Goal: Contribute content: Add original content to the website for others to see

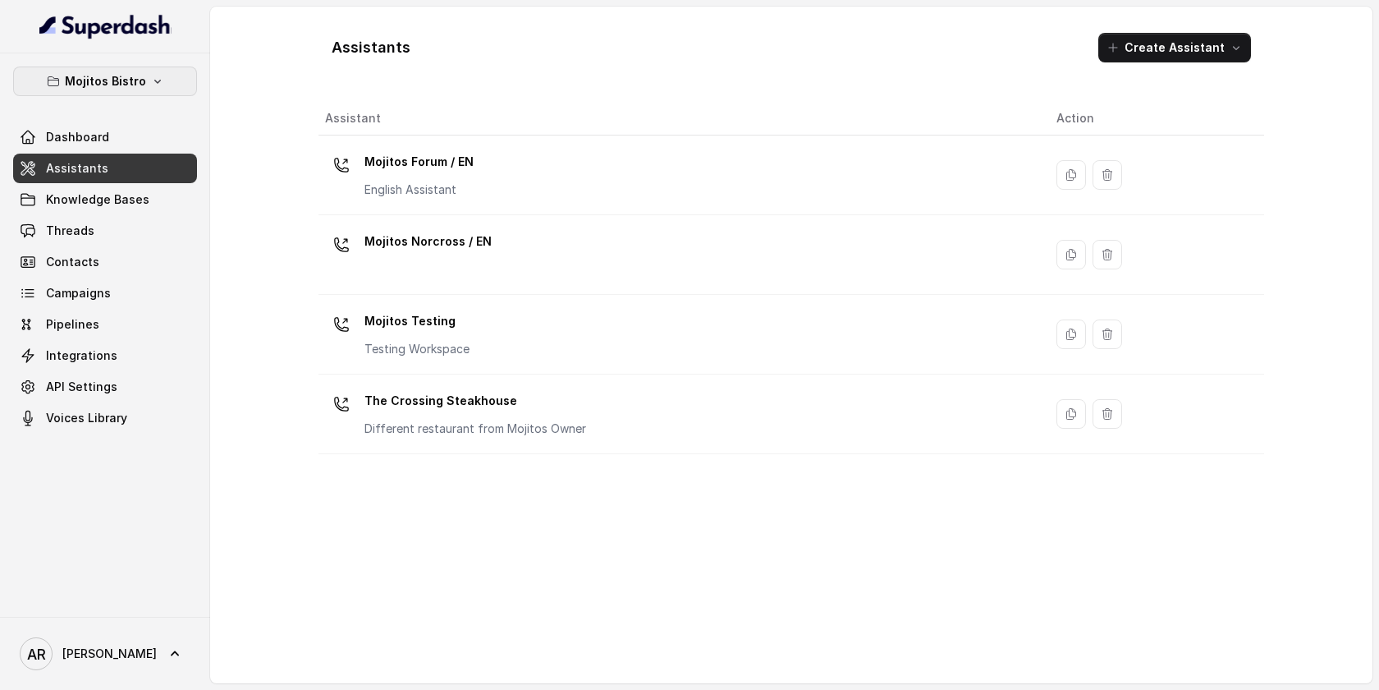
click at [188, 92] on button "Mojitos Bistro" at bounding box center [105, 81] width 184 height 30
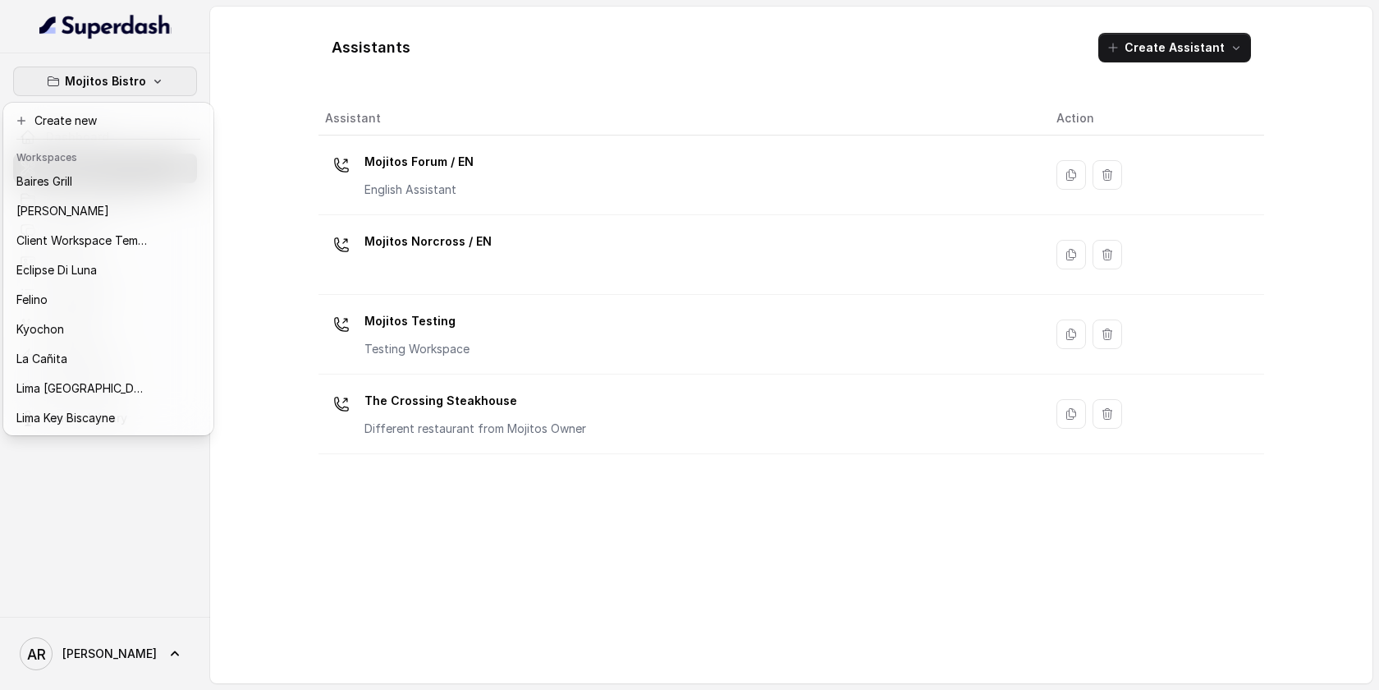
scroll to position [151, 0]
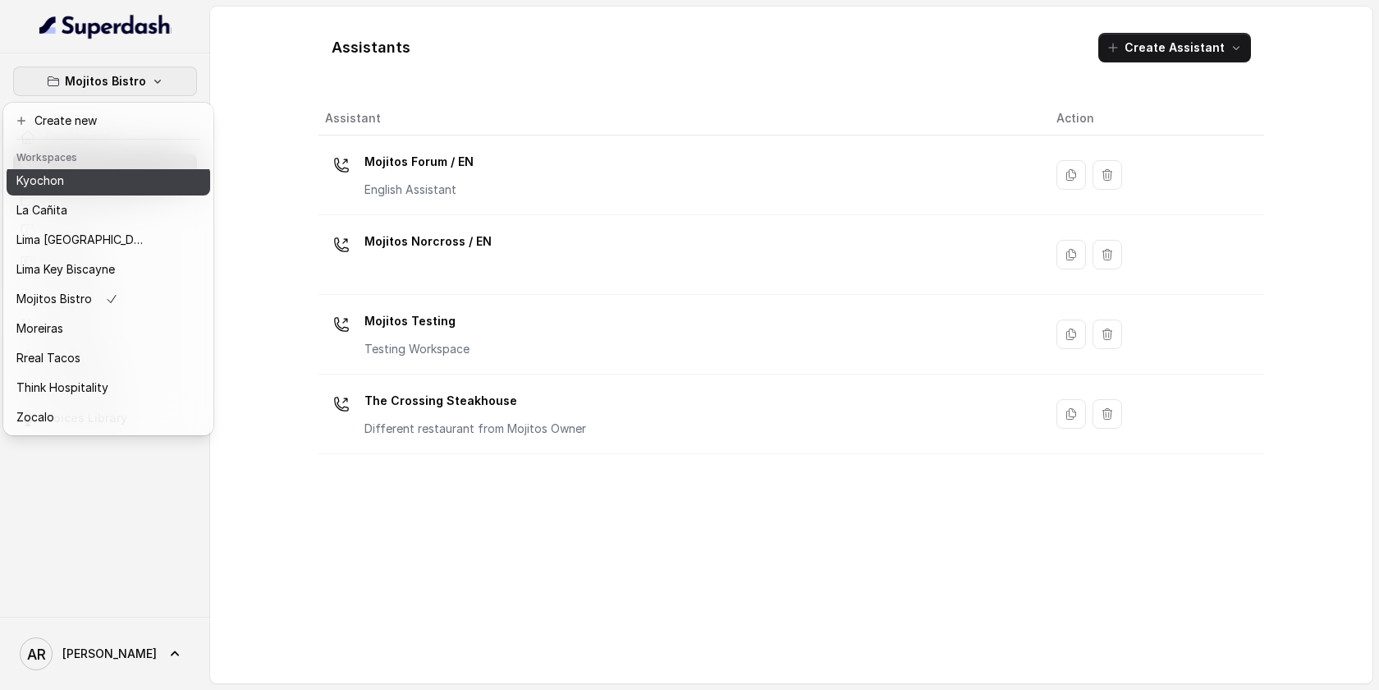
click at [100, 184] on div "Kyochon" at bounding box center [81, 181] width 131 height 20
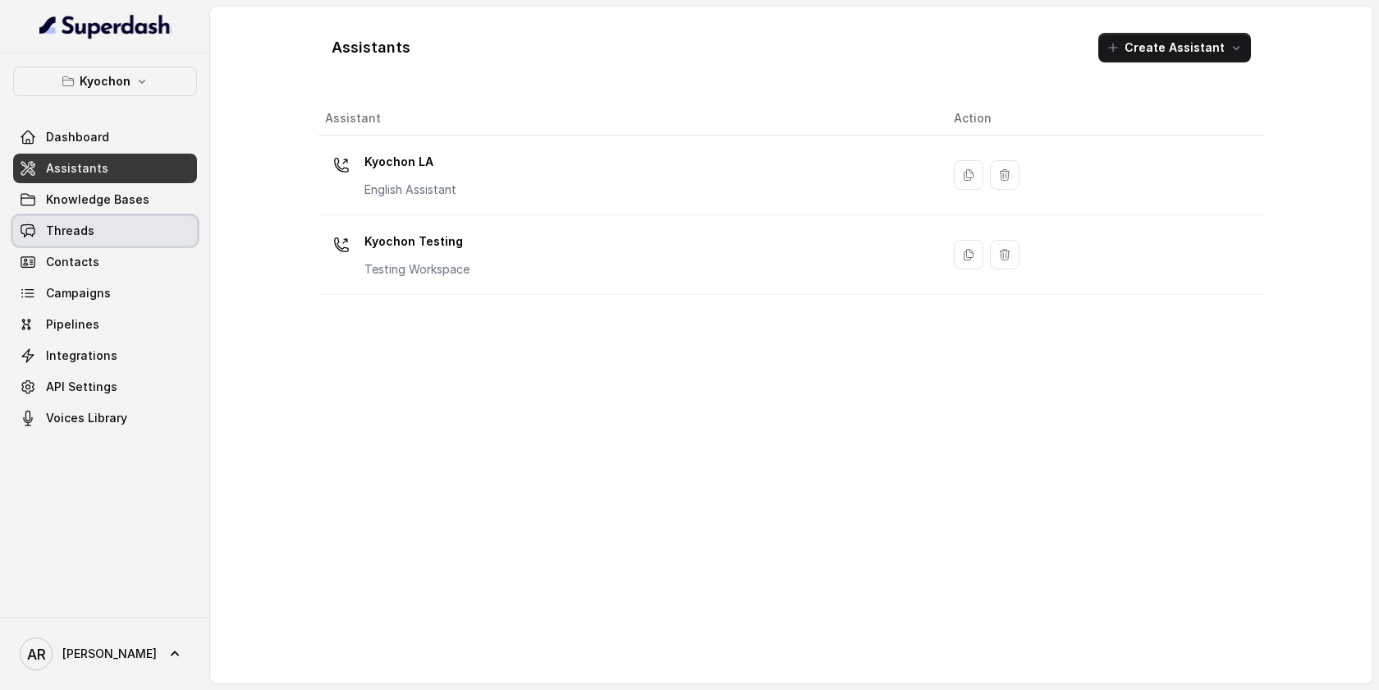
click at [94, 228] on link "Threads" at bounding box center [105, 231] width 184 height 30
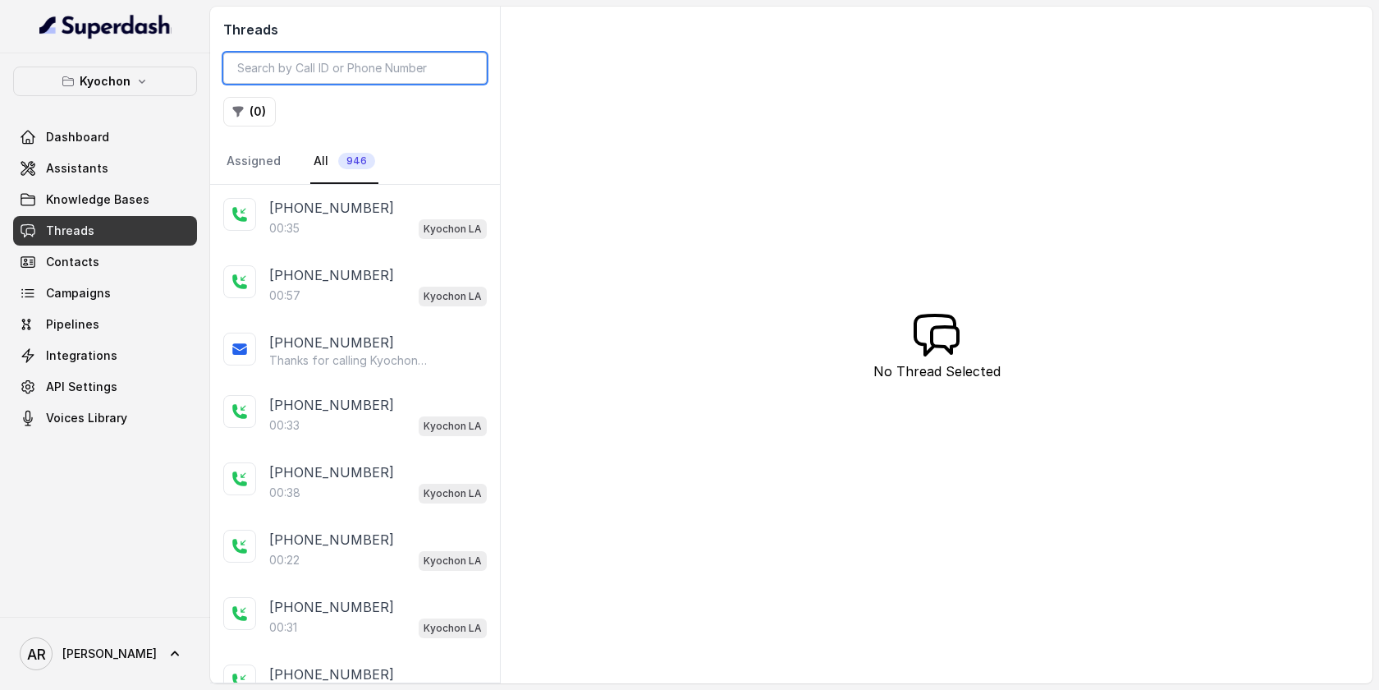
click at [373, 59] on input "search" at bounding box center [355, 68] width 264 height 31
paste input "CA071e058b906825c10cf3cce9d3454499"
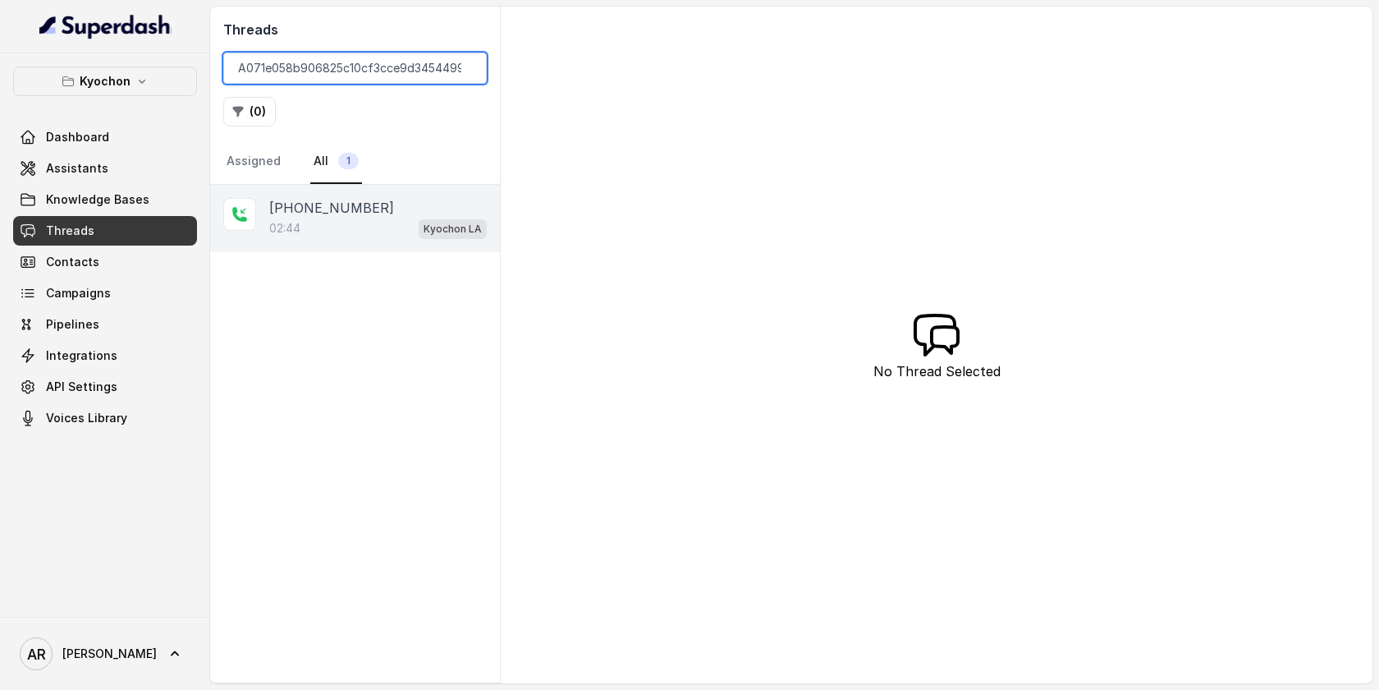
type input "CA071e058b906825c10cf3cce9d3454499"
click at [392, 221] on div "02:44 Kyochon LA" at bounding box center [378, 228] width 218 height 21
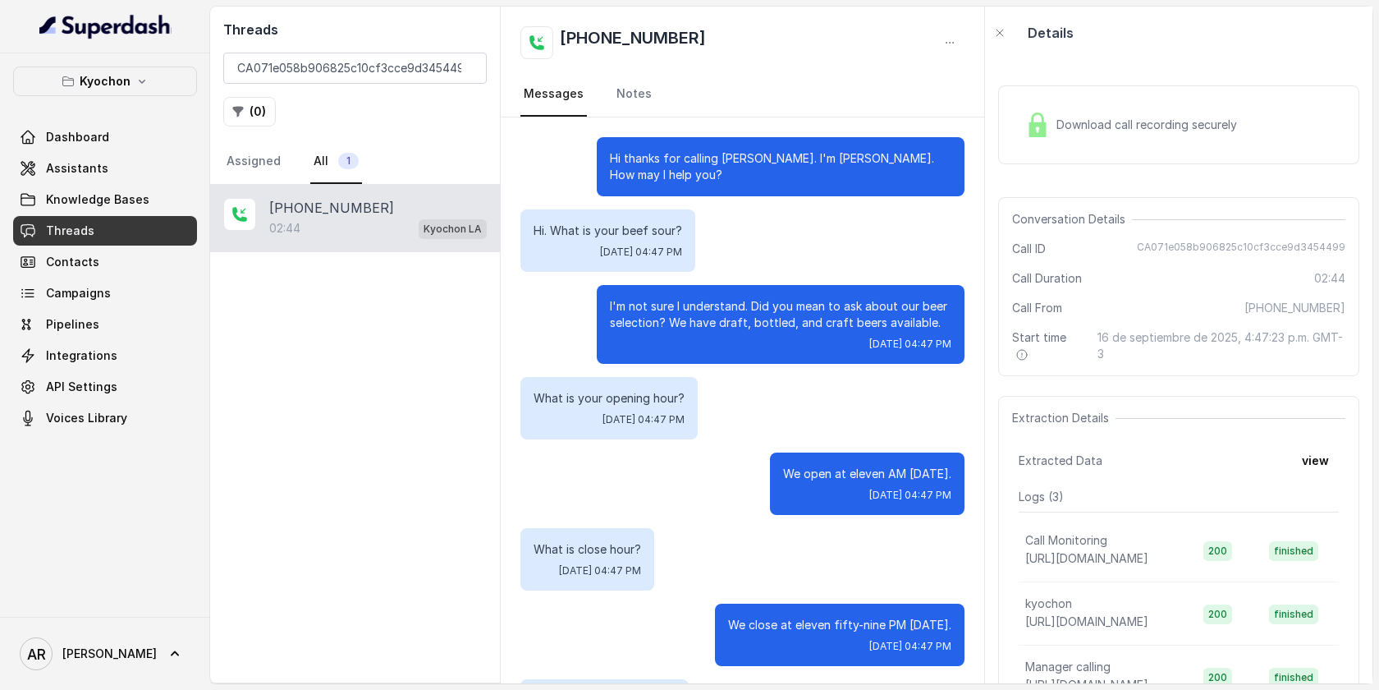
scroll to position [1920, 0]
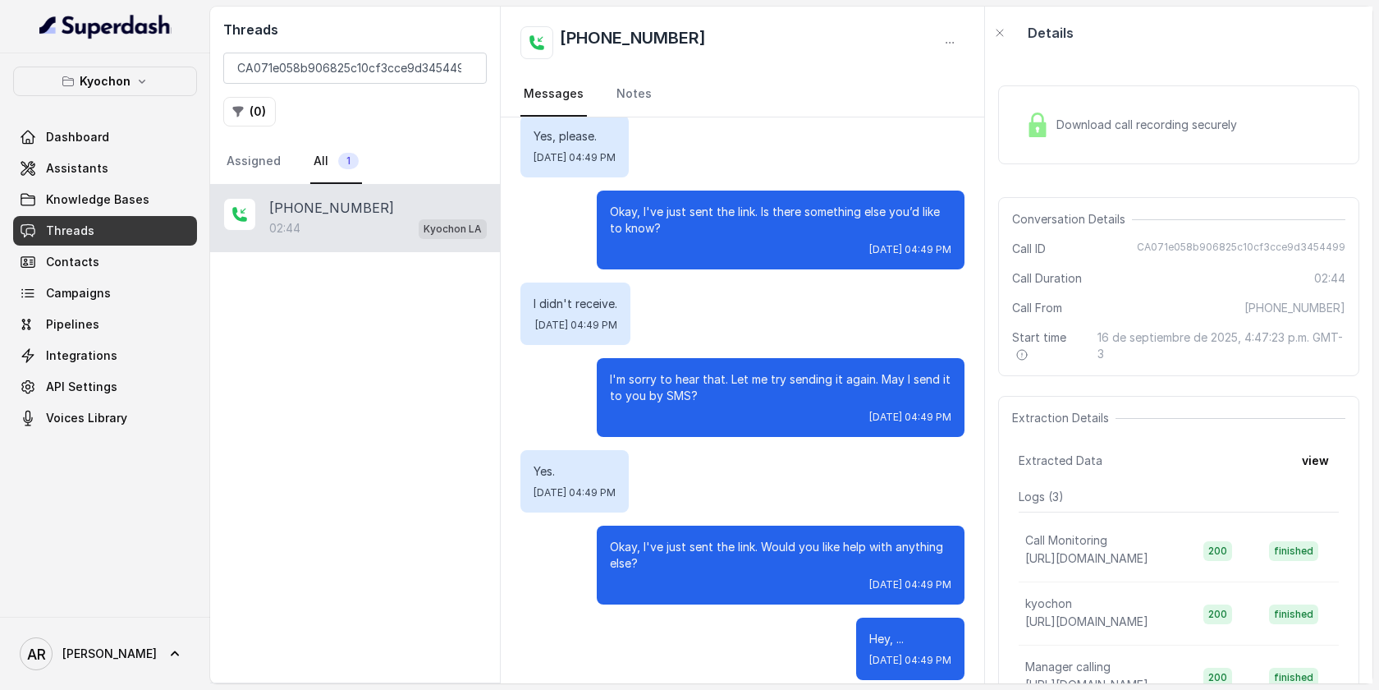
click at [1333, 379] on div "Download call recording securely Conversation Details Call ID CA071e058b906825c…" at bounding box center [1178, 371] width 387 height 624
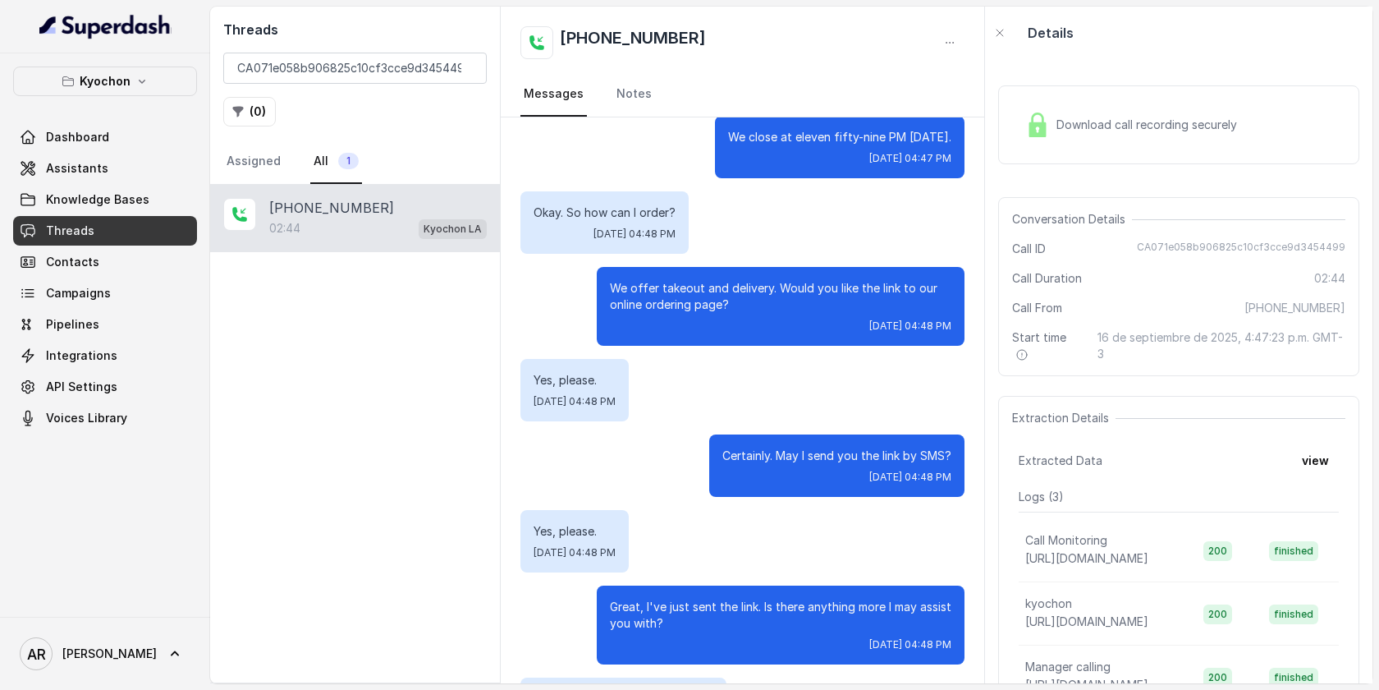
scroll to position [0, 0]
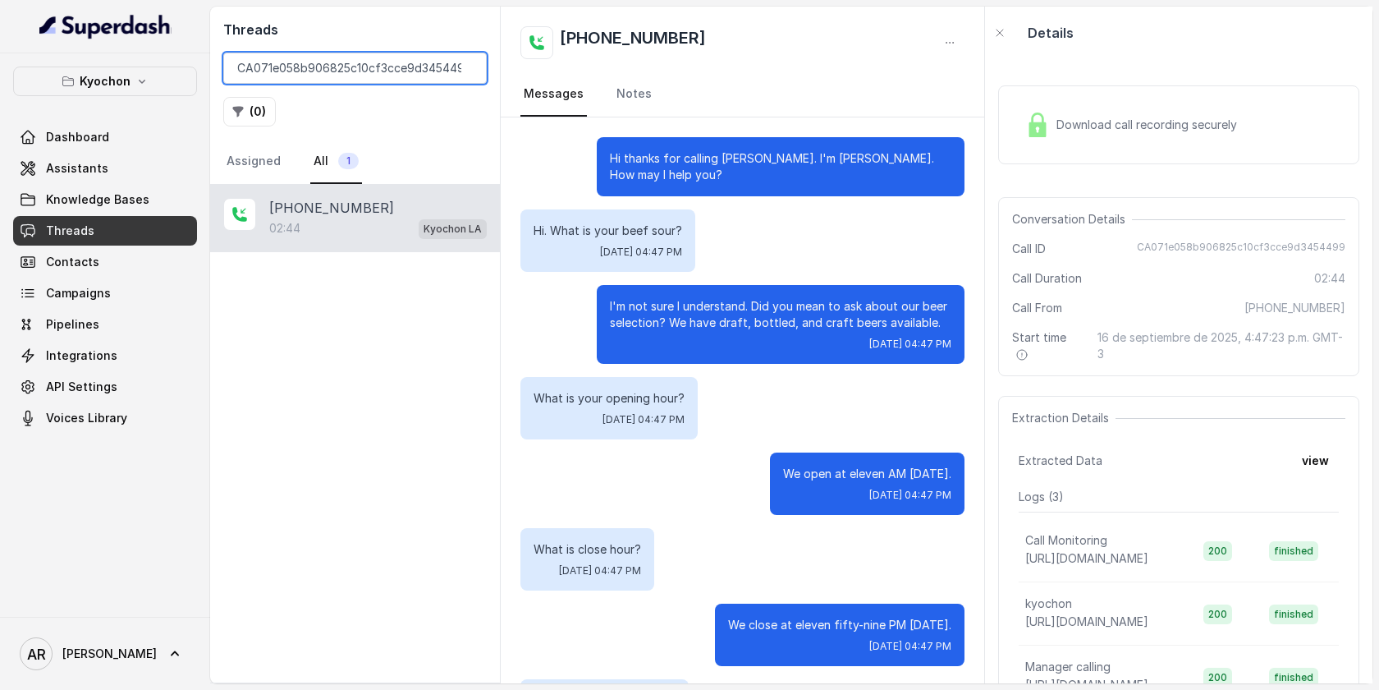
click at [467, 73] on input "CA071e058b906825c10cf3cce9d3454499" at bounding box center [355, 68] width 264 height 31
click at [466, 61] on input "CA071e058b906825c10cf3cce9d3454499" at bounding box center [355, 68] width 264 height 31
click at [463, 72] on input "CA071e058b906825c10cf3cce9d3454499" at bounding box center [355, 68] width 264 height 31
click at [471, 68] on input "CA071e058b906825c10cf3cce9d3454499" at bounding box center [355, 68] width 264 height 31
click at [466, 66] on input "CA071e058b906825c10cf3cce9d3454499" at bounding box center [355, 68] width 264 height 31
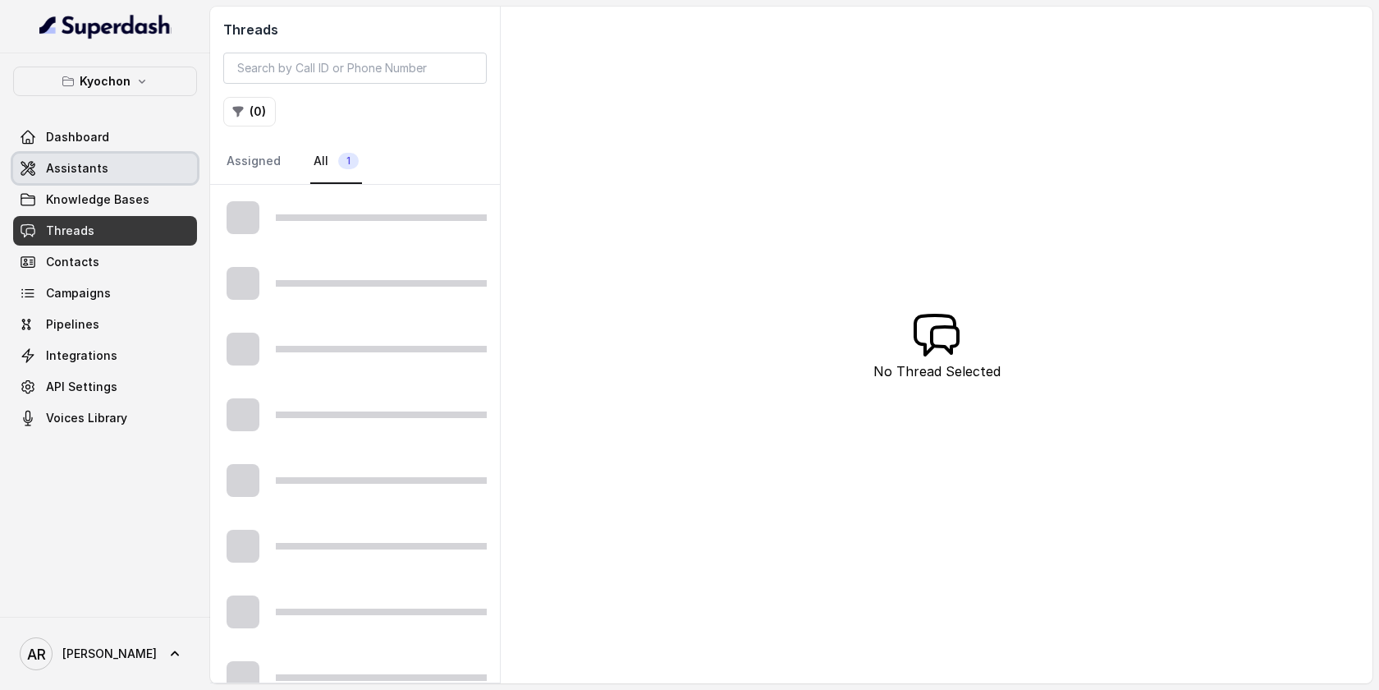
click at [117, 181] on link "Assistants" at bounding box center [105, 169] width 184 height 30
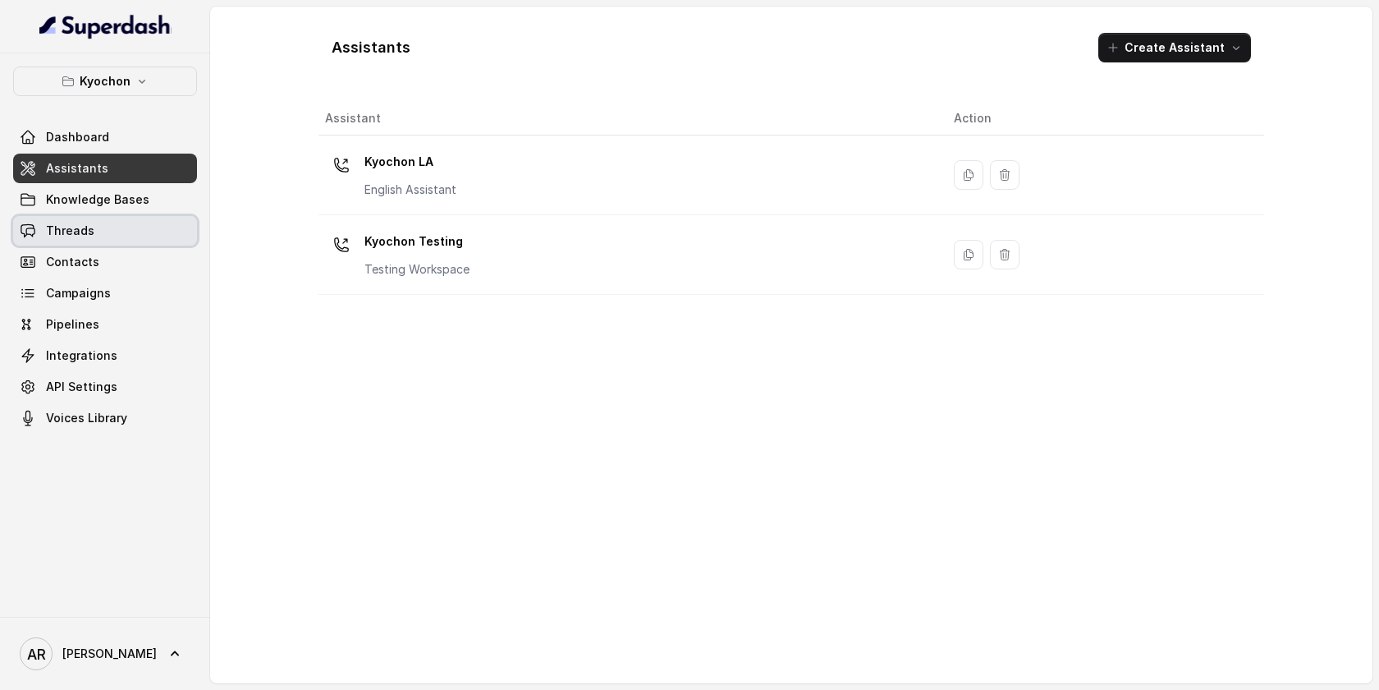
click at [154, 216] on link "Threads" at bounding box center [105, 231] width 184 height 30
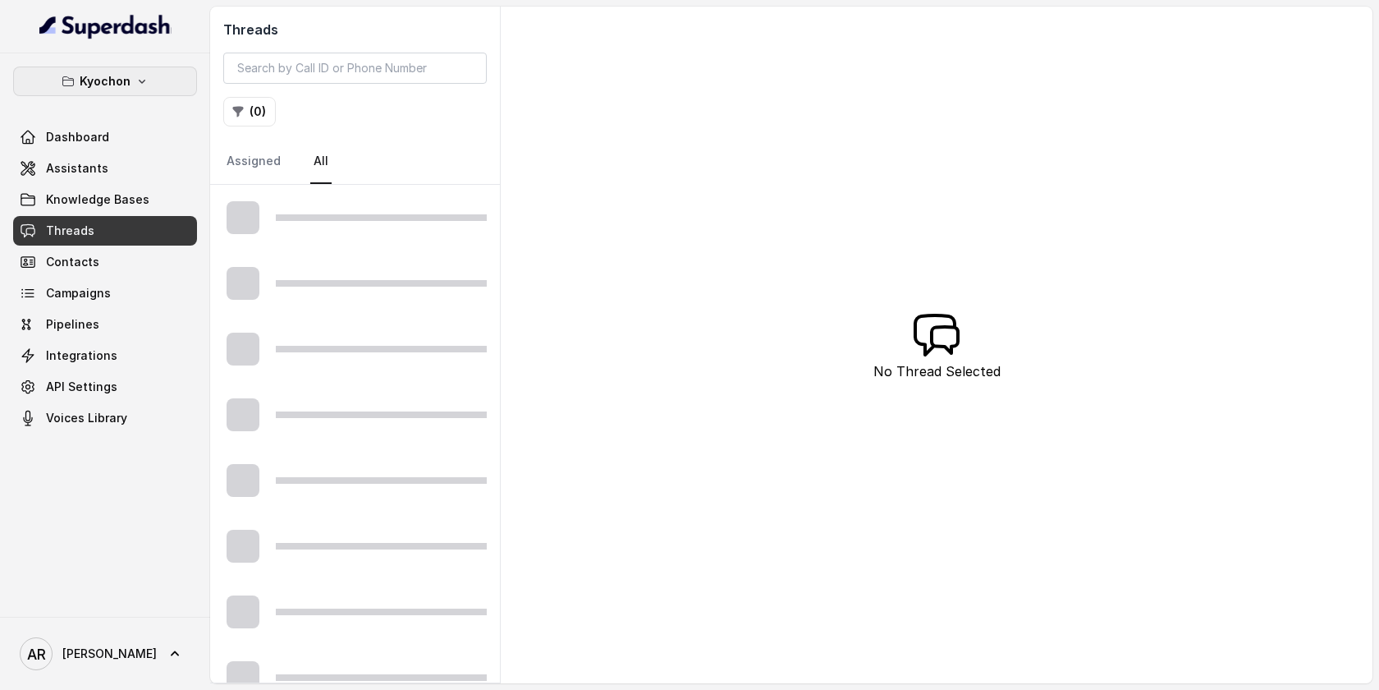
click at [133, 81] on button "Kyochon" at bounding box center [105, 81] width 184 height 30
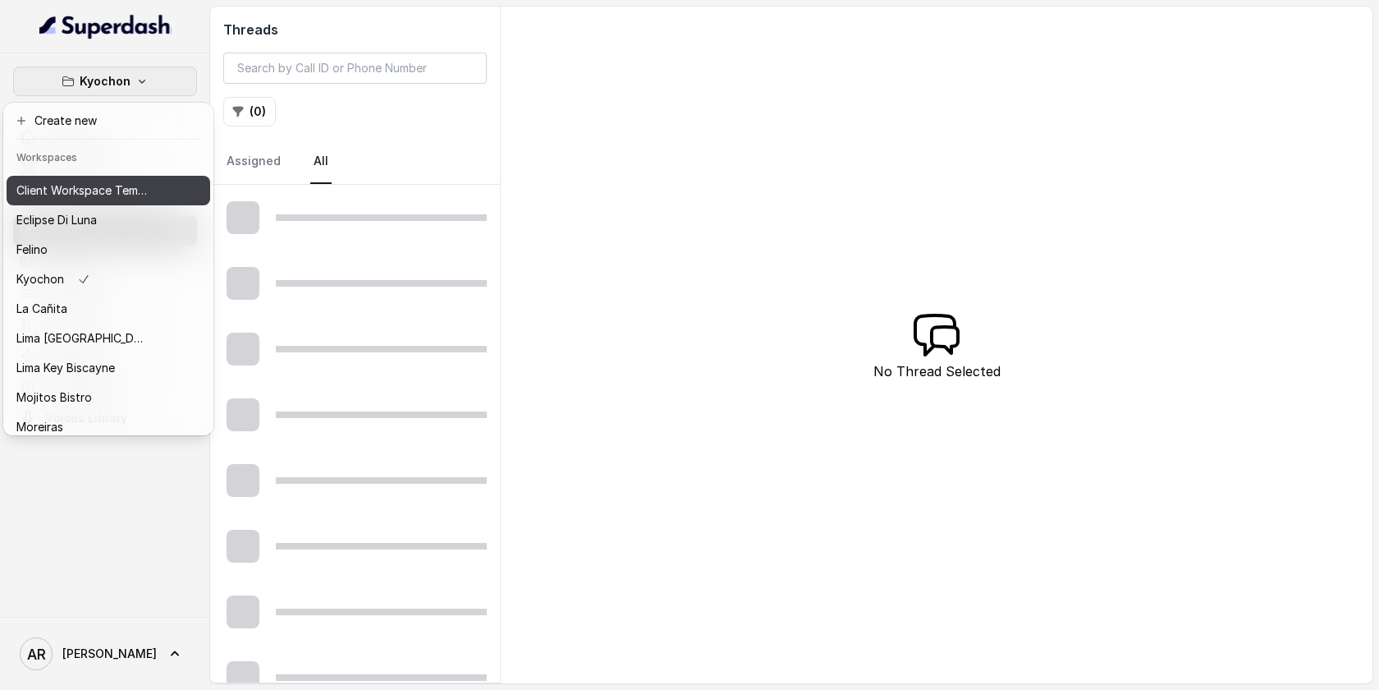
scroll to position [64, 0]
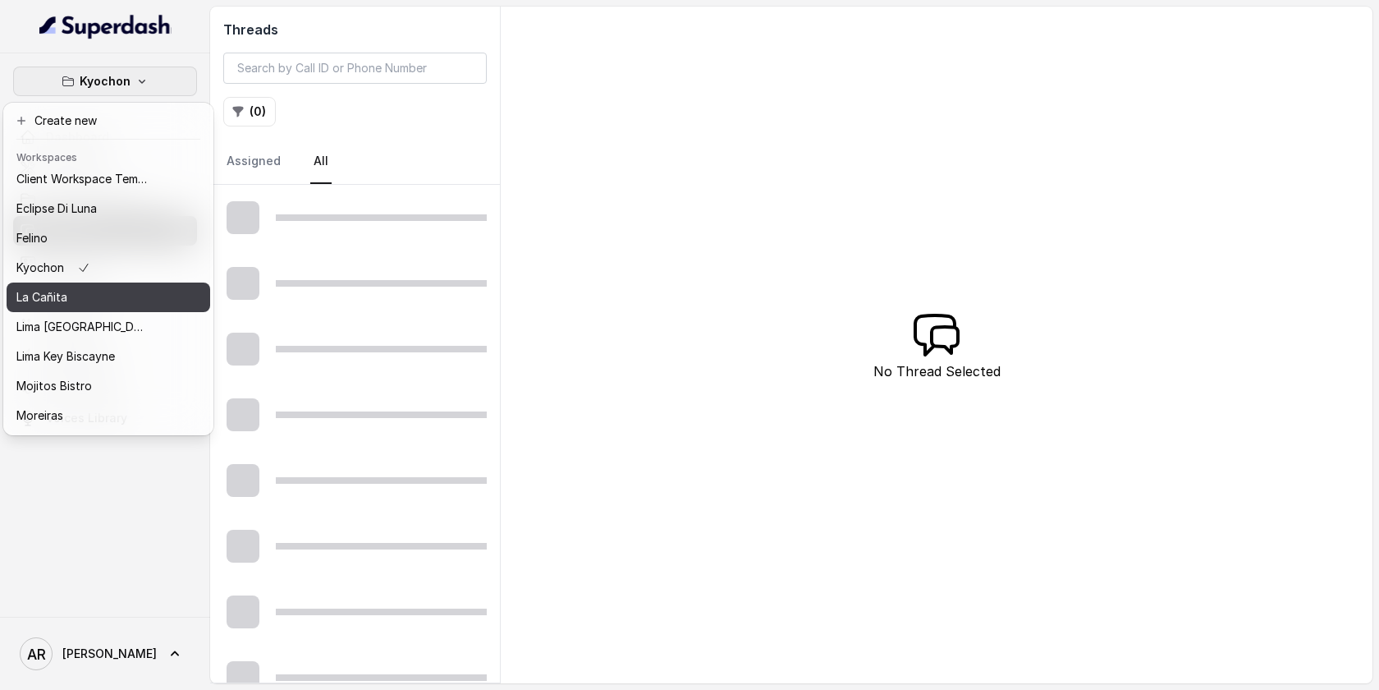
click at [123, 296] on div "La Cañita" at bounding box center [81, 297] width 131 height 20
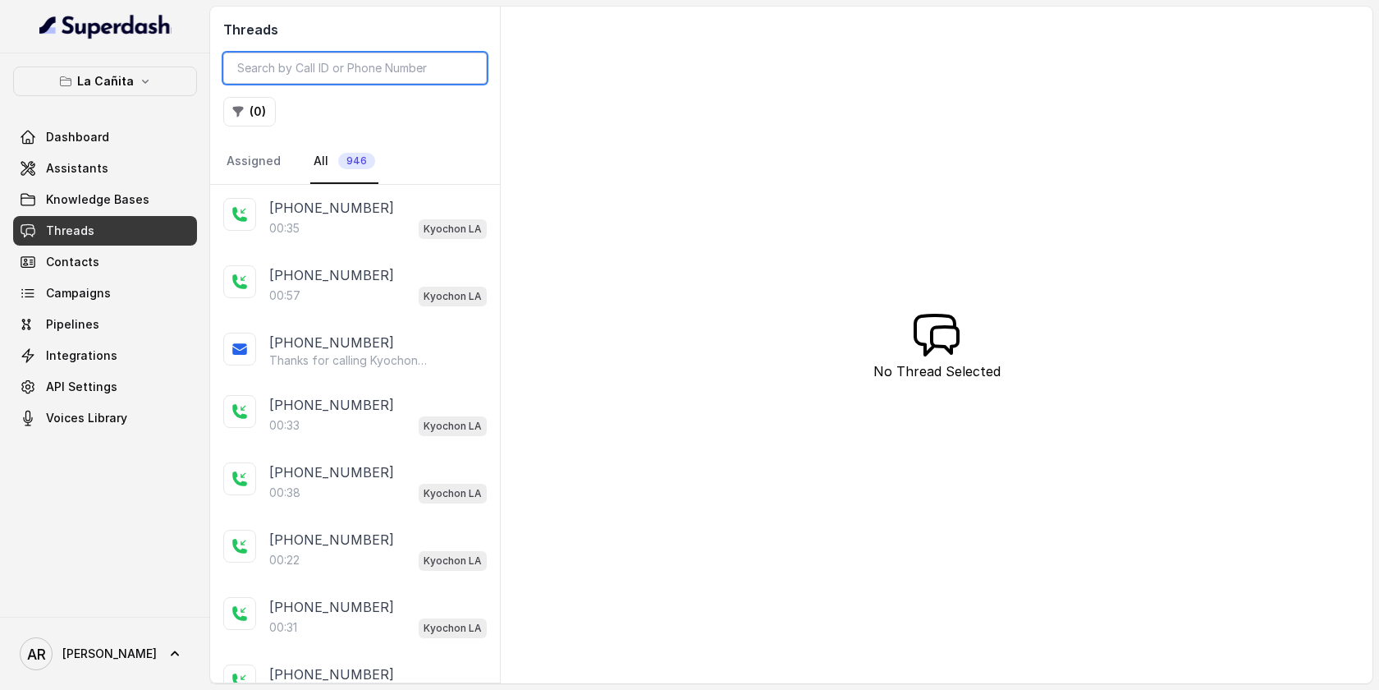
click at [310, 77] on input "search" at bounding box center [355, 68] width 264 height 31
paste input "CA5385df76843f430c8e4e6113b9124a11"
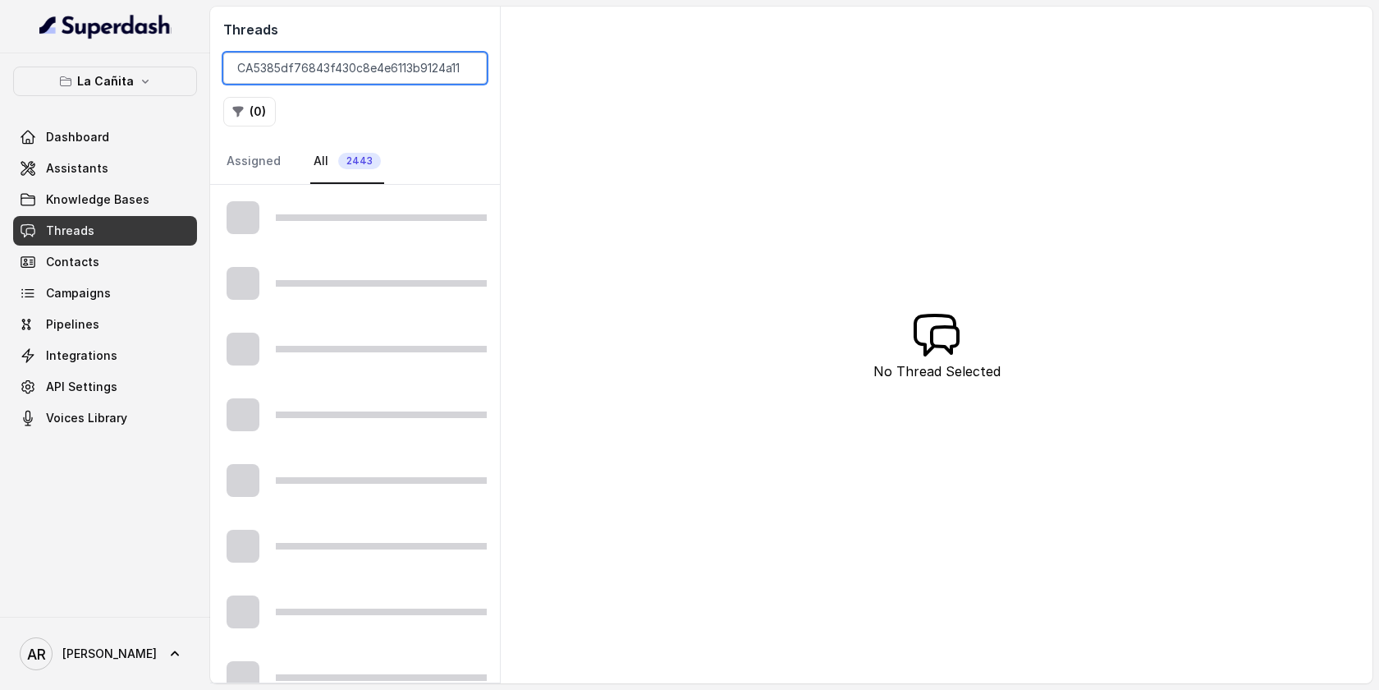
type input "CA5385df76843f430c8e4e6113b9124a11"
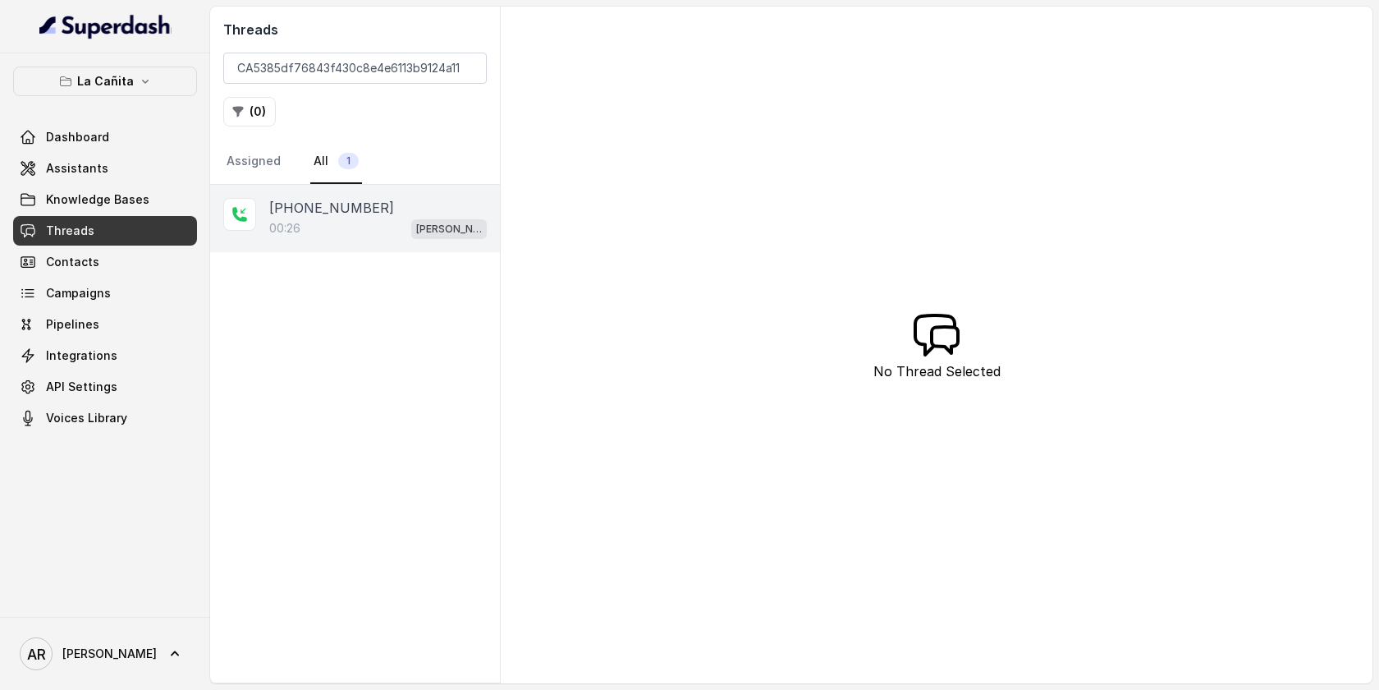
click at [367, 214] on div "[PHONE_NUMBER]" at bounding box center [378, 208] width 218 height 20
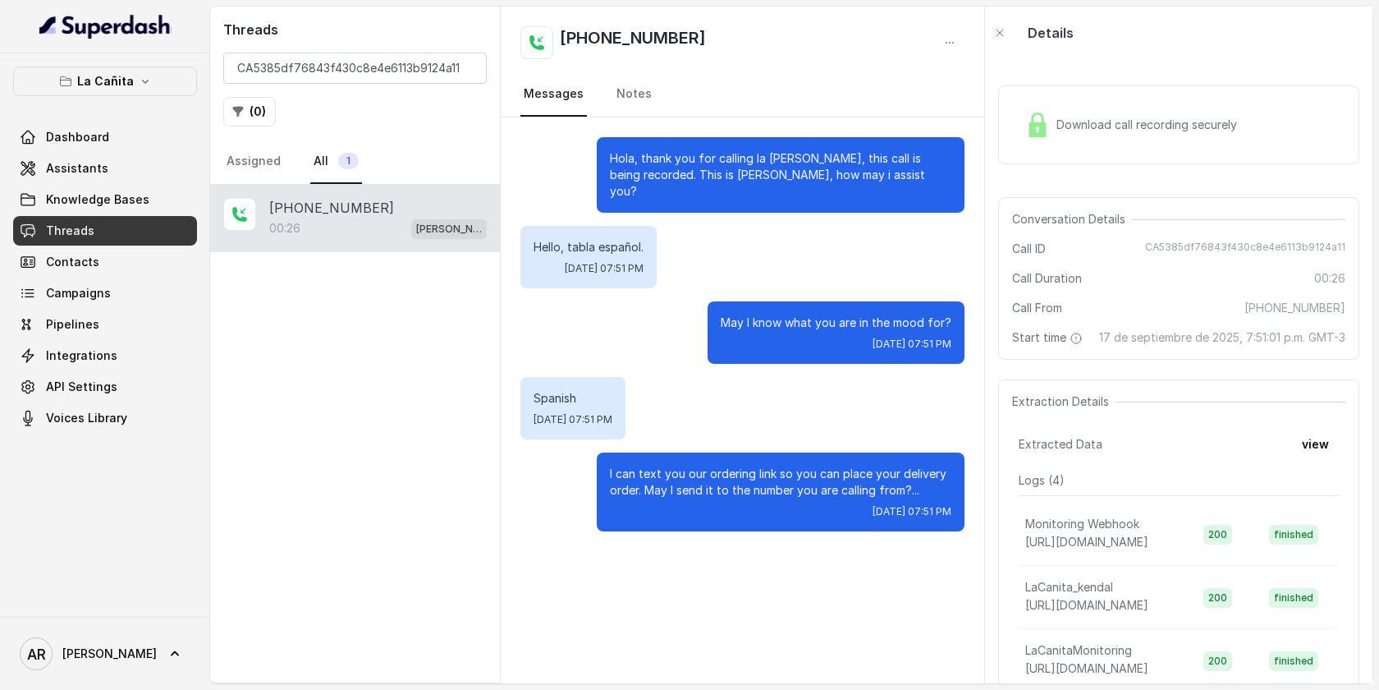
click at [1018, 132] on div "Download call recording securely" at bounding box center [1178, 124] width 361 height 79
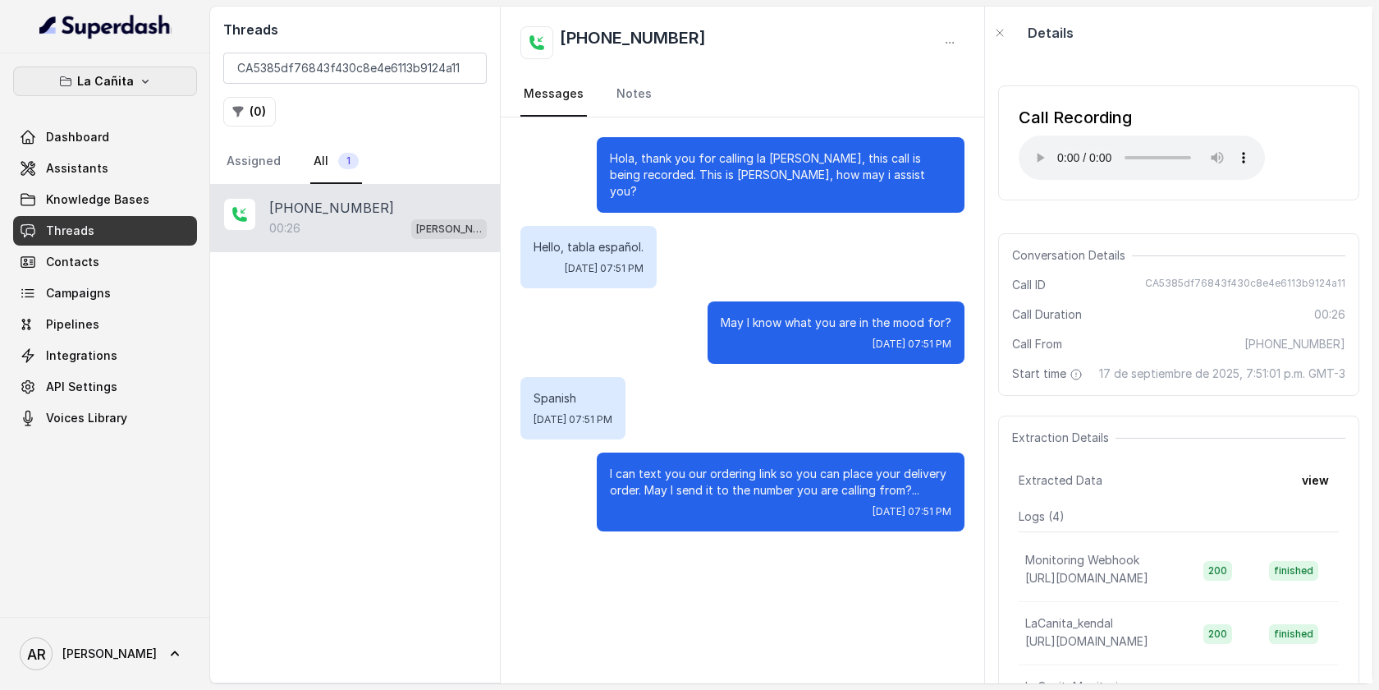
click at [168, 89] on button "La Cañita" at bounding box center [105, 81] width 184 height 30
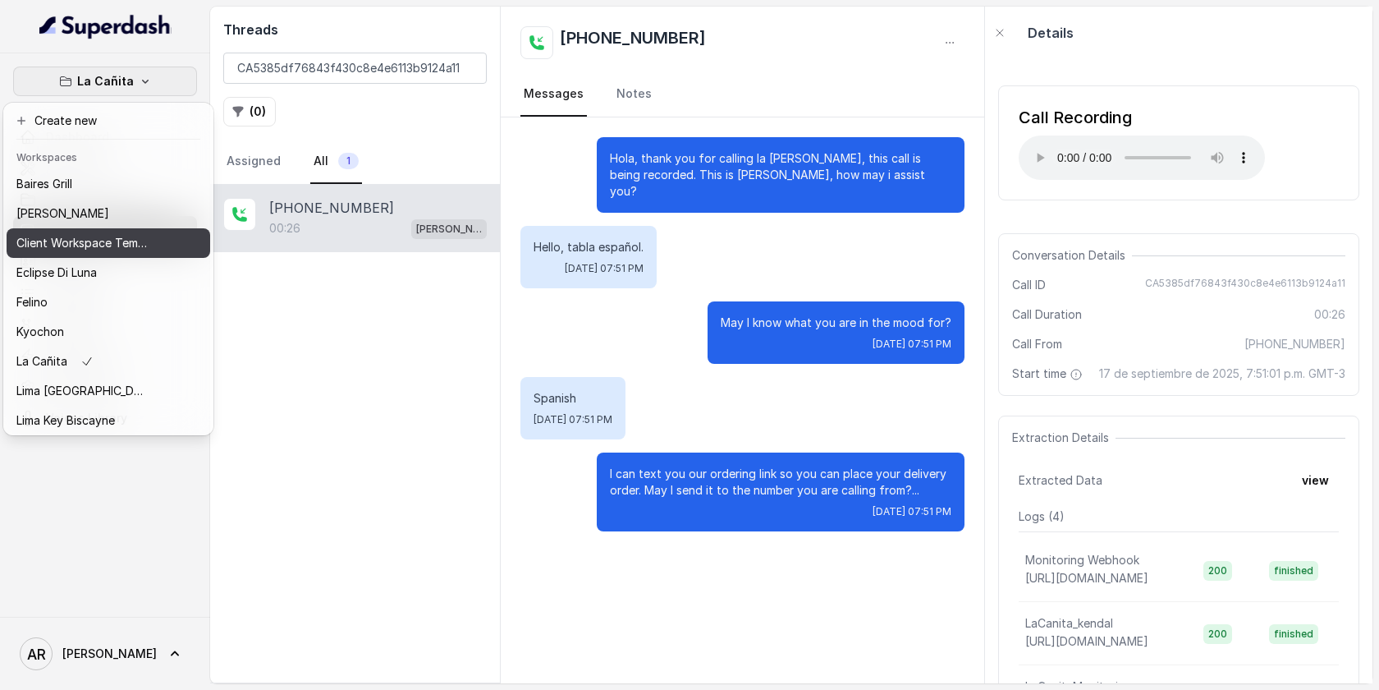
scroll to position [151, 0]
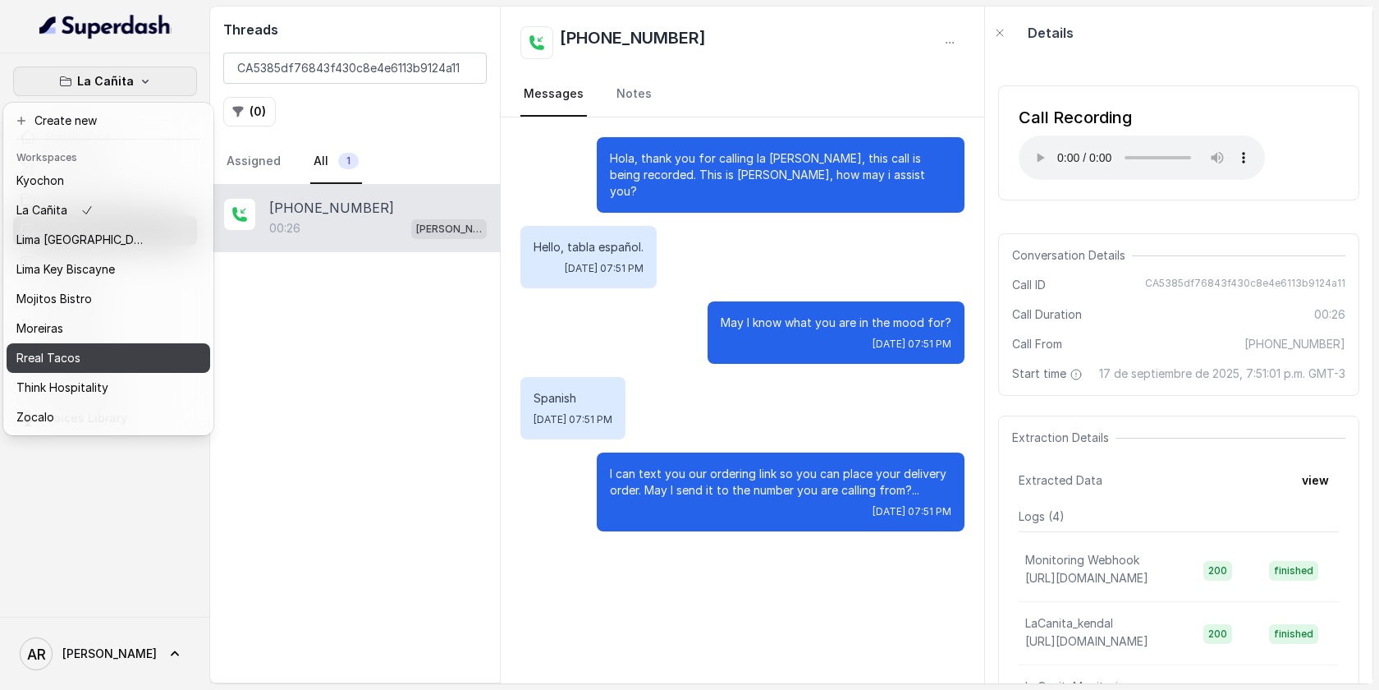
click at [114, 343] on button "Rreal Tacos" at bounding box center [109, 358] width 204 height 30
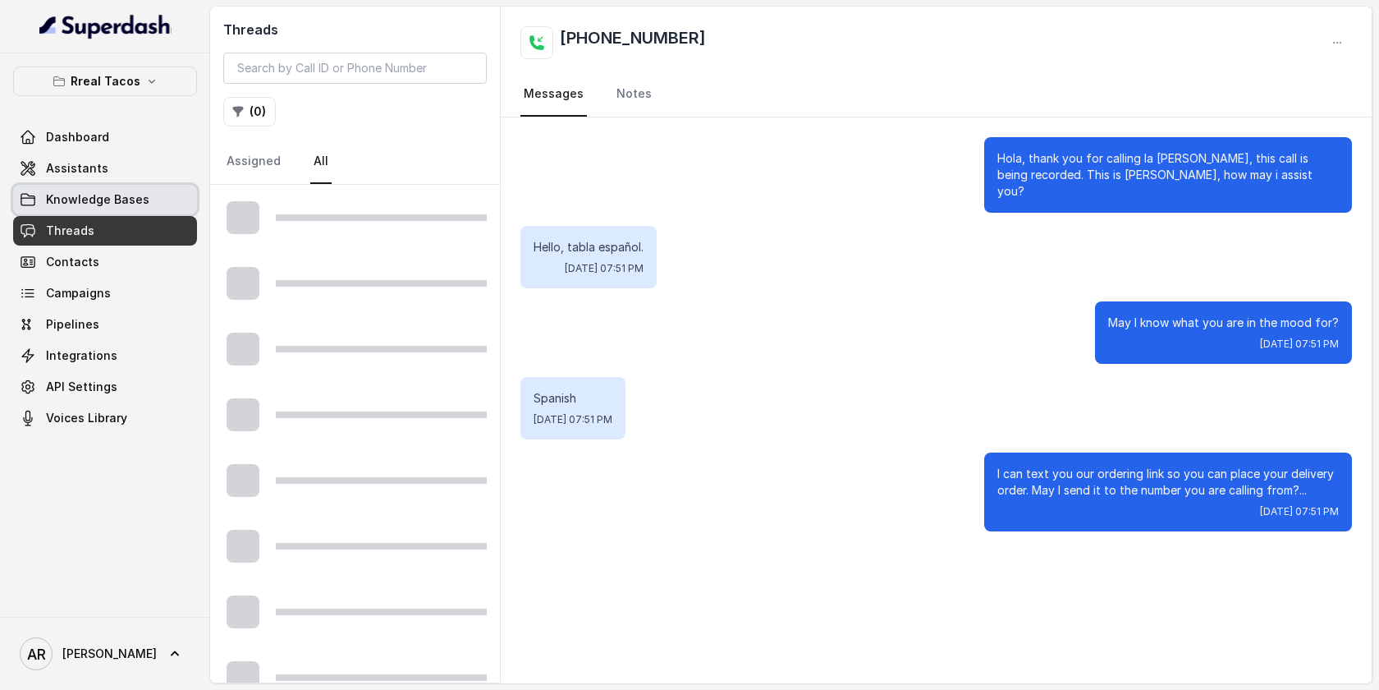
click at [155, 197] on link "Knowledge Bases" at bounding box center [105, 200] width 184 height 30
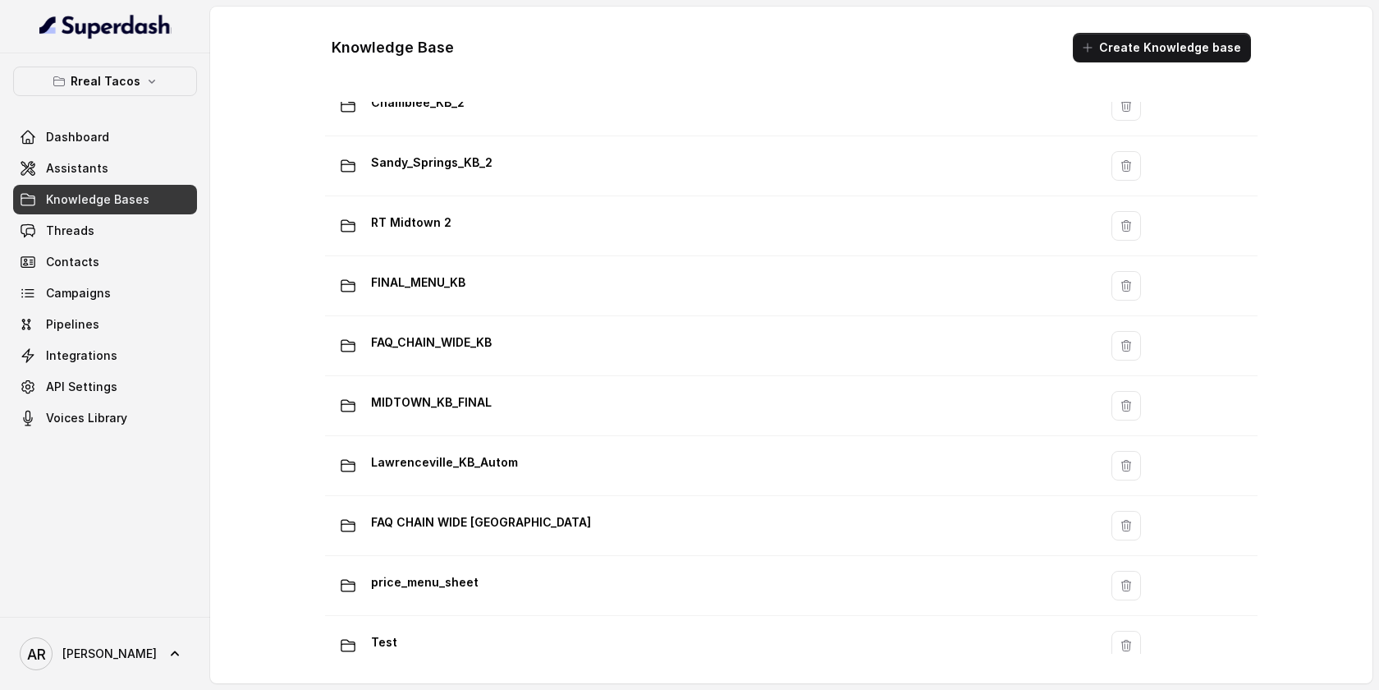
scroll to position [1113, 0]
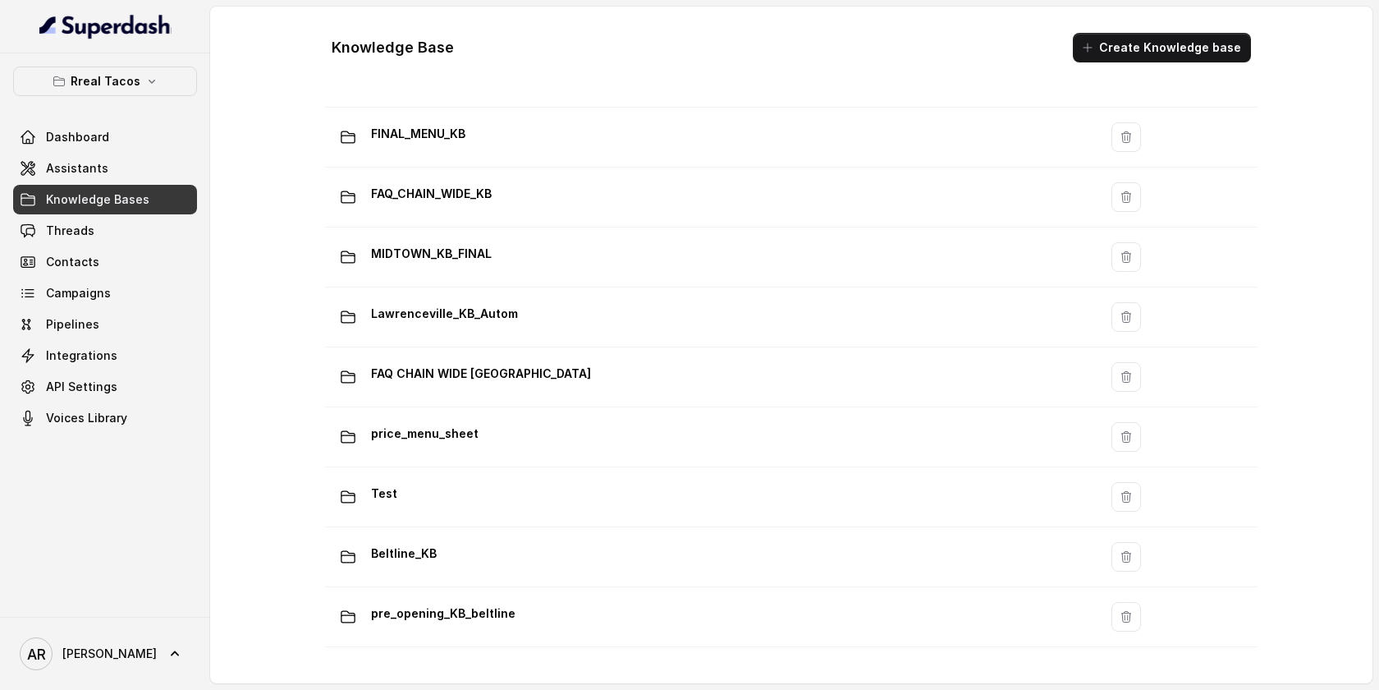
click at [149, 89] on button "Rreal Tacos" at bounding box center [105, 81] width 184 height 30
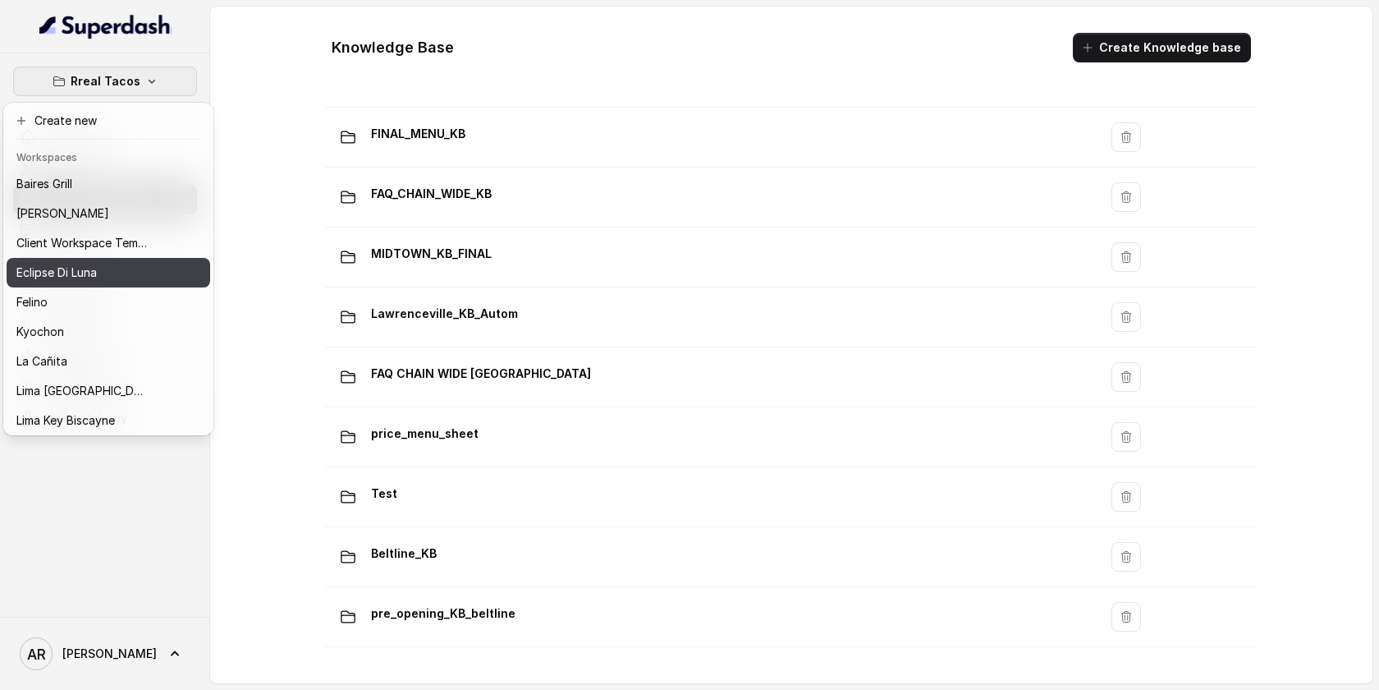
scroll to position [151, 0]
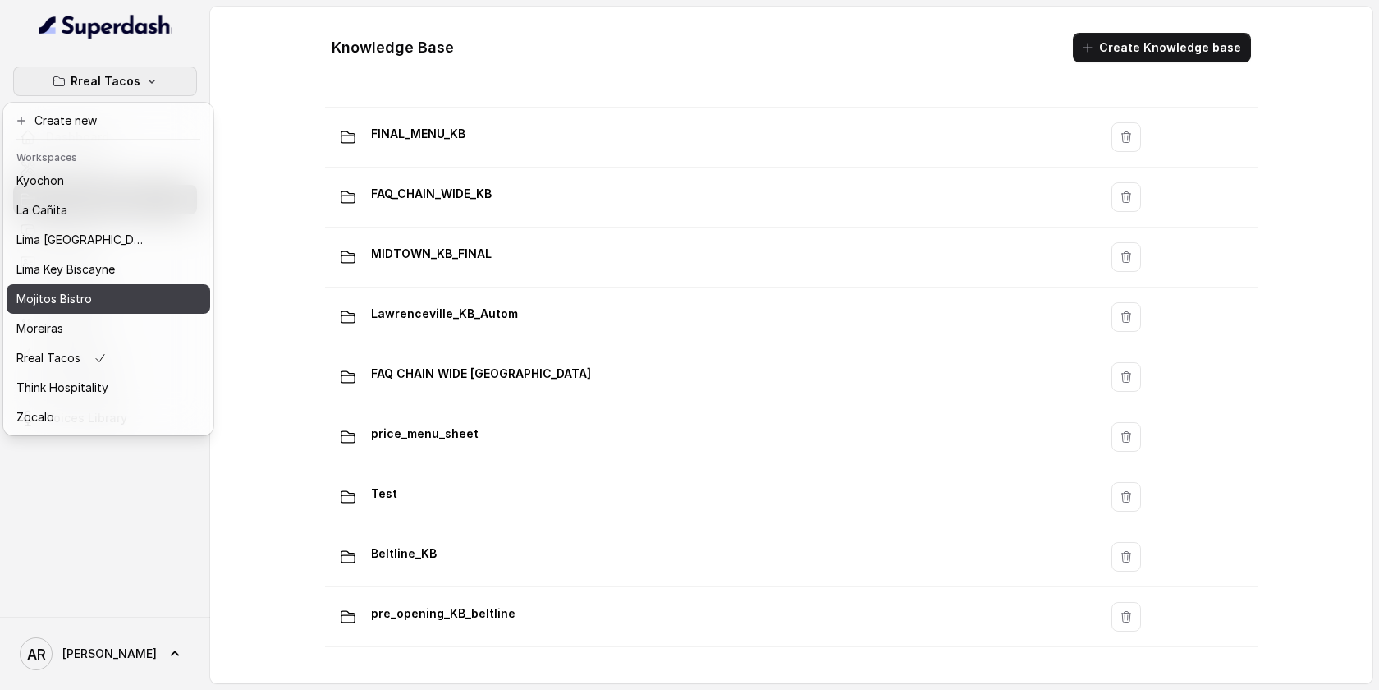
click at [100, 296] on div "Mojitos Bistro" at bounding box center [81, 299] width 131 height 20
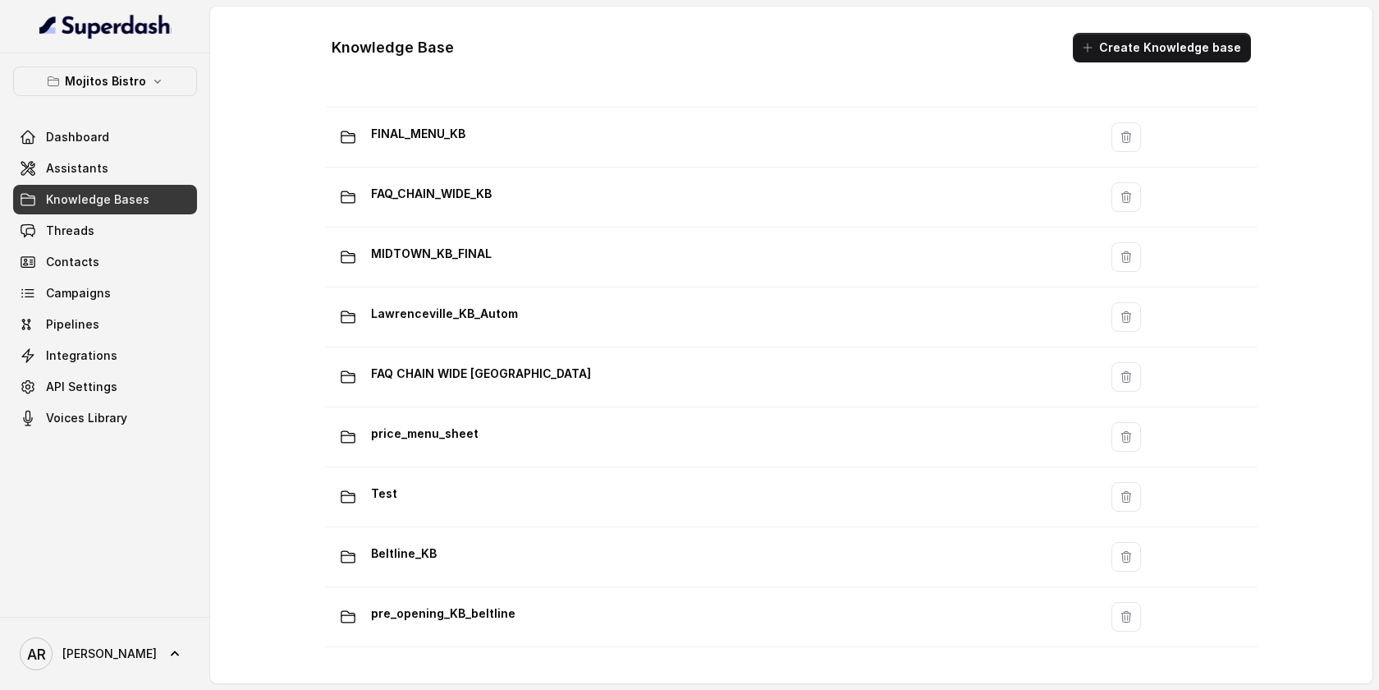
click at [143, 190] on link "Knowledge Bases" at bounding box center [105, 200] width 184 height 30
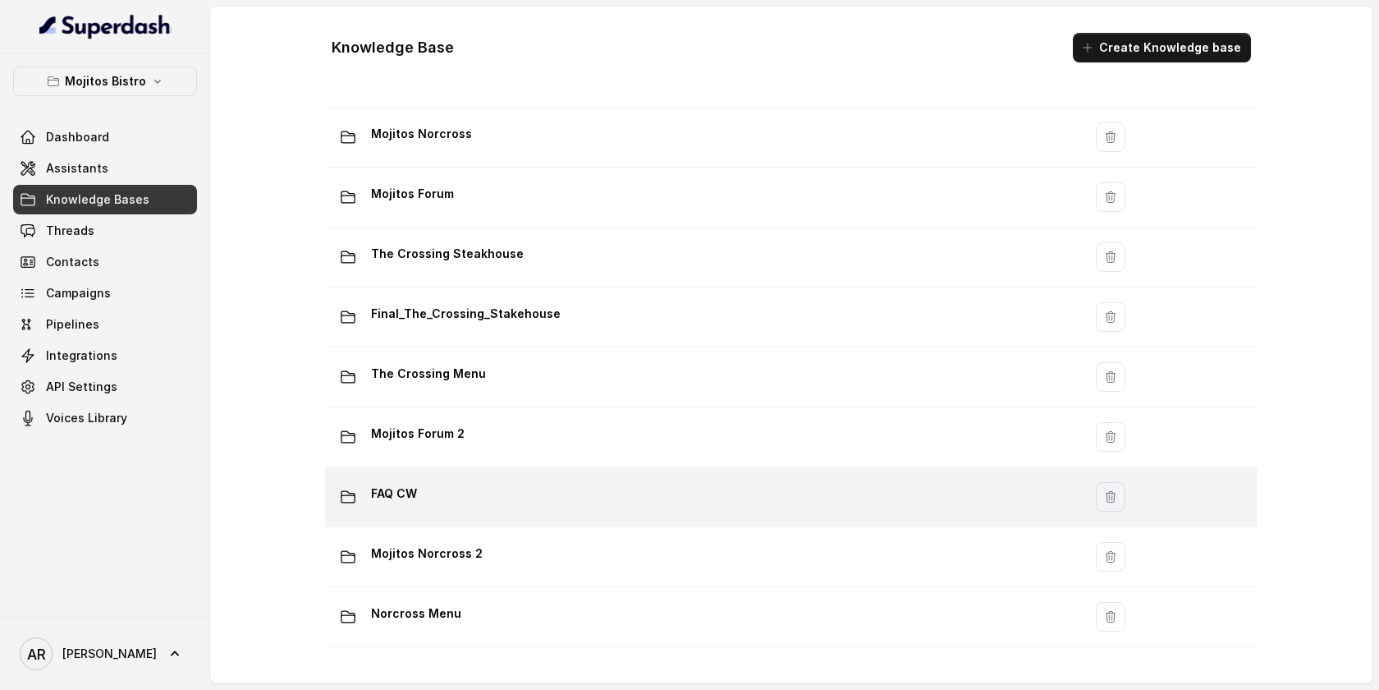
click at [459, 482] on div "FAQ CW" at bounding box center [701, 496] width 738 height 33
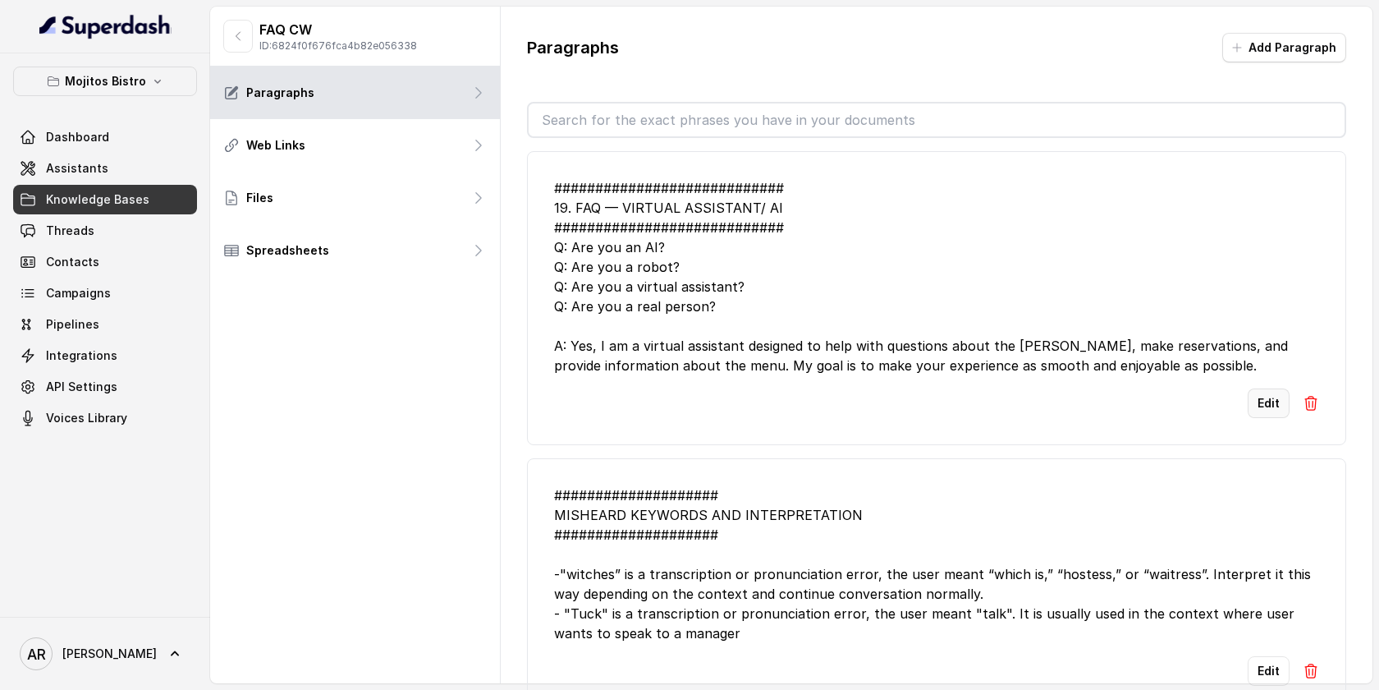
click at [1272, 395] on button "Edit" at bounding box center [1269, 403] width 42 height 30
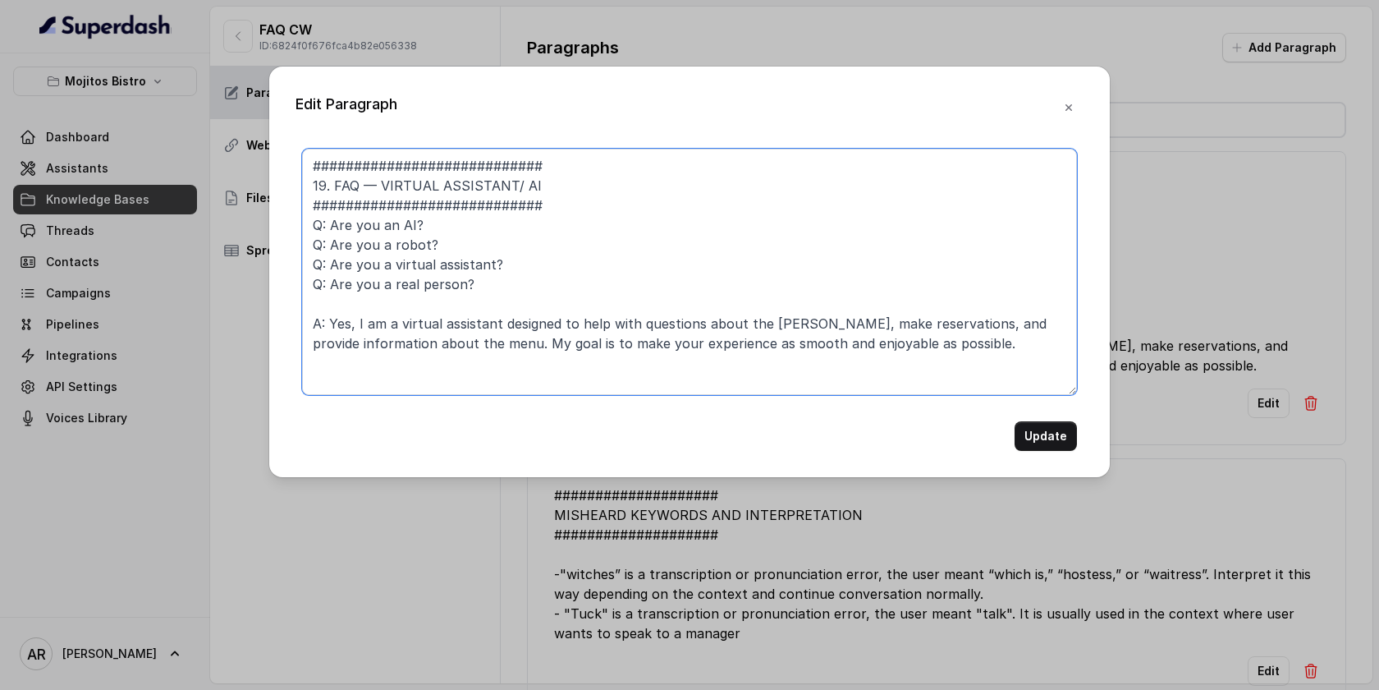
click at [846, 250] on textarea "############################ 19. FAQ — VIRTUAL ASSISTANT/ AI ##################…" at bounding box center [689, 272] width 775 height 246
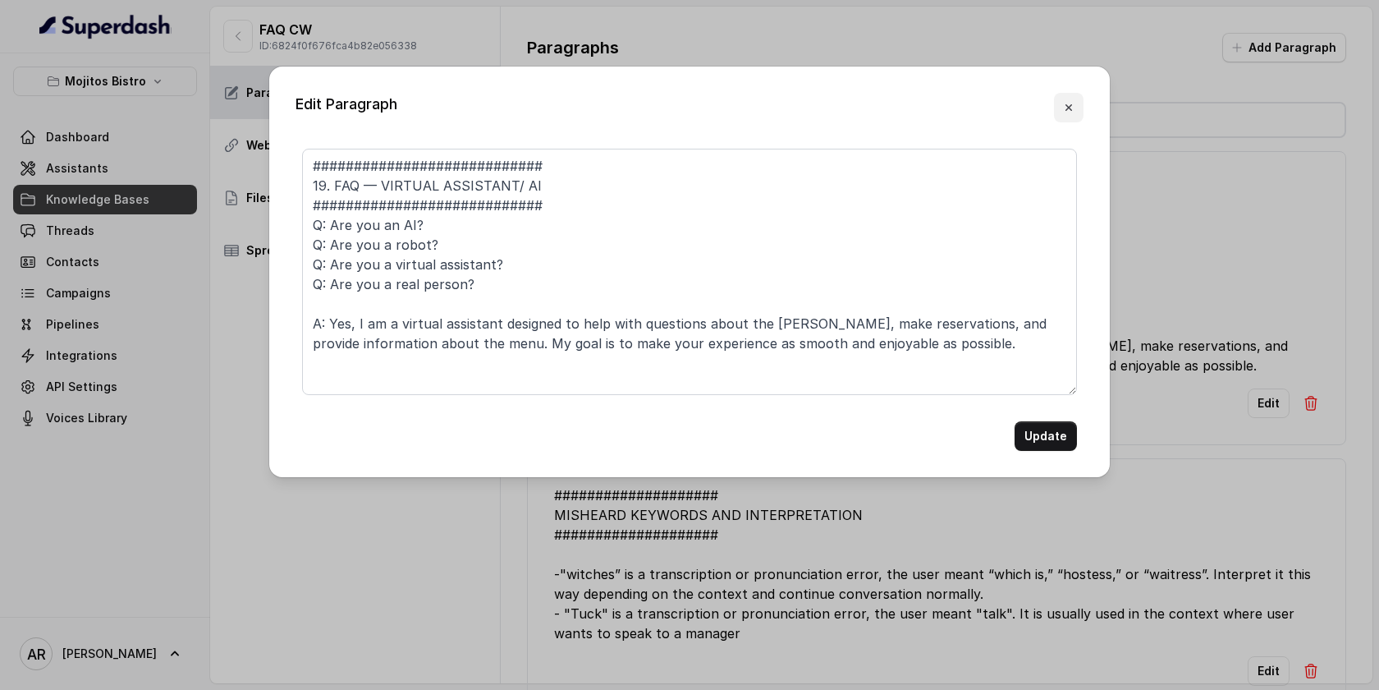
click at [1063, 120] on button "button" at bounding box center [1069, 108] width 30 height 30
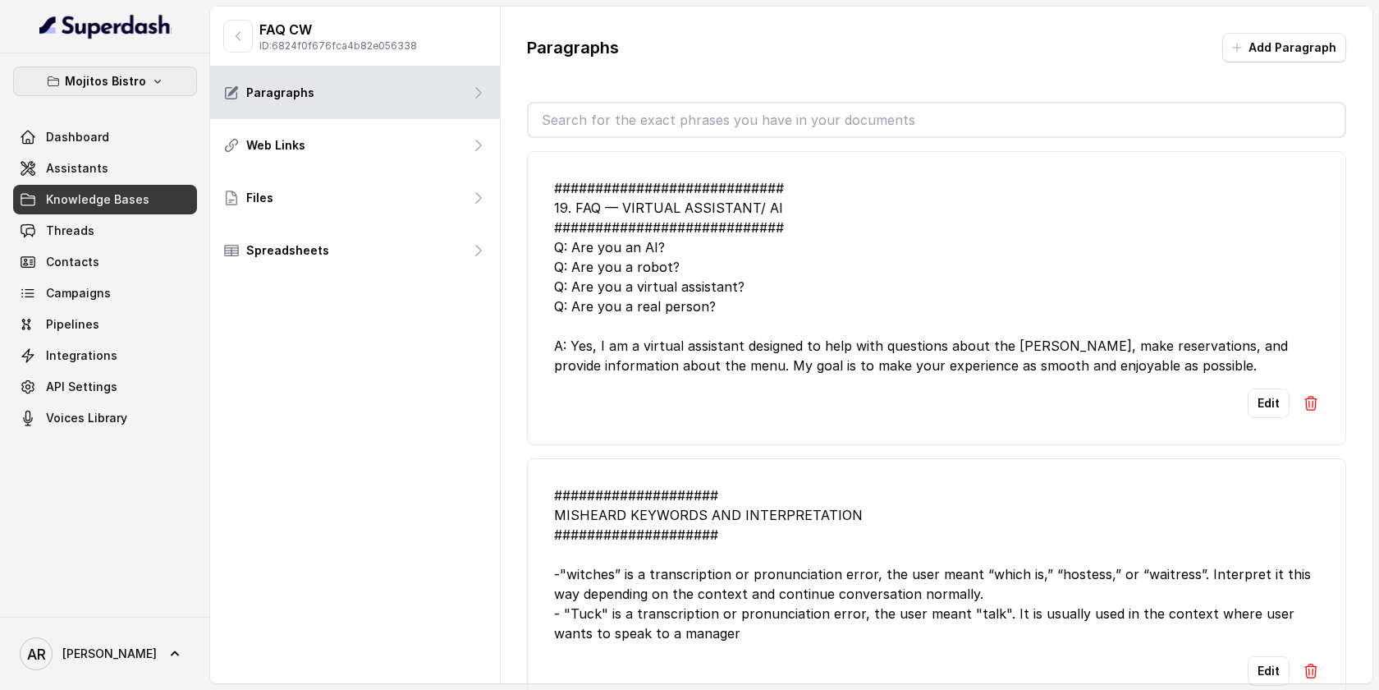
click at [129, 80] on p "Mojitos Bistro" at bounding box center [105, 81] width 81 height 20
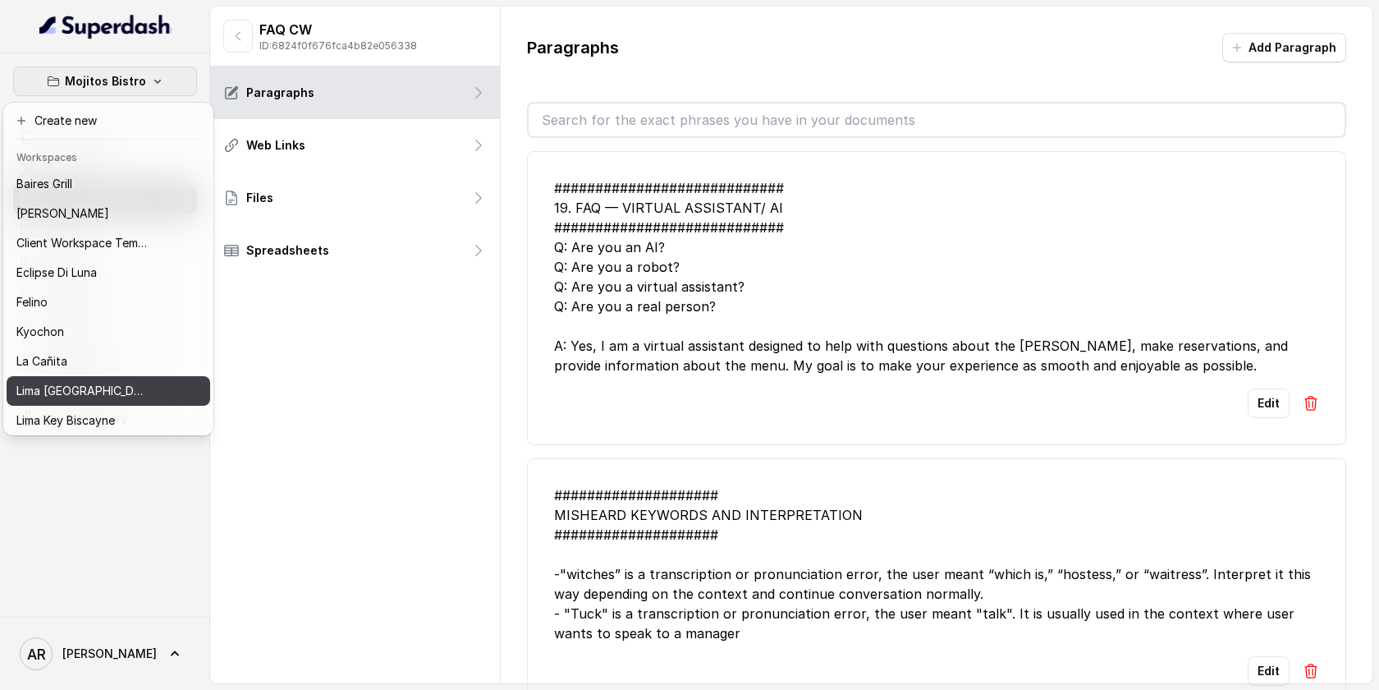
scroll to position [151, 0]
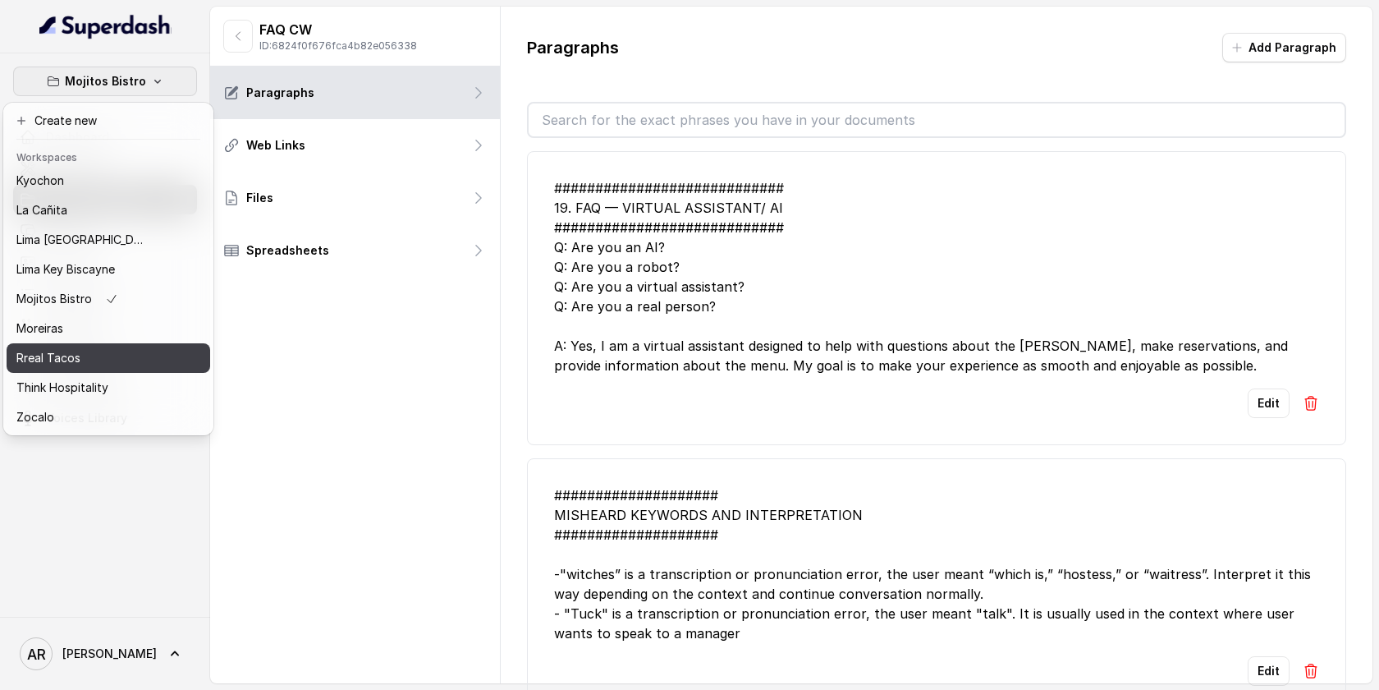
click at [112, 369] on button "Rreal Tacos" at bounding box center [109, 358] width 204 height 30
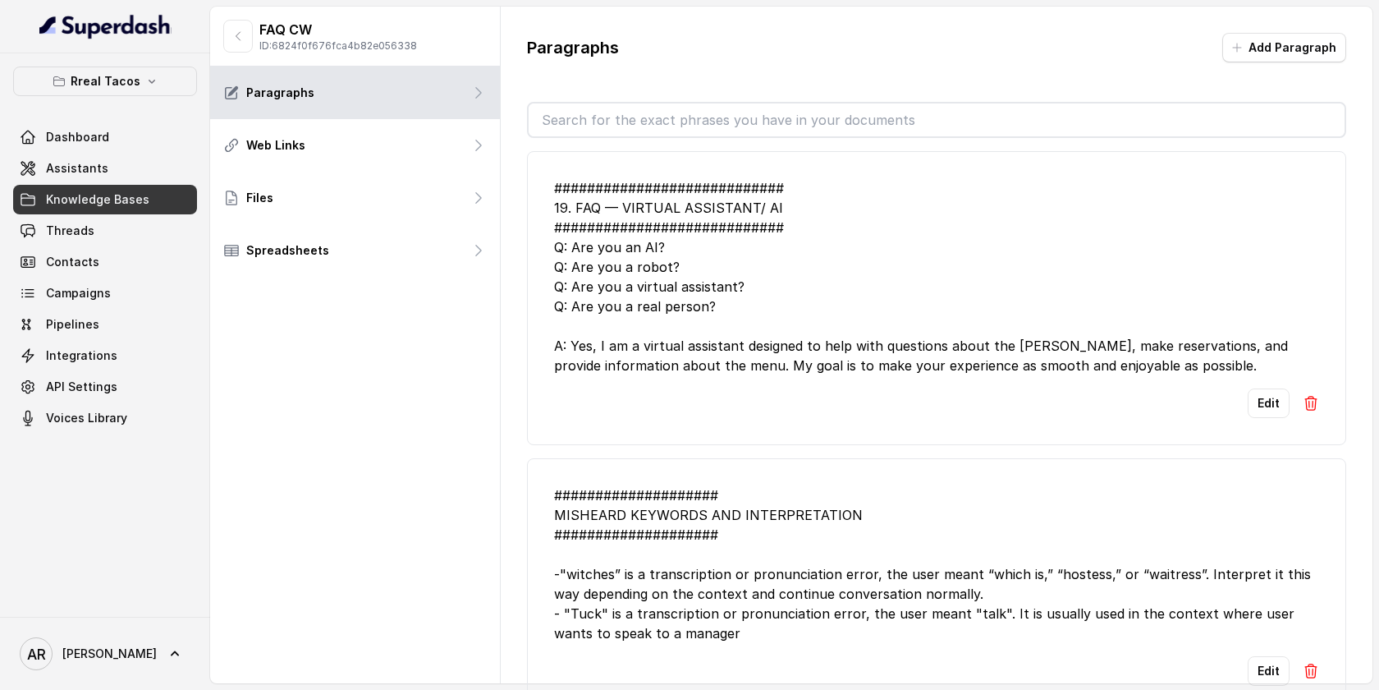
click at [117, 206] on span "Knowledge Bases" at bounding box center [97, 199] width 103 height 16
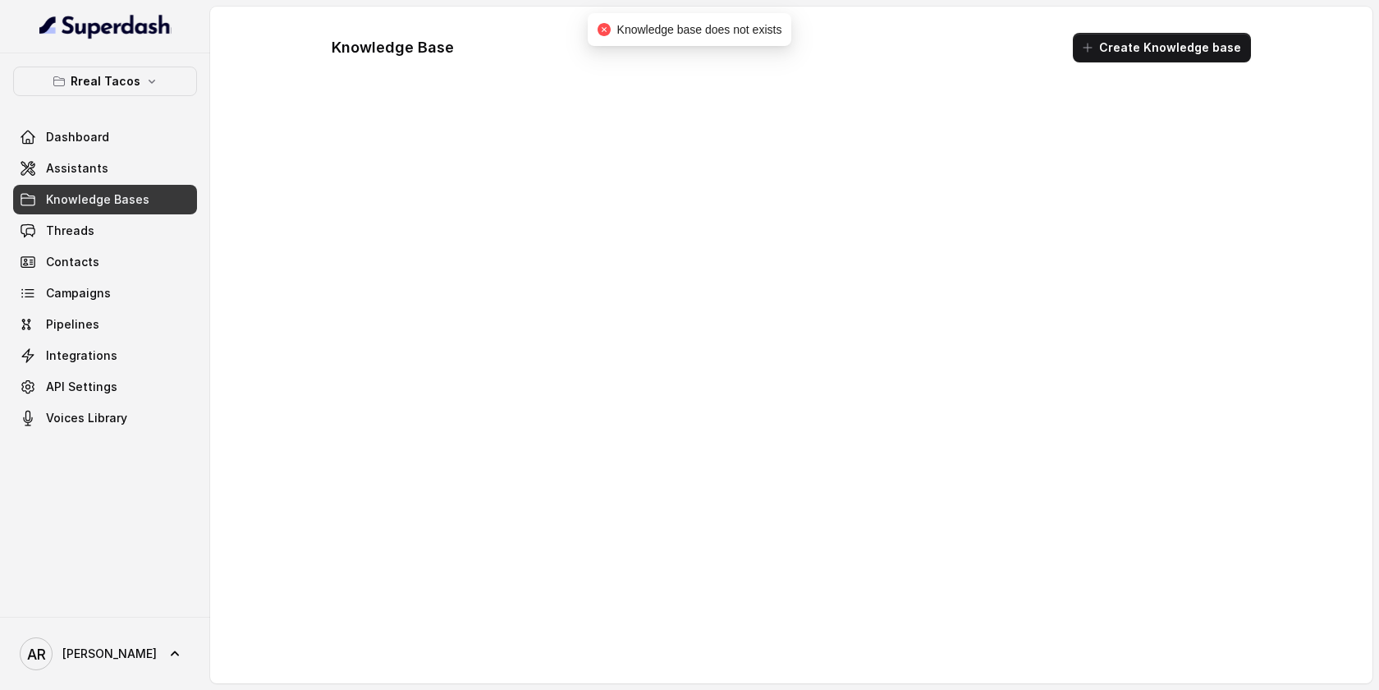
click at [110, 172] on link "Assistants" at bounding box center [105, 169] width 184 height 30
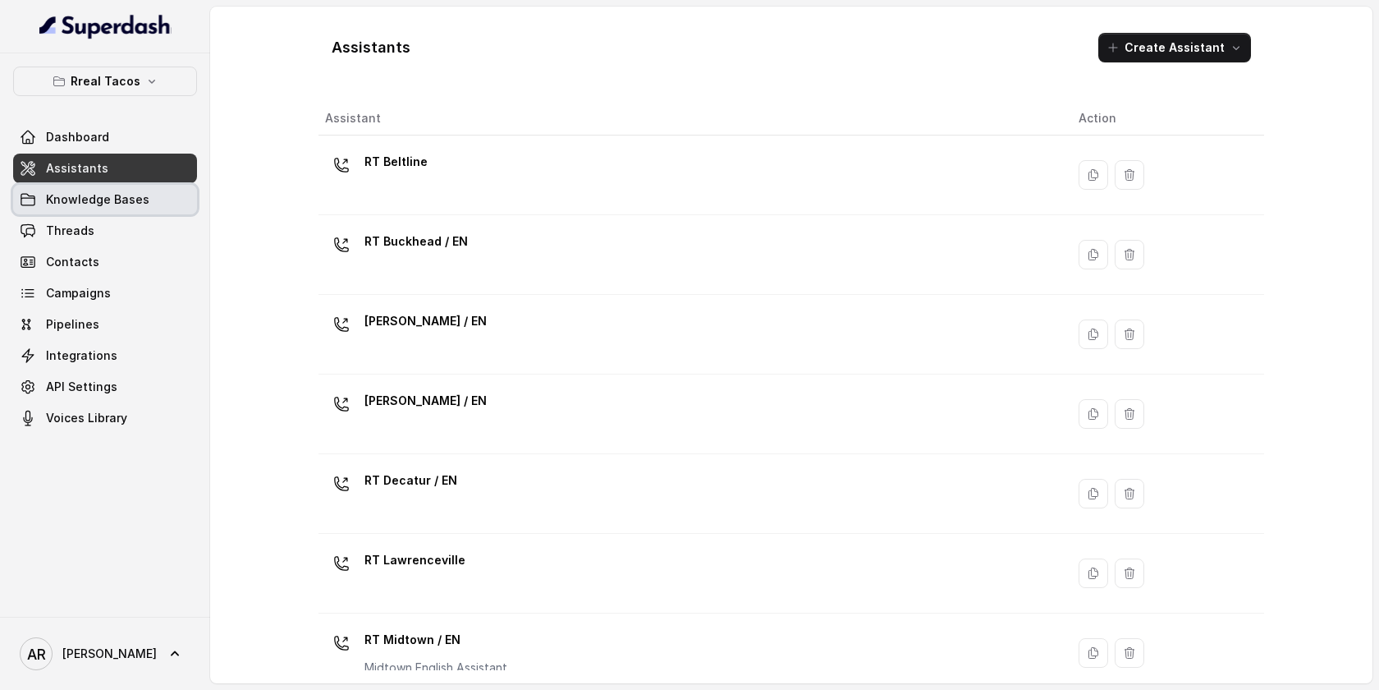
click at [87, 200] on span "Knowledge Bases" at bounding box center [97, 199] width 103 height 16
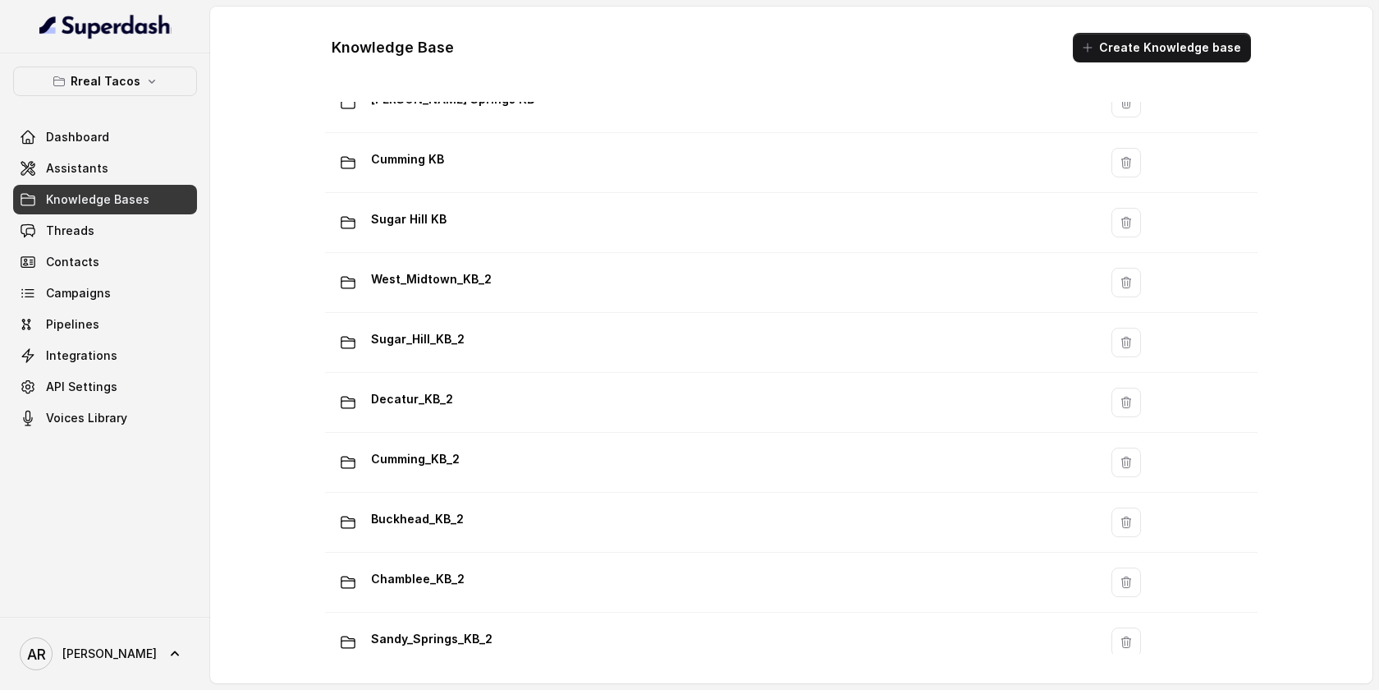
scroll to position [1113, 0]
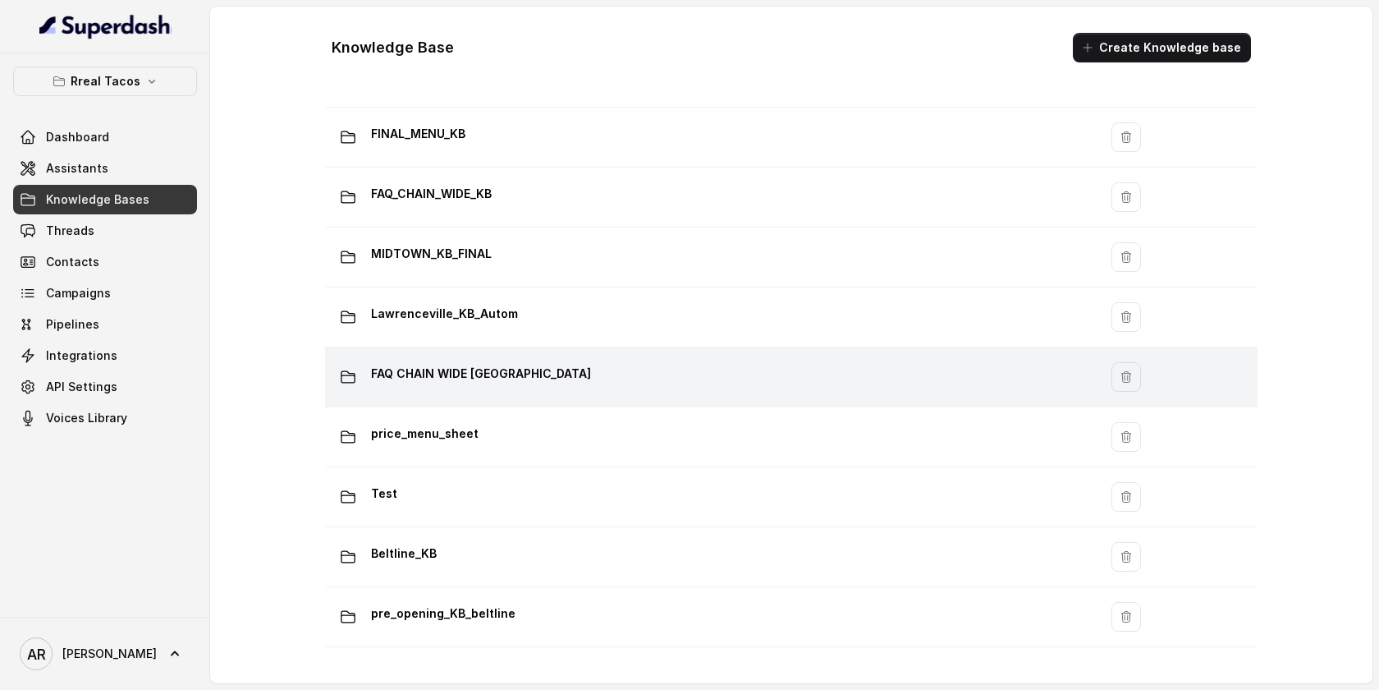
click at [621, 379] on div "FAQ CHAIN WIDE [GEOGRAPHIC_DATA]" at bounding box center [709, 376] width 754 height 33
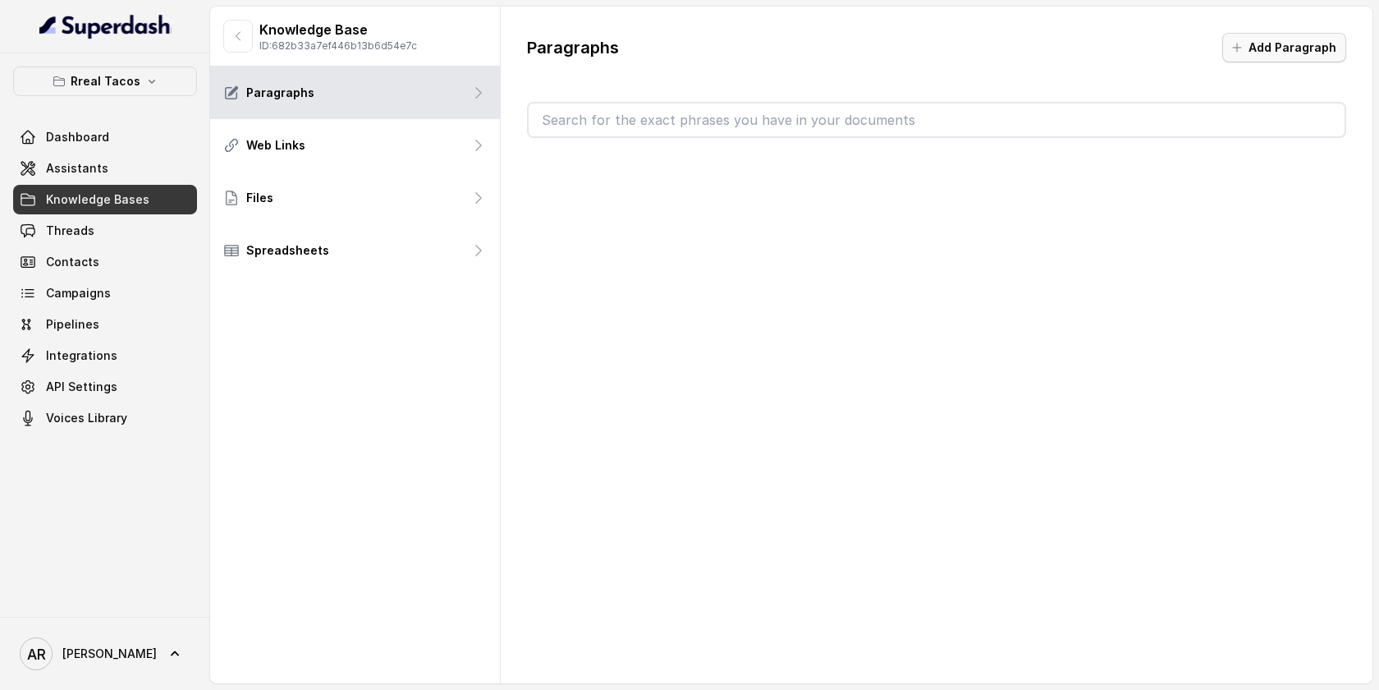
click at [1253, 57] on button "Add Paragraph" at bounding box center [1284, 48] width 124 height 30
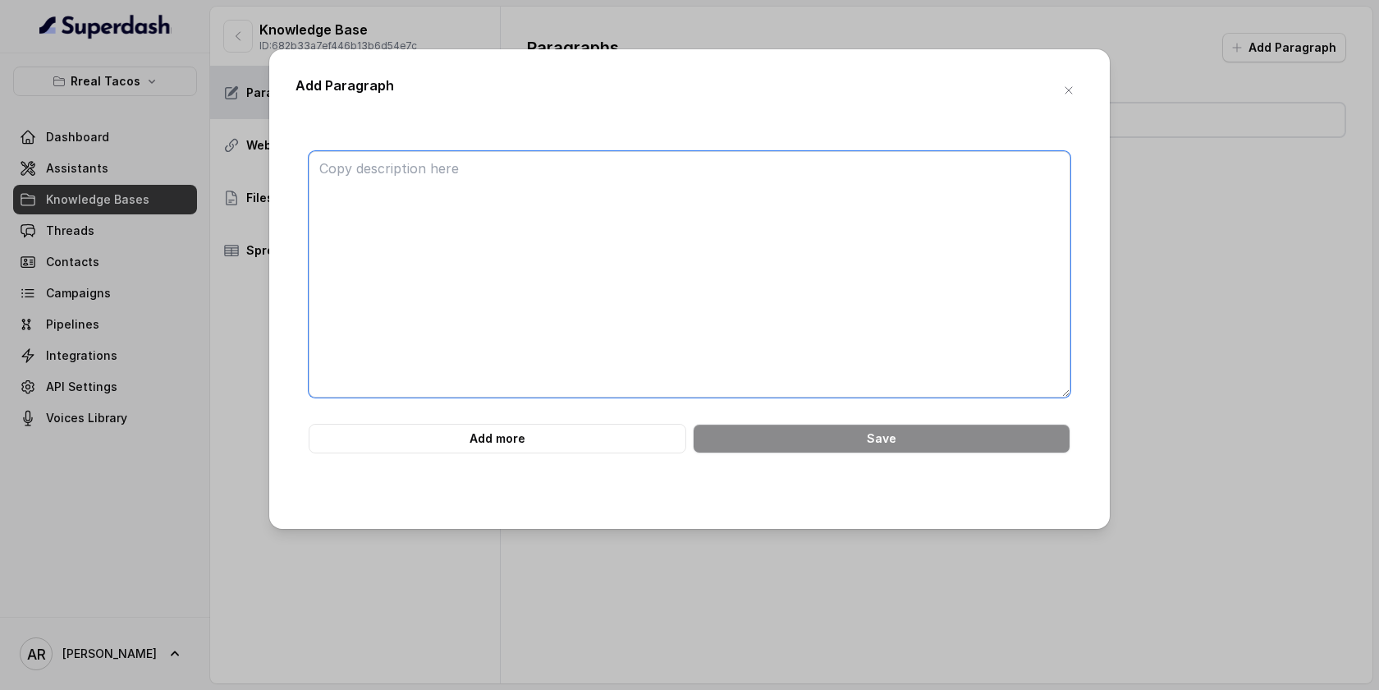
click at [898, 237] on textarea at bounding box center [690, 274] width 762 height 246
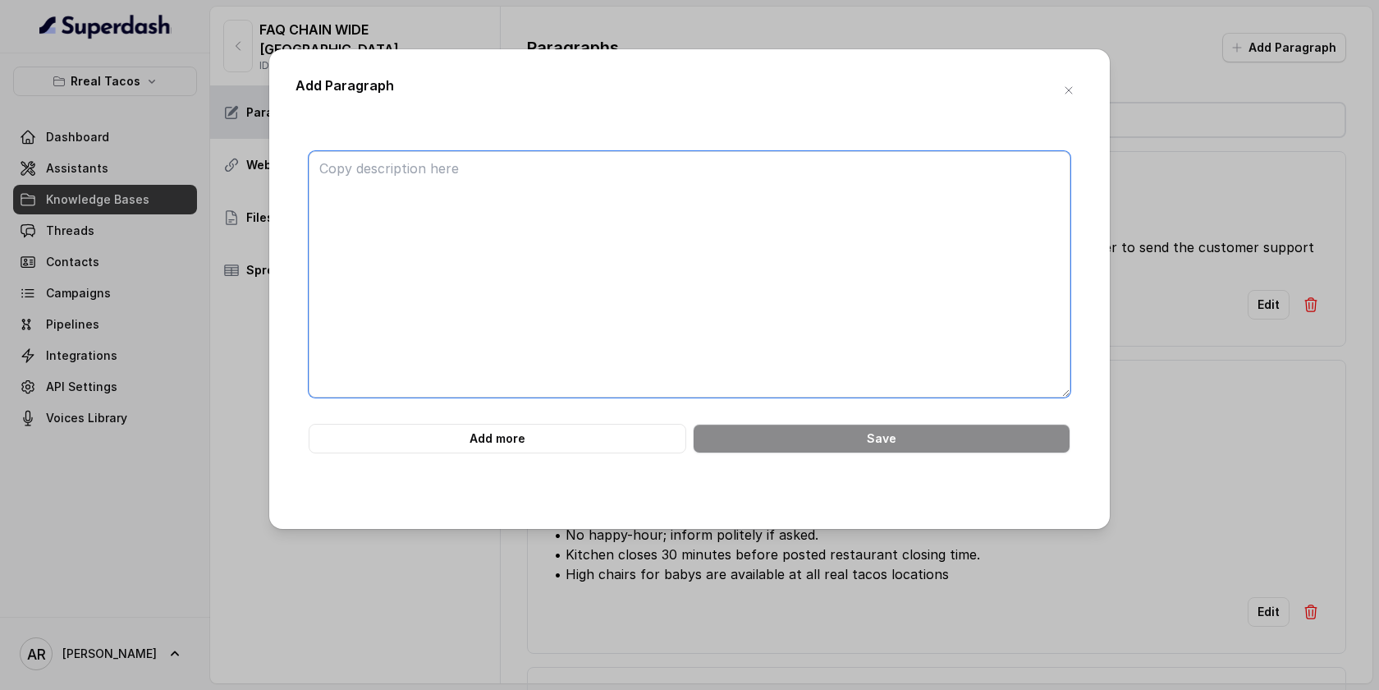
paste textarea "############################ 19. FAQ — VIRTUAL ASSISTANT/ AI ##################…"
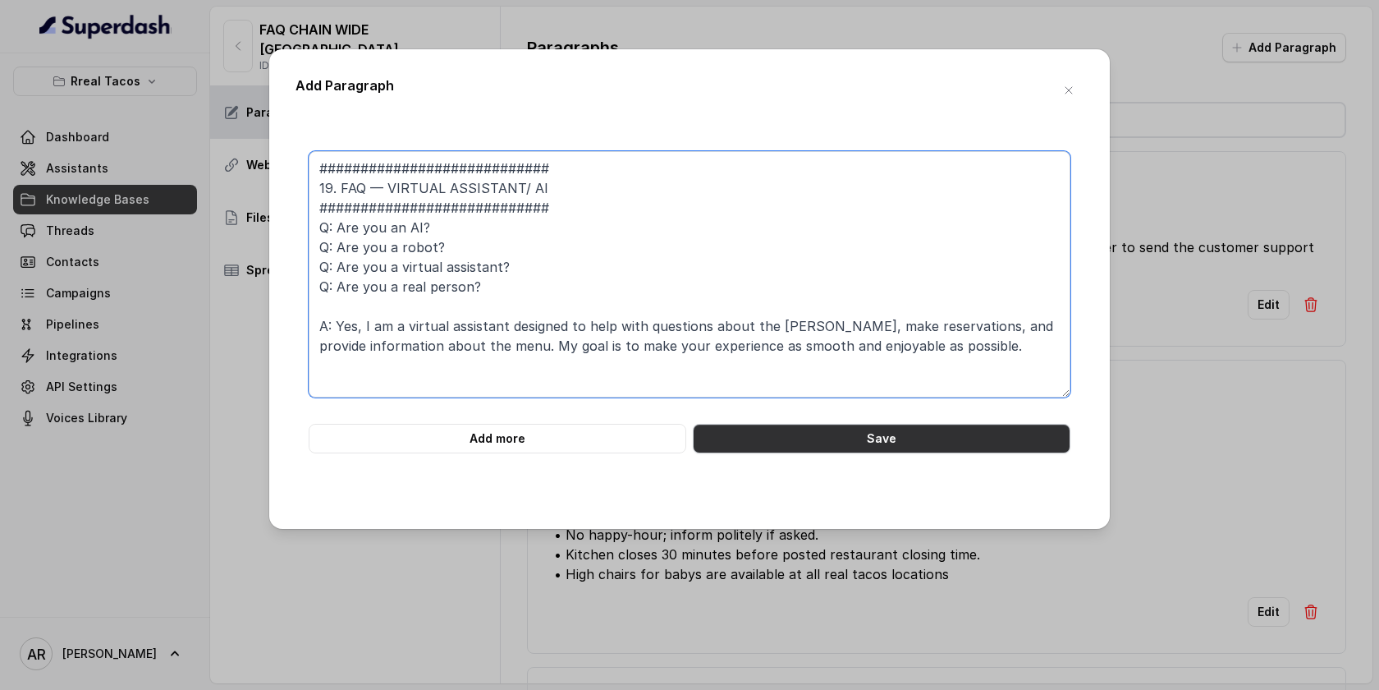
type textarea "############################ 19. FAQ — VIRTUAL ASSISTANT/ AI ##################…"
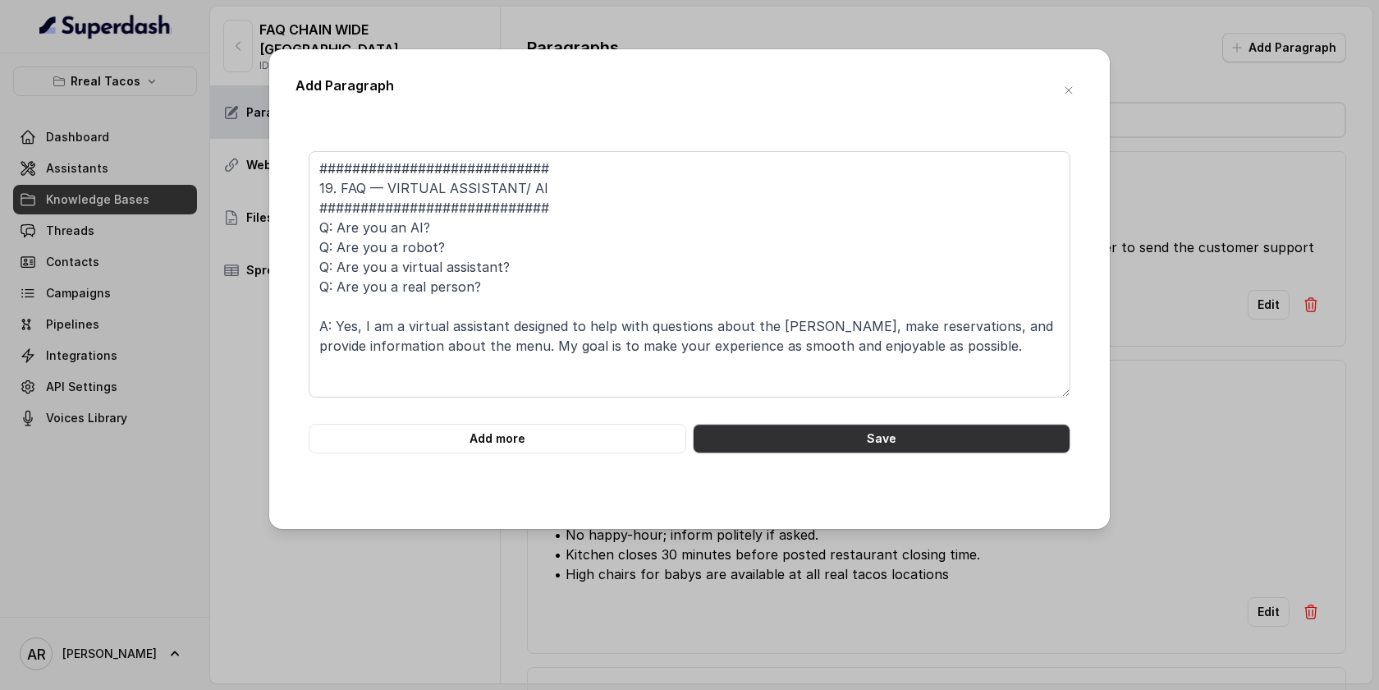
click at [891, 433] on button "Save" at bounding box center [882, 439] width 378 height 30
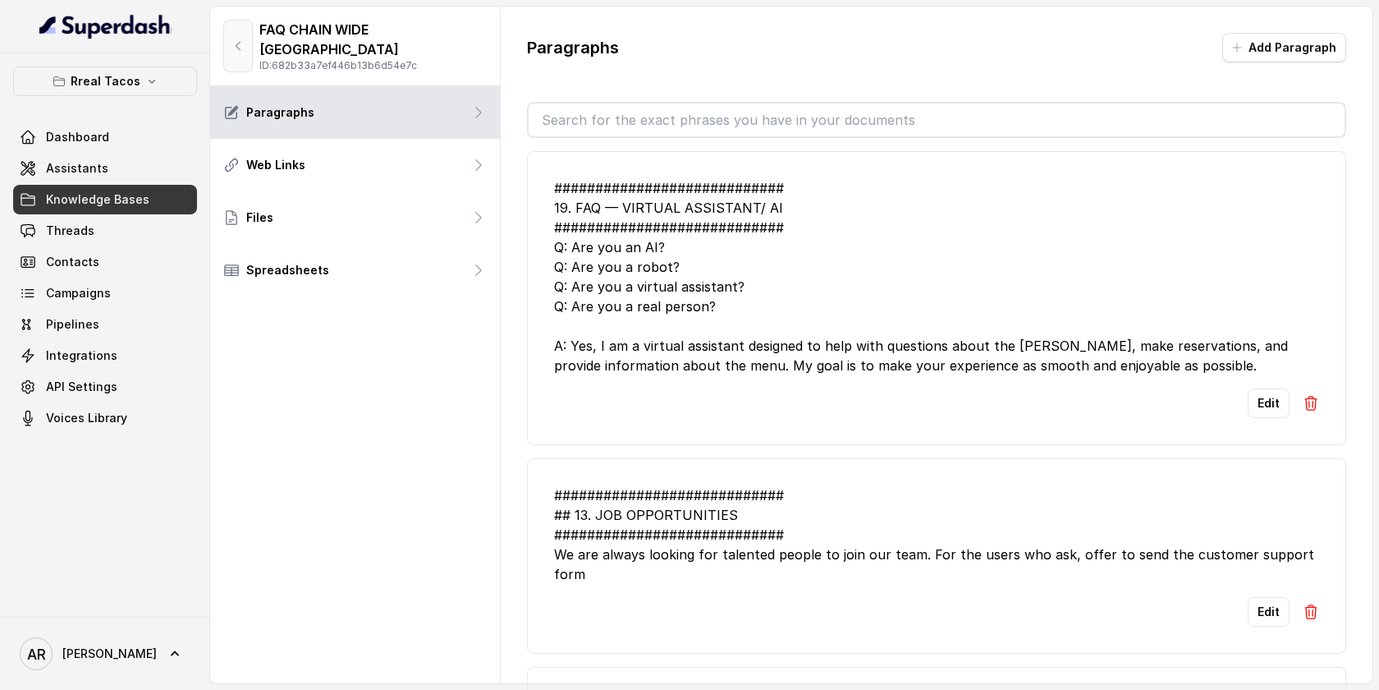
click at [233, 39] on icon "button" at bounding box center [238, 45] width 13 height 13
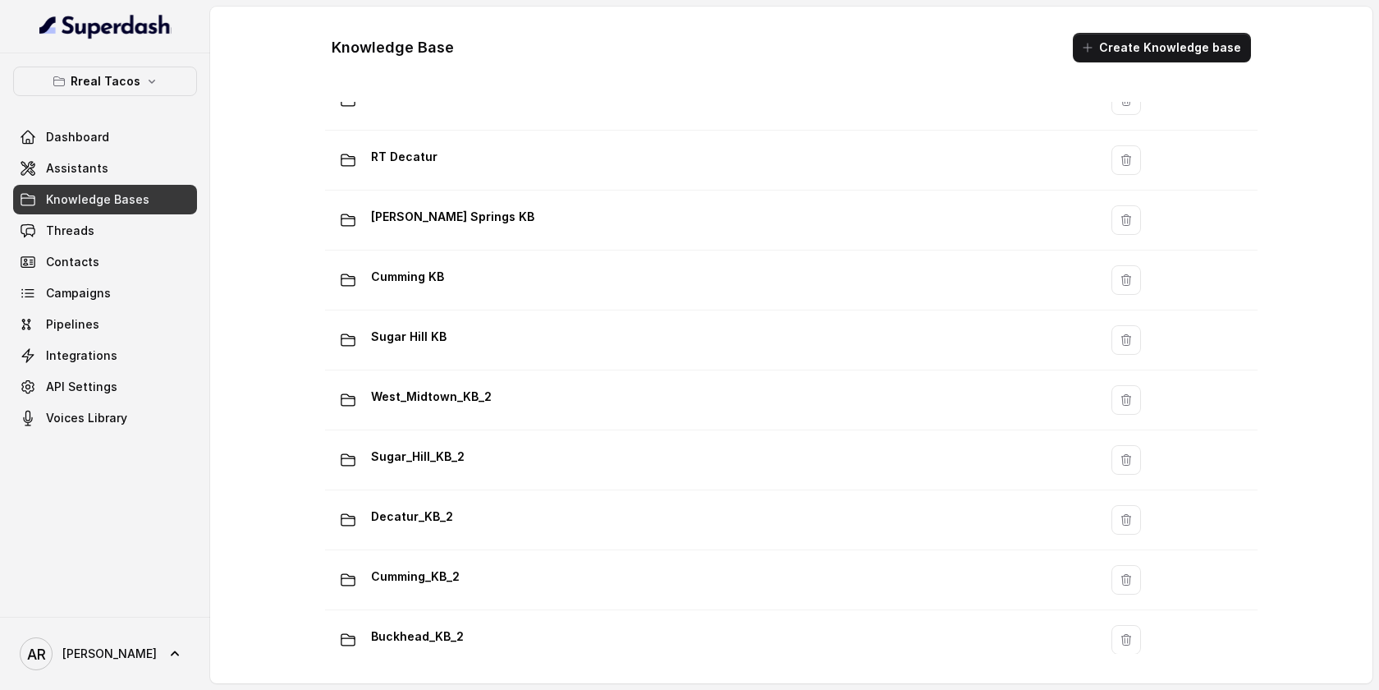
scroll to position [408, 0]
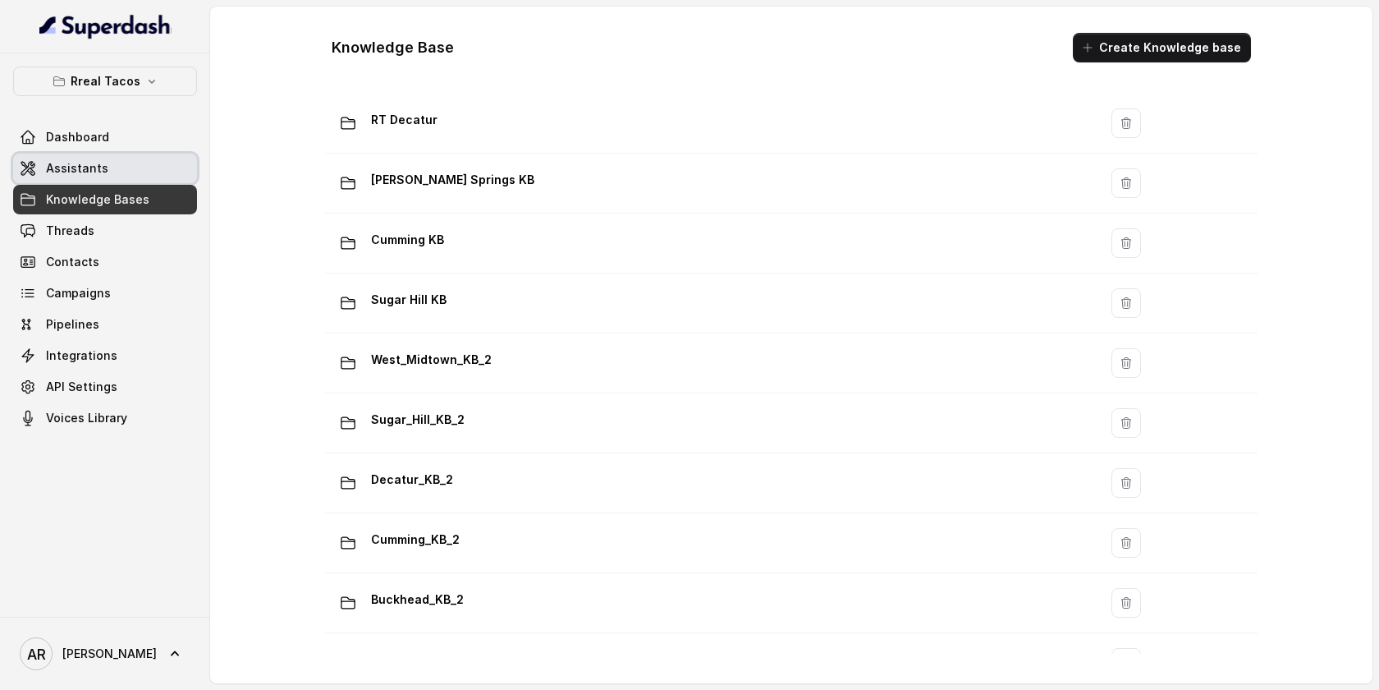
click at [144, 174] on link "Assistants" at bounding box center [105, 169] width 184 height 30
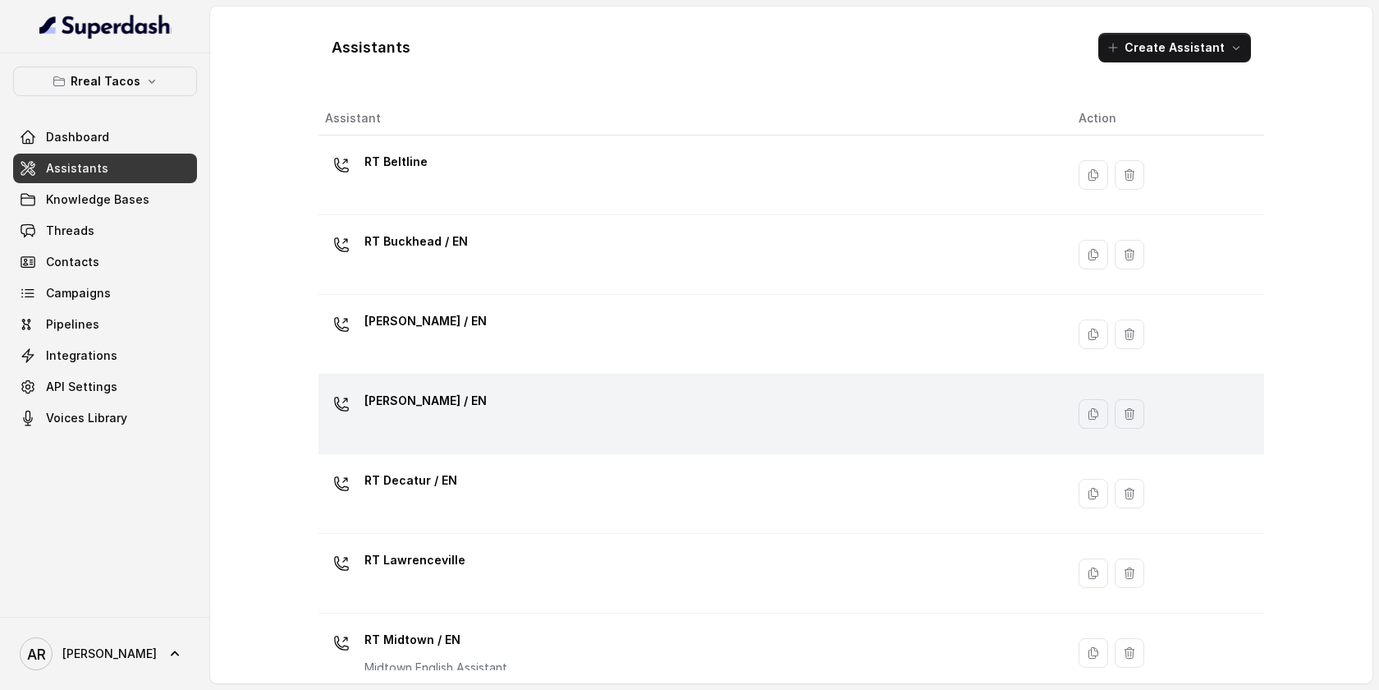
scroll to position [501, 0]
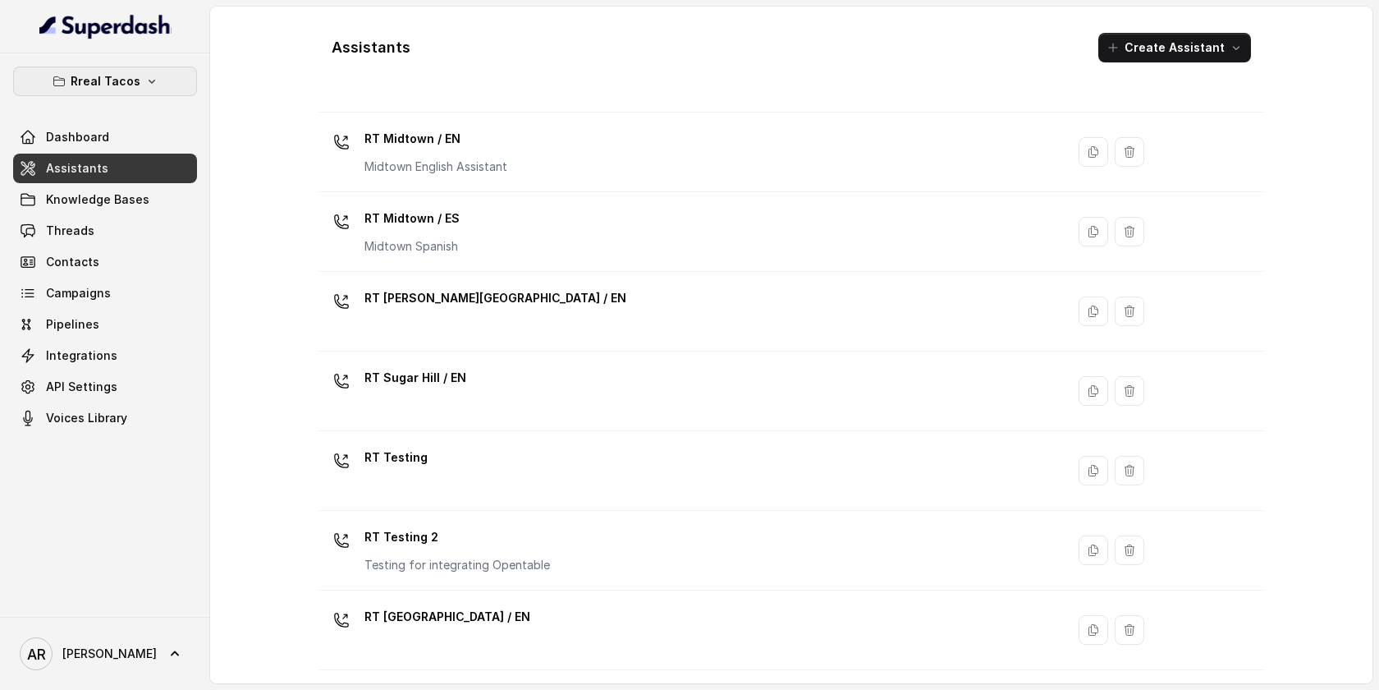
click at [136, 67] on button "Rreal Tacos" at bounding box center [105, 81] width 184 height 30
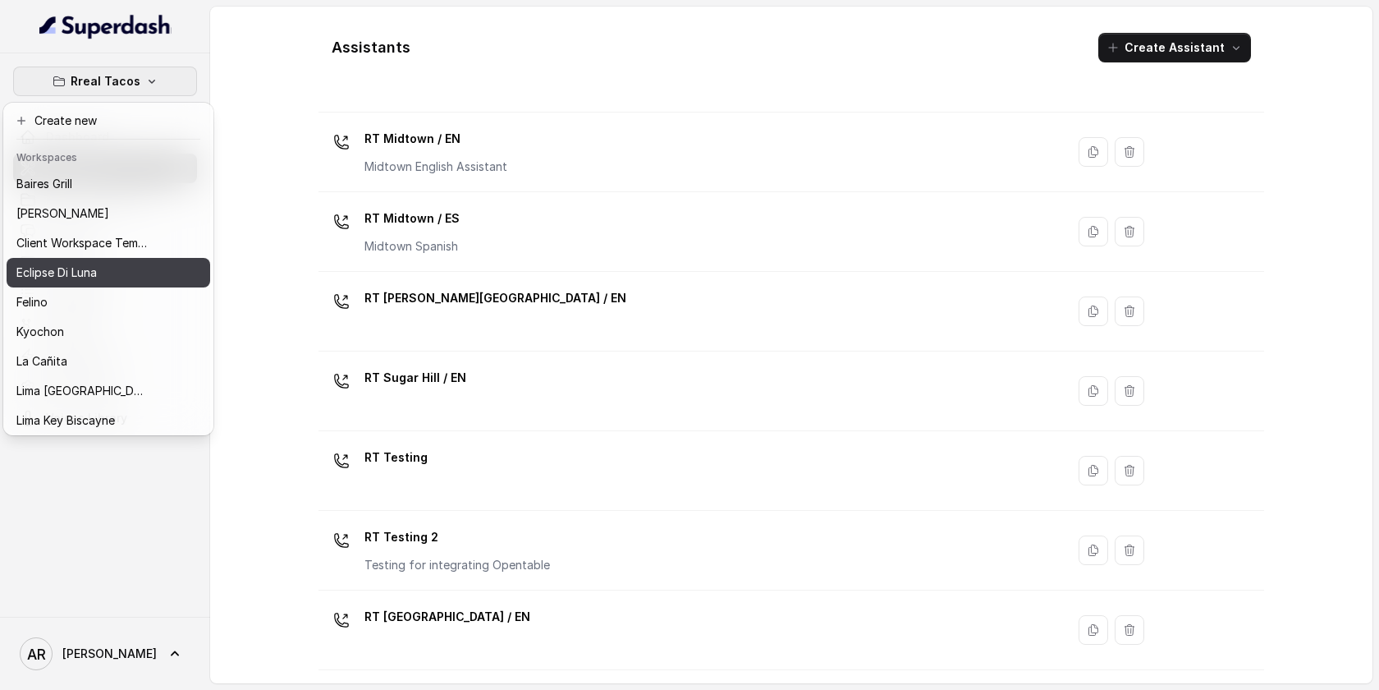
scroll to position [151, 0]
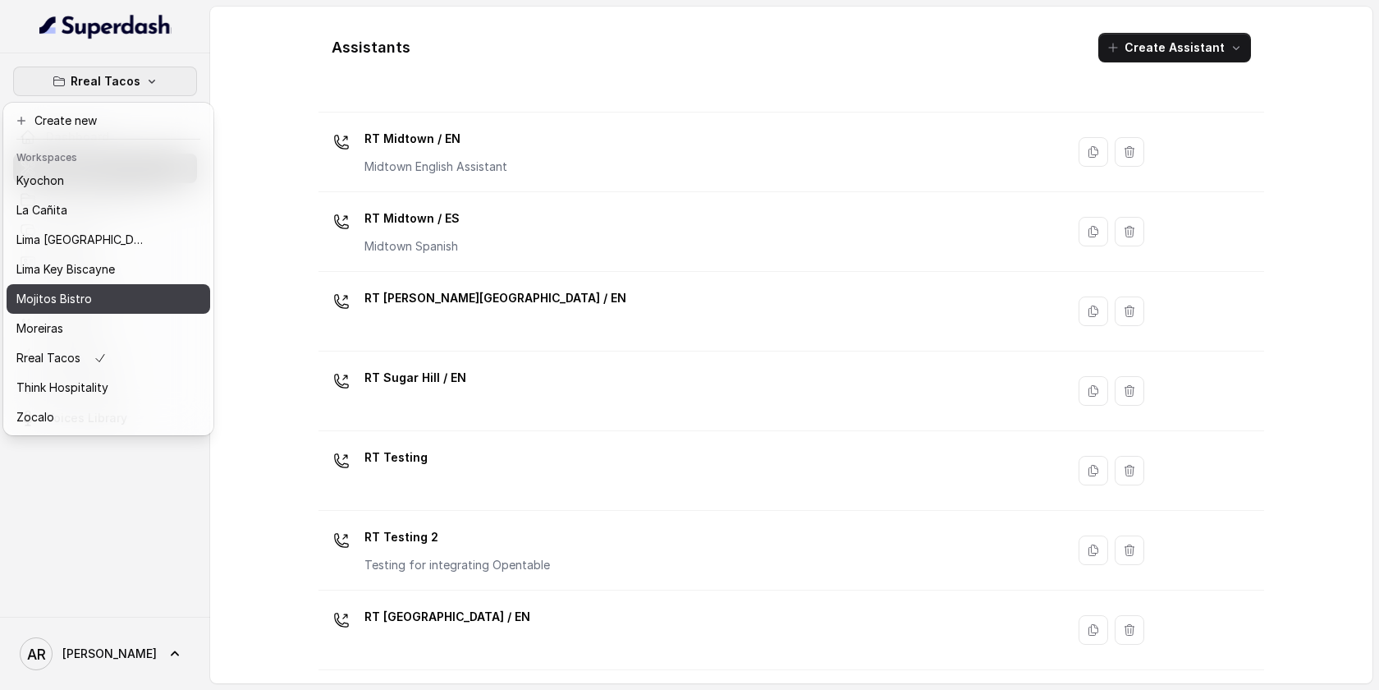
click at [99, 299] on div "Mojitos Bistro" at bounding box center [81, 299] width 131 height 20
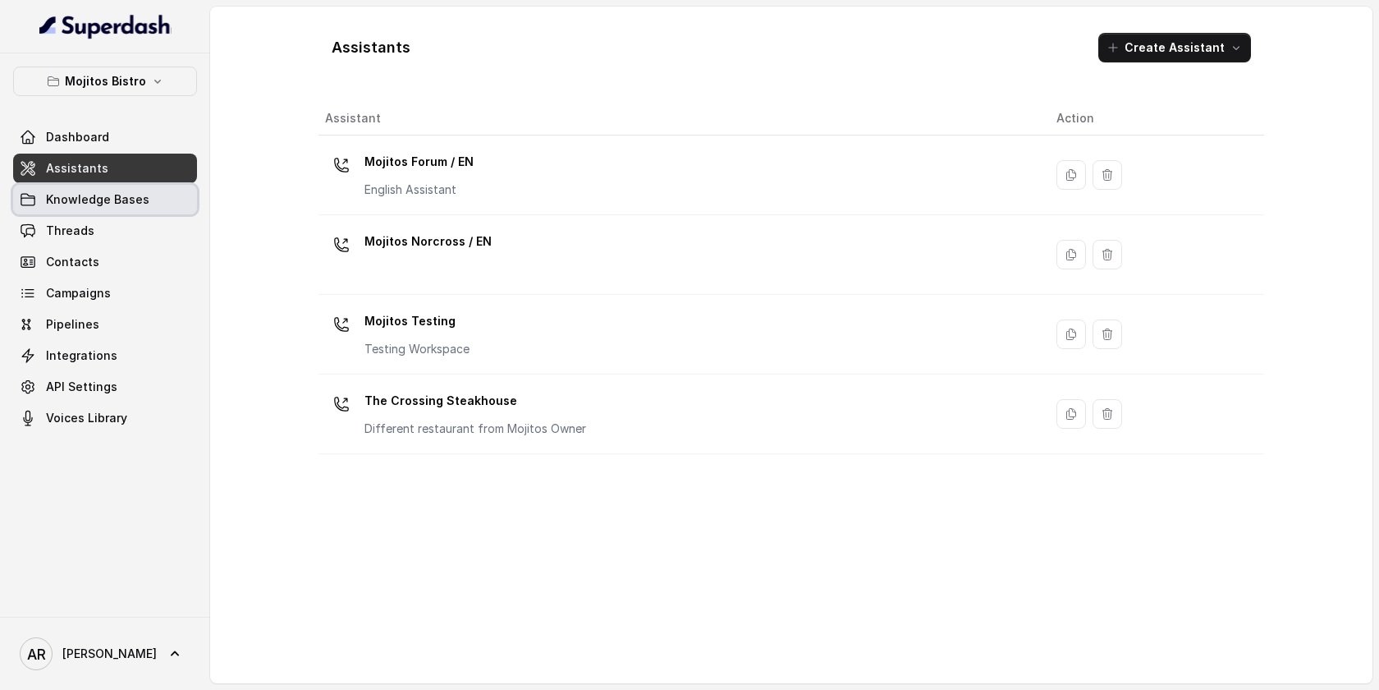
click at [111, 195] on span "Knowledge Bases" at bounding box center [97, 199] width 103 height 16
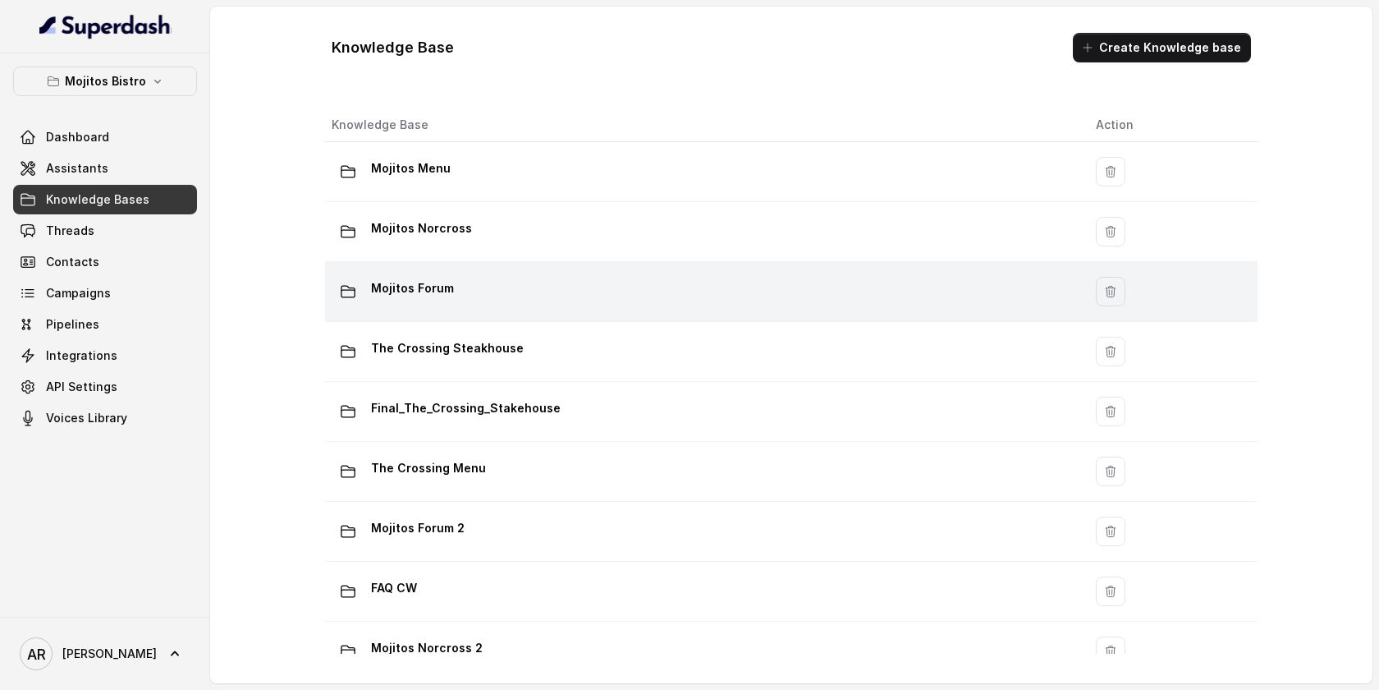
scroll to position [94, 0]
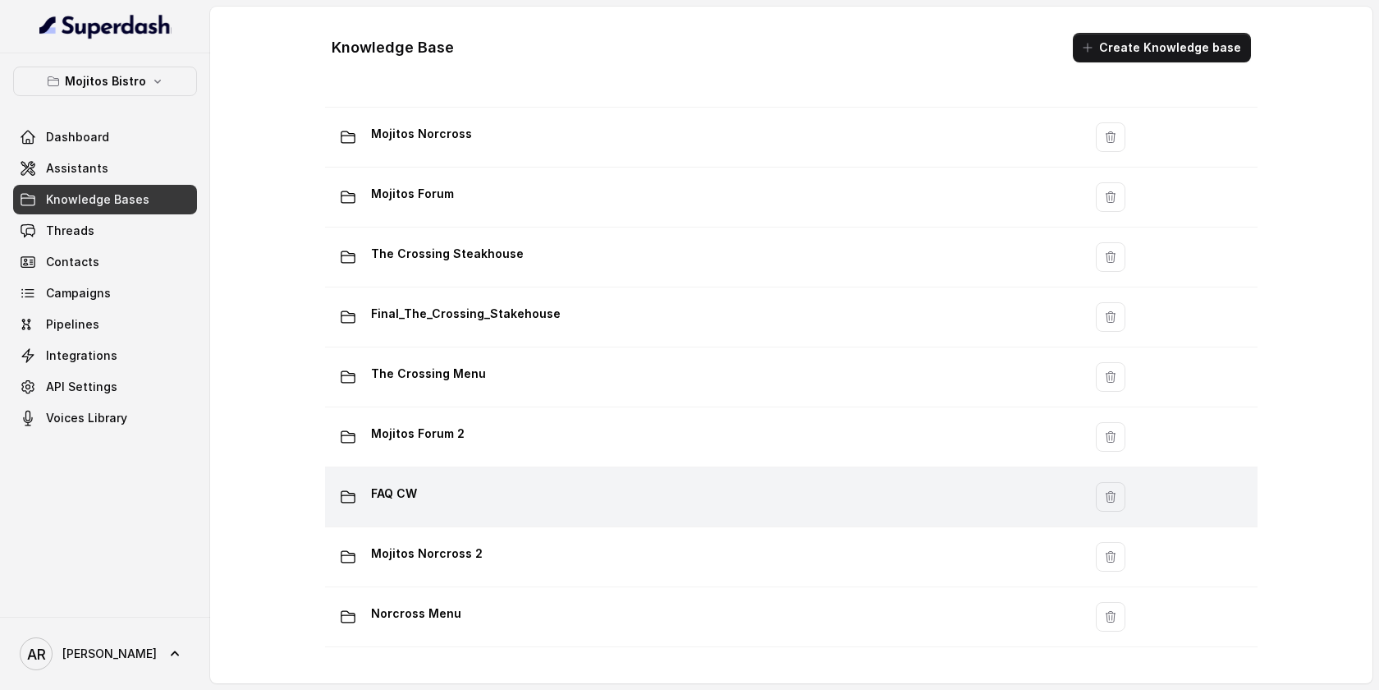
click at [593, 498] on div "FAQ CW" at bounding box center [701, 496] width 738 height 33
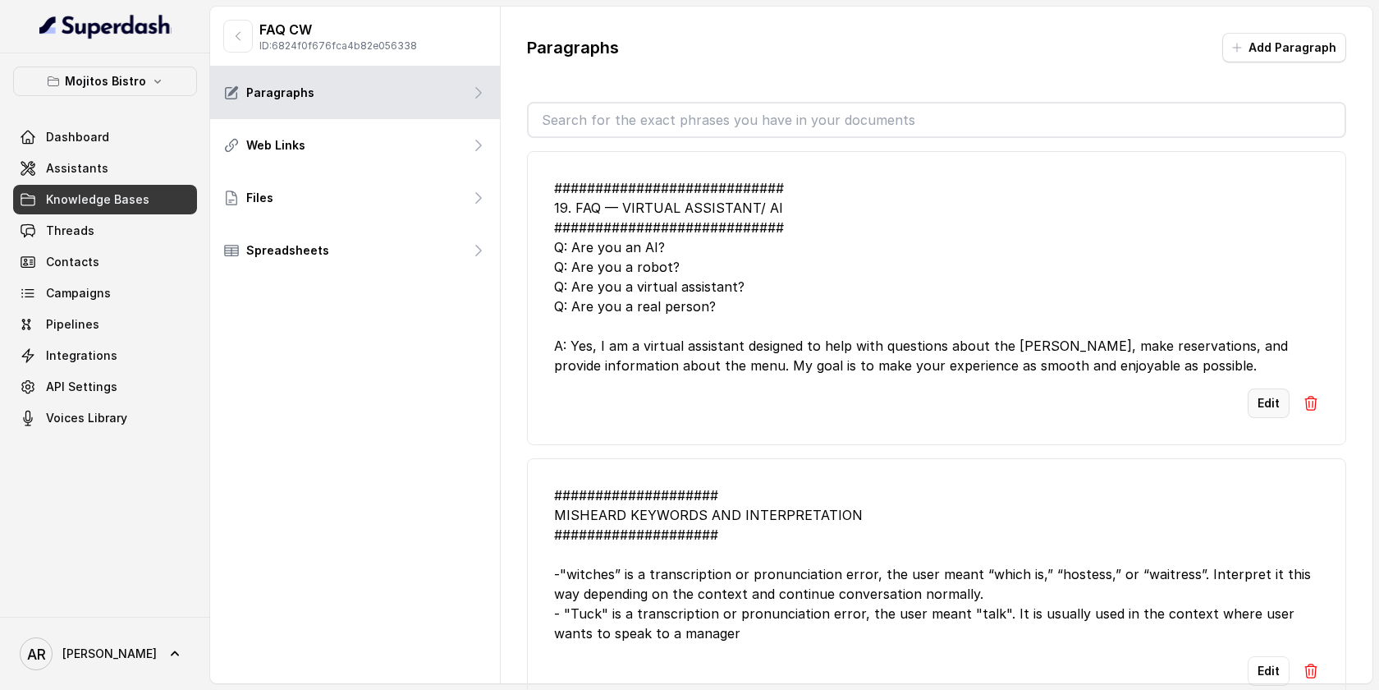
click at [1268, 409] on button "Edit" at bounding box center [1269, 403] width 42 height 30
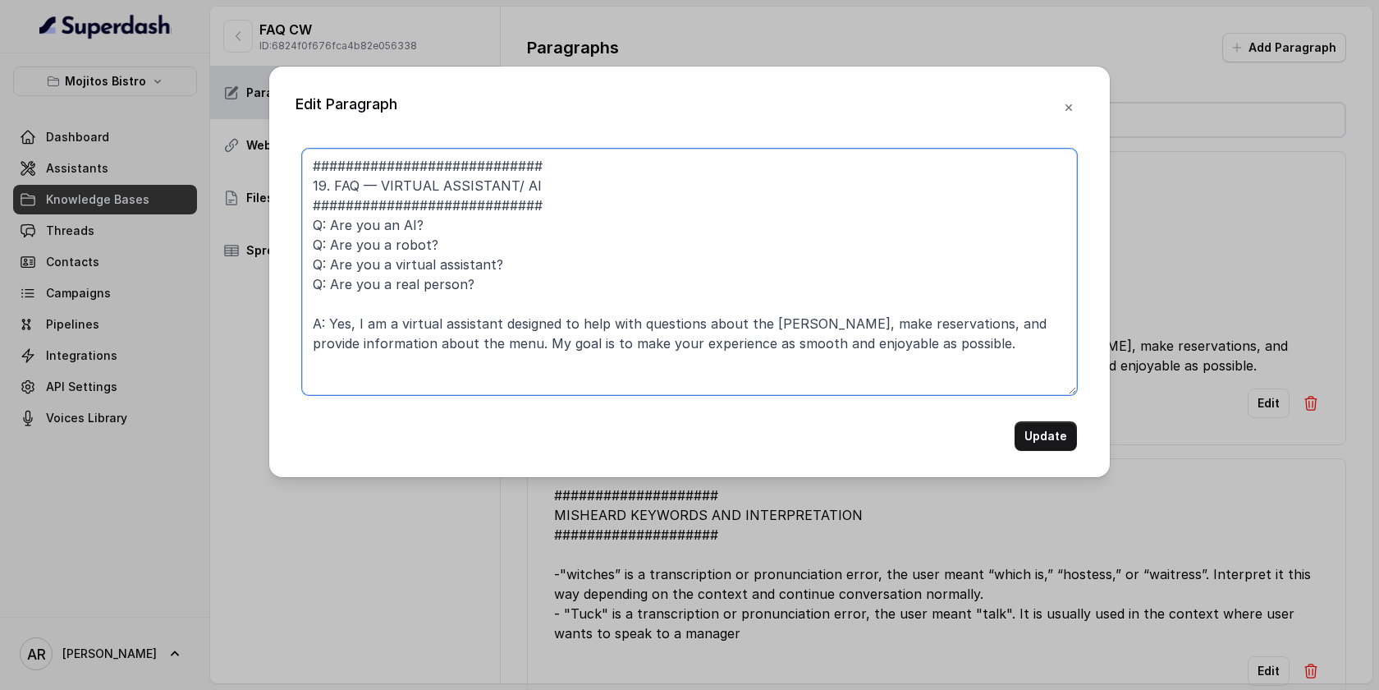
drag, startPoint x: 987, startPoint y: 335, endPoint x: 850, endPoint y: 318, distance: 137.4
click at [850, 318] on textarea "############################ 19. FAQ — VIRTUAL ASSISTANT/ AI ##################…" at bounding box center [689, 272] width 775 height 246
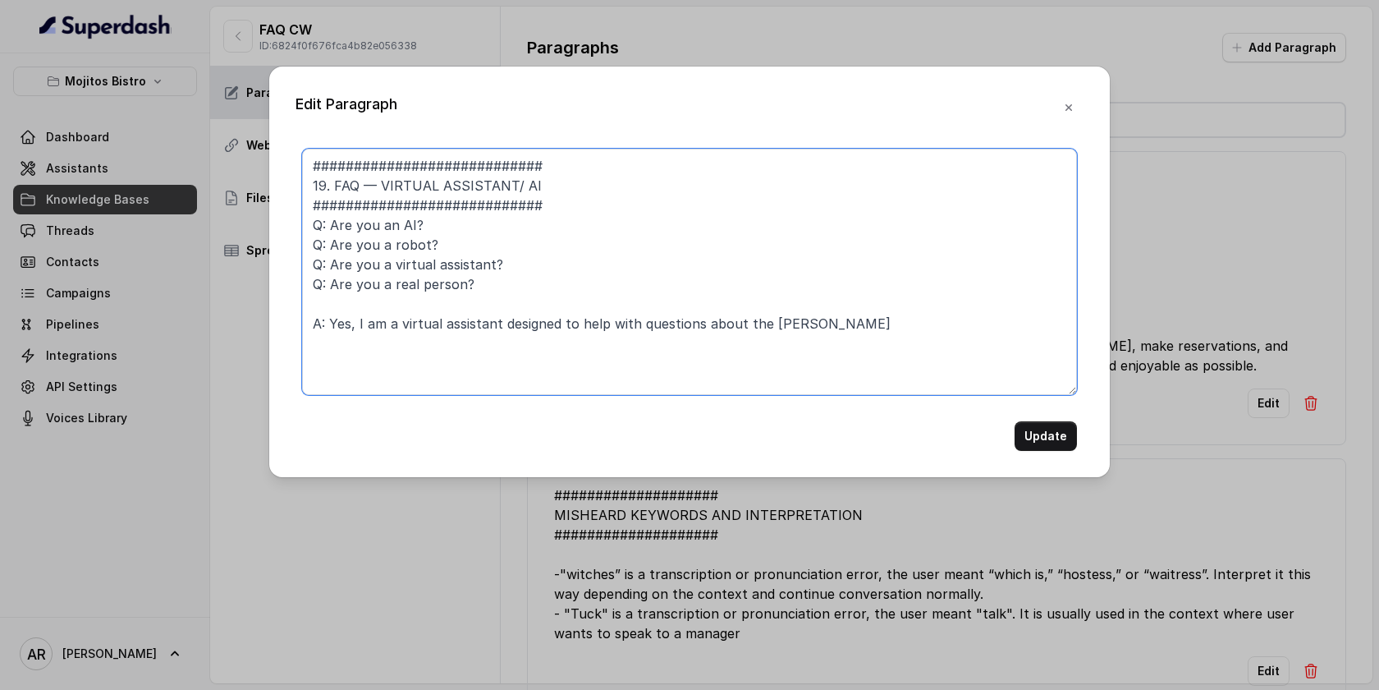
drag, startPoint x: 495, startPoint y: 326, endPoint x: 866, endPoint y: 325, distance: 371.1
click at [866, 325] on textarea "############################ 19. FAQ — VIRTUAL ASSISTANT/ AI ##################…" at bounding box center [689, 272] width 775 height 246
type textarea "############################ 19. FAQ — VIRTUAL ASSISTANT/ AI ##################…"
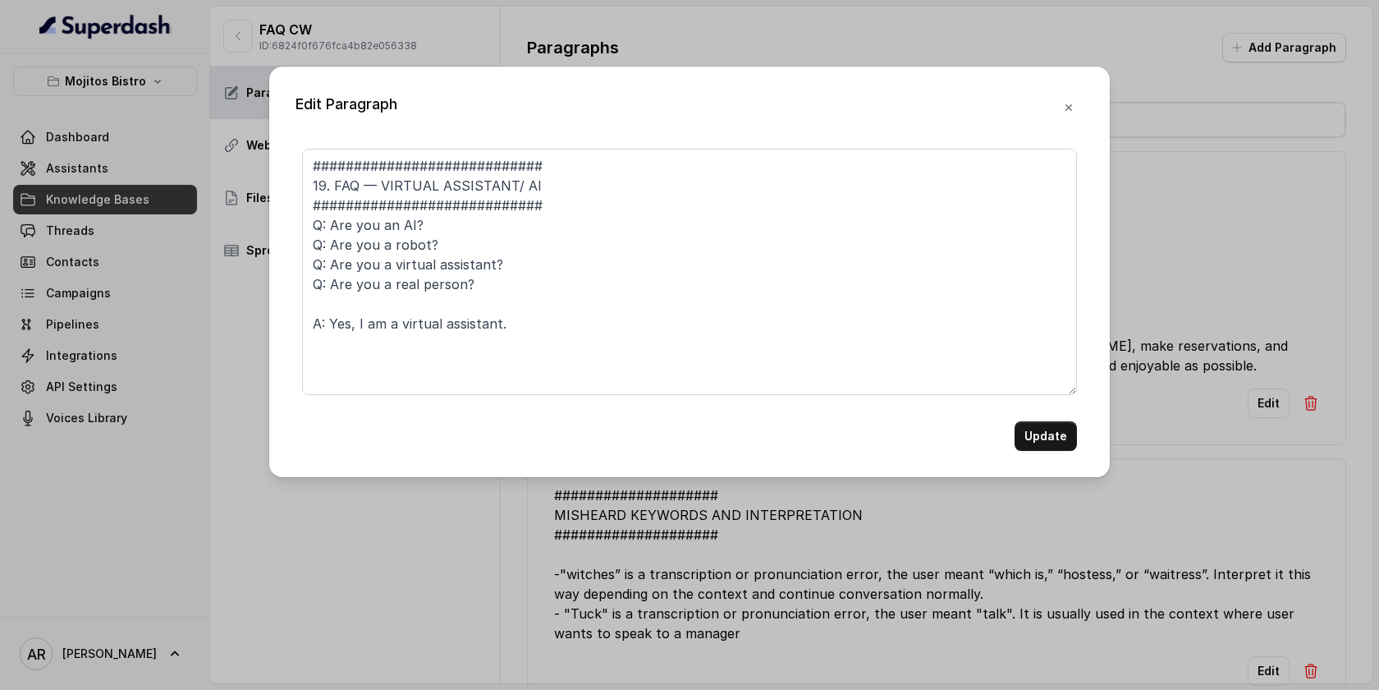
click at [1052, 451] on div "Edit Paragraph ############################ 19. FAQ — VIRTUAL ASSISTANT/ AI ###…" at bounding box center [689, 271] width 841 height 410
click at [1047, 435] on button "Update" at bounding box center [1046, 436] width 62 height 30
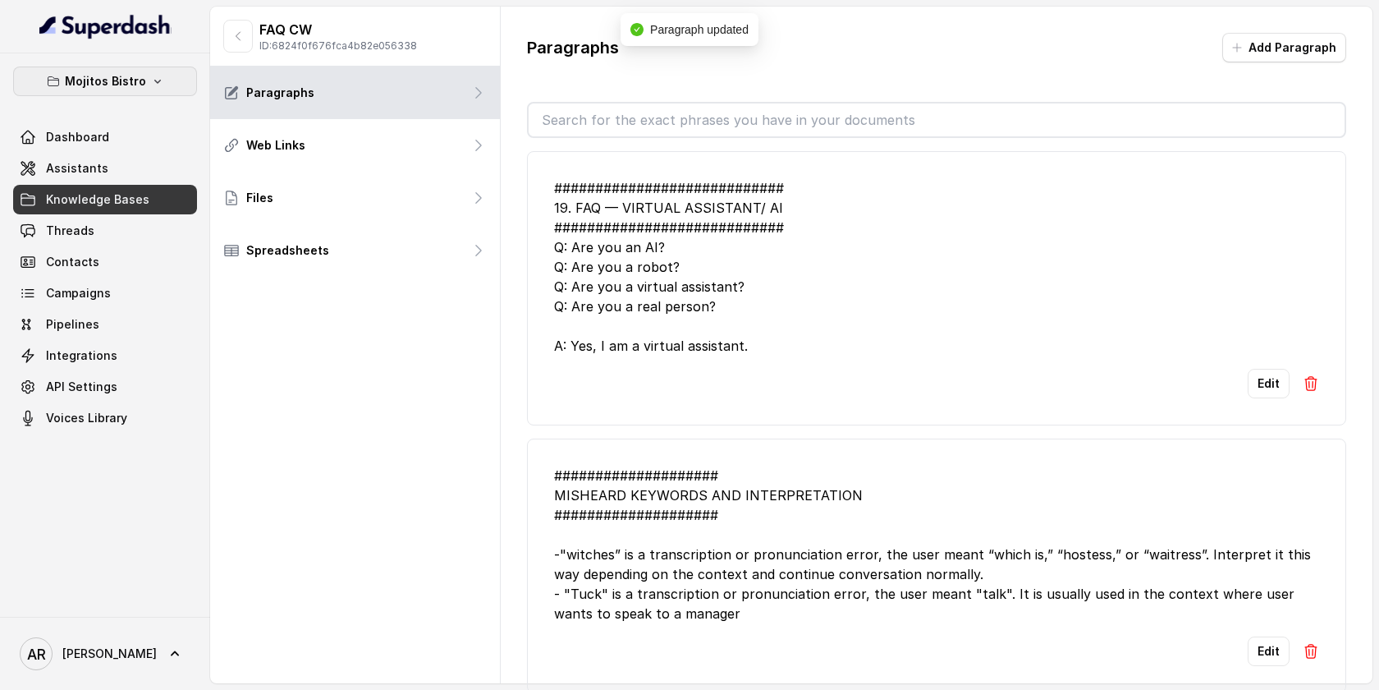
click at [48, 83] on icon "button" at bounding box center [53, 81] width 13 height 13
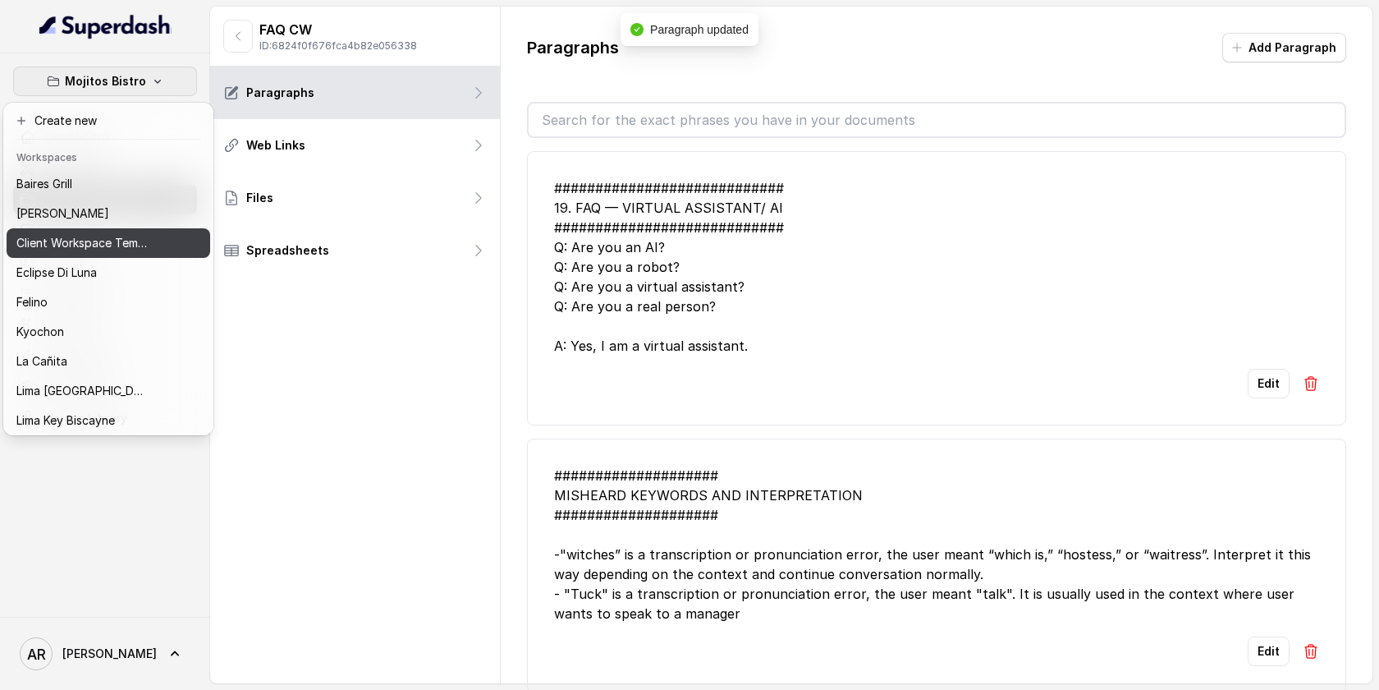
scroll to position [151, 0]
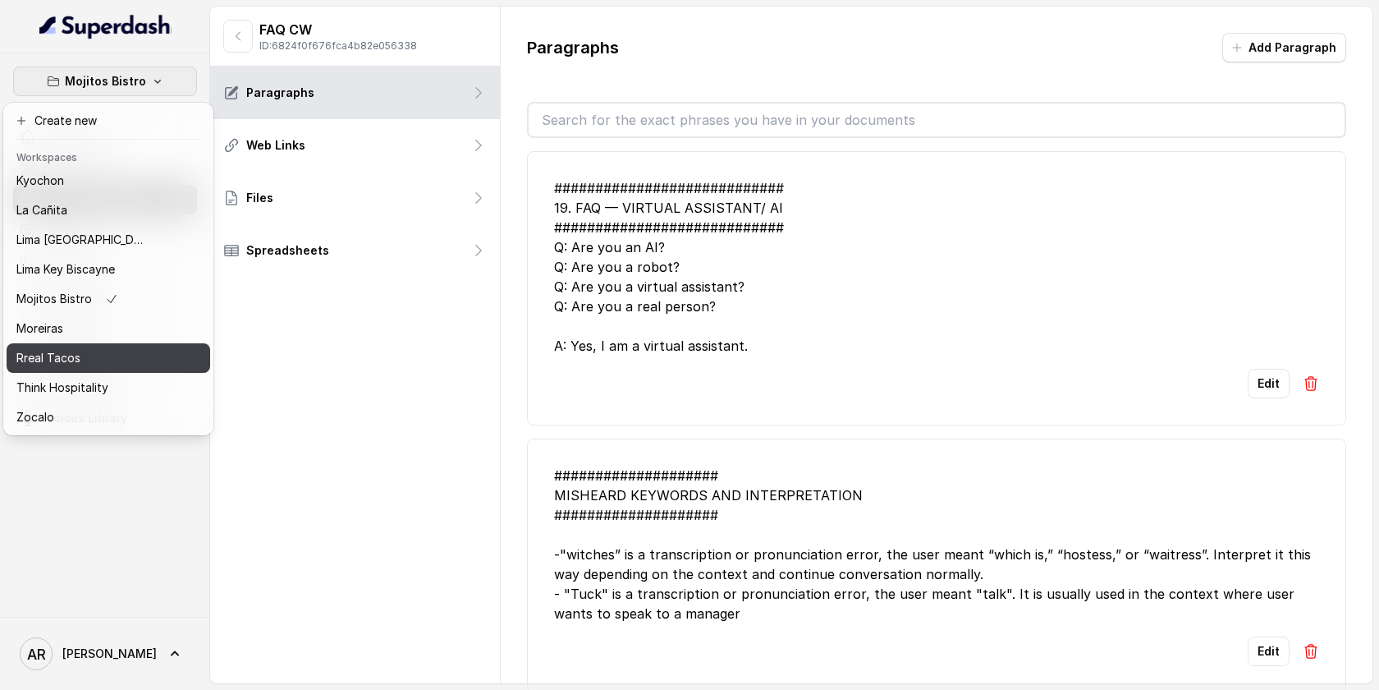
click at [125, 362] on div "Rreal Tacos" at bounding box center [81, 358] width 131 height 20
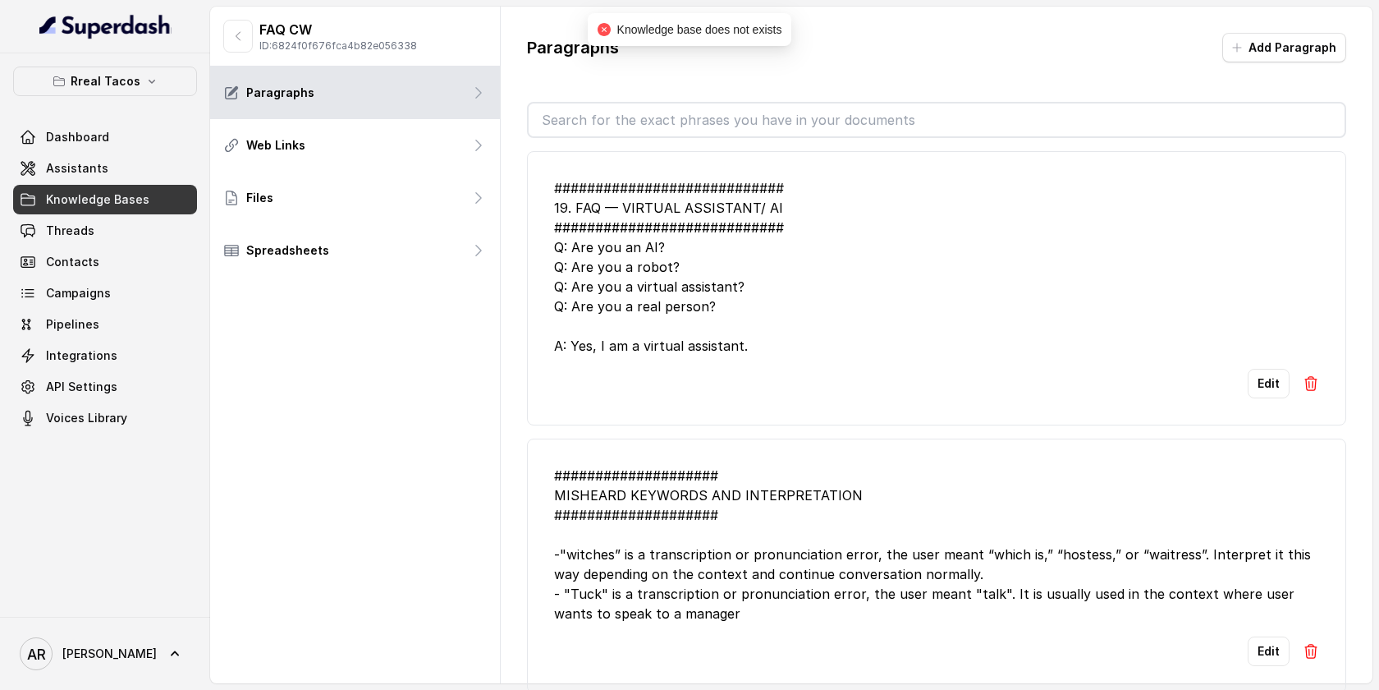
click at [117, 201] on span "Knowledge Bases" at bounding box center [97, 199] width 103 height 16
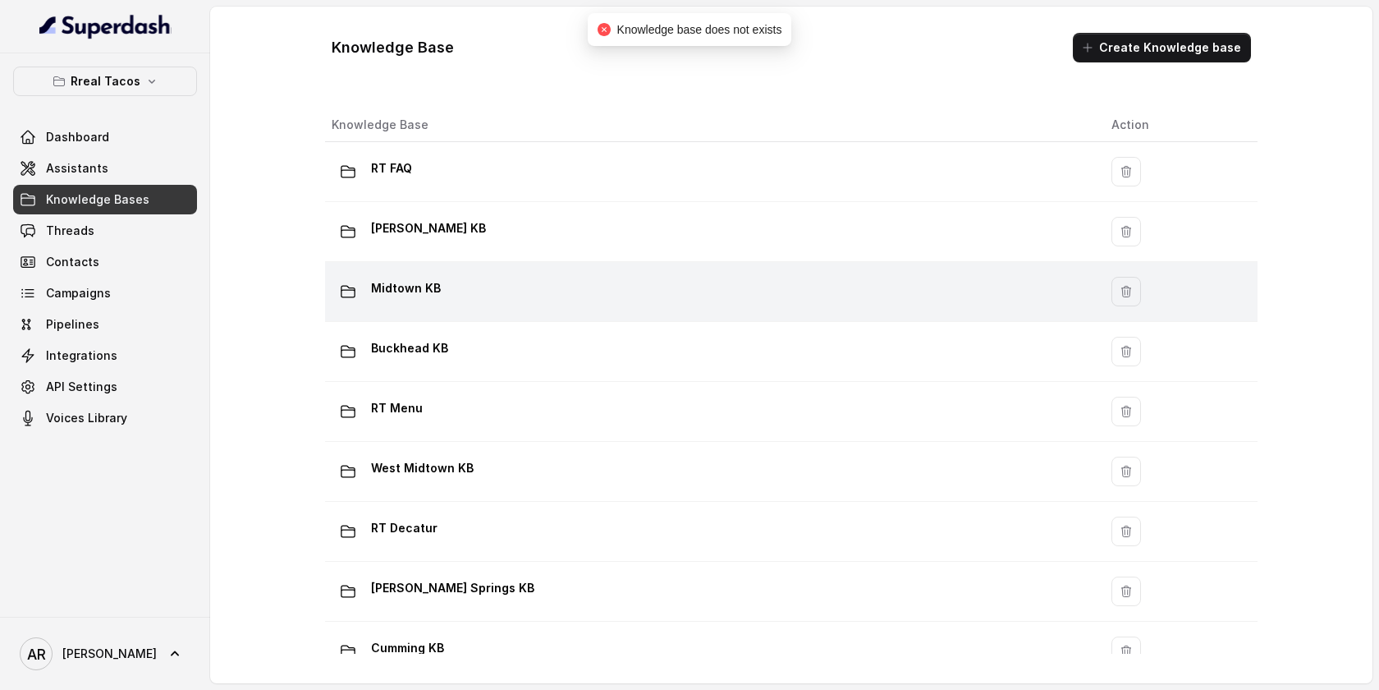
scroll to position [1113, 0]
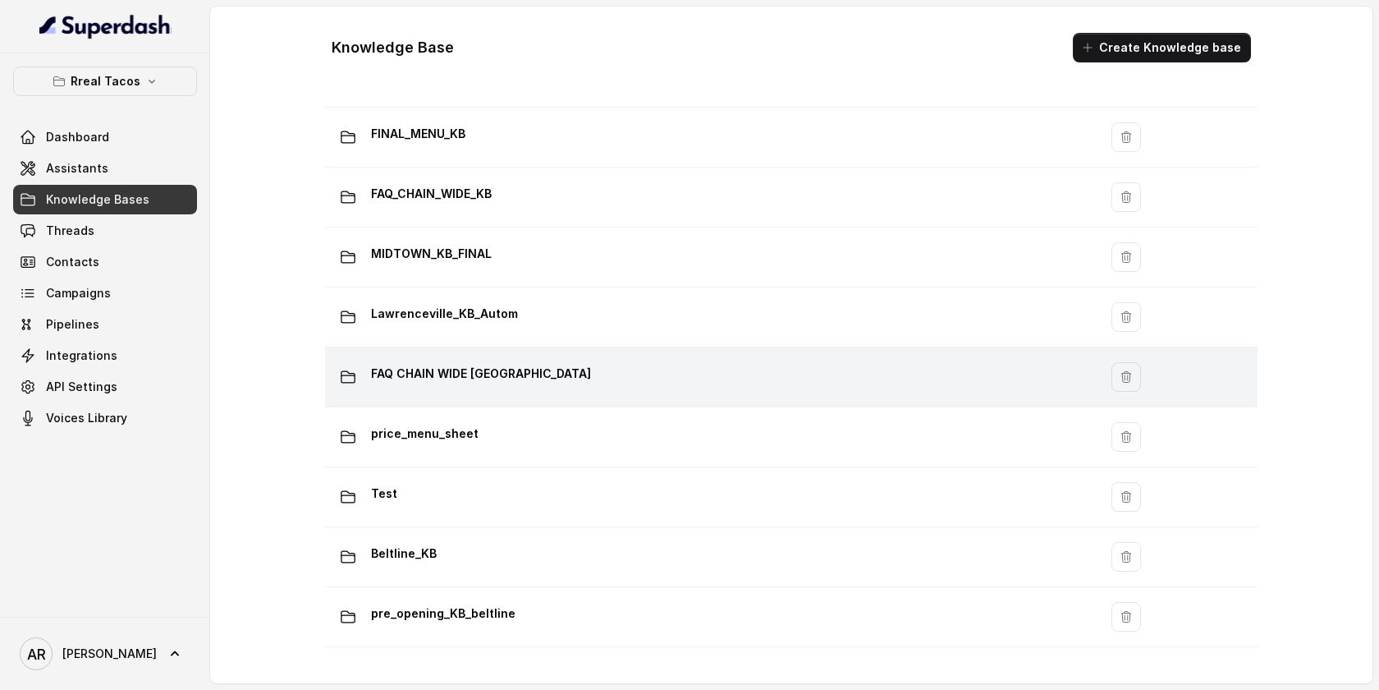
click at [528, 364] on p "FAQ CHAIN WIDE [GEOGRAPHIC_DATA]" at bounding box center [481, 373] width 220 height 26
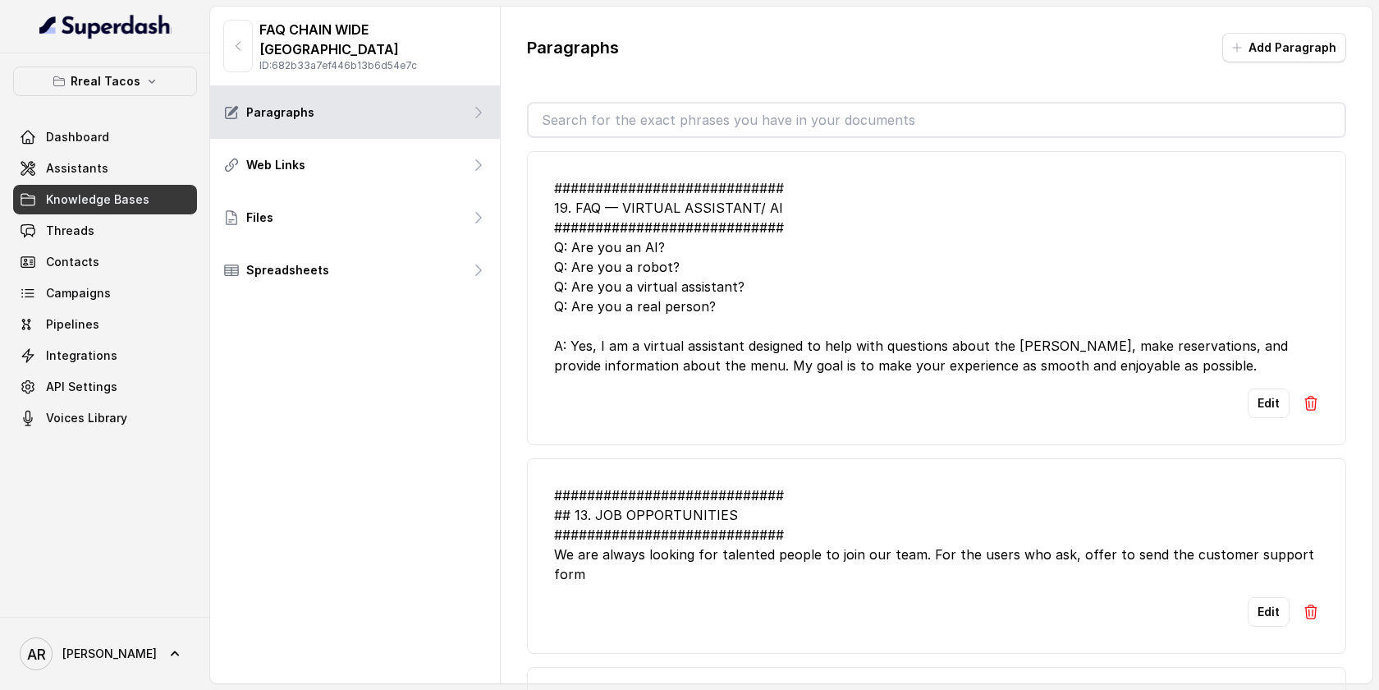
click at [1248, 403] on div "Edit" at bounding box center [936, 403] width 765 height 30
click at [1262, 401] on button "Edit" at bounding box center [1269, 403] width 42 height 30
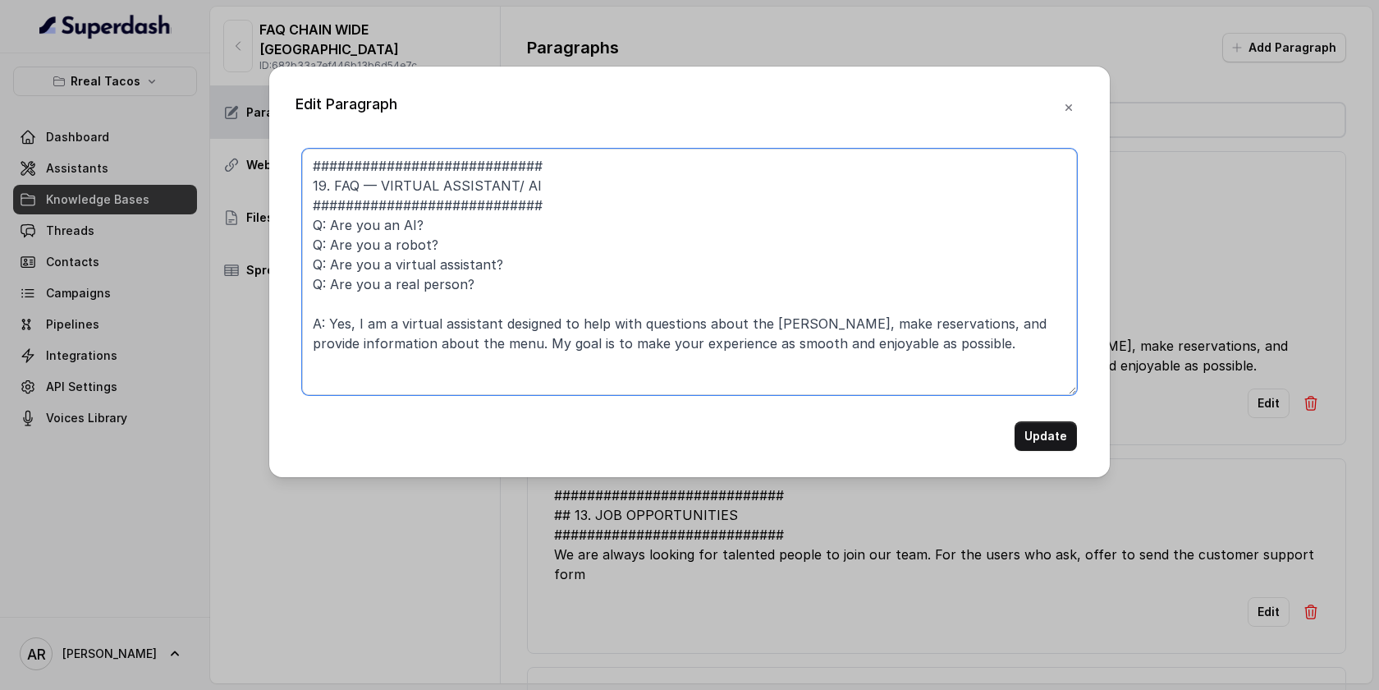
drag, startPoint x: 1009, startPoint y: 350, endPoint x: 562, endPoint y: 315, distance: 448.7
click at [562, 315] on textarea "############################ 19. FAQ — VIRTUAL ASSISTANT/ AI ##################…" at bounding box center [689, 272] width 775 height 246
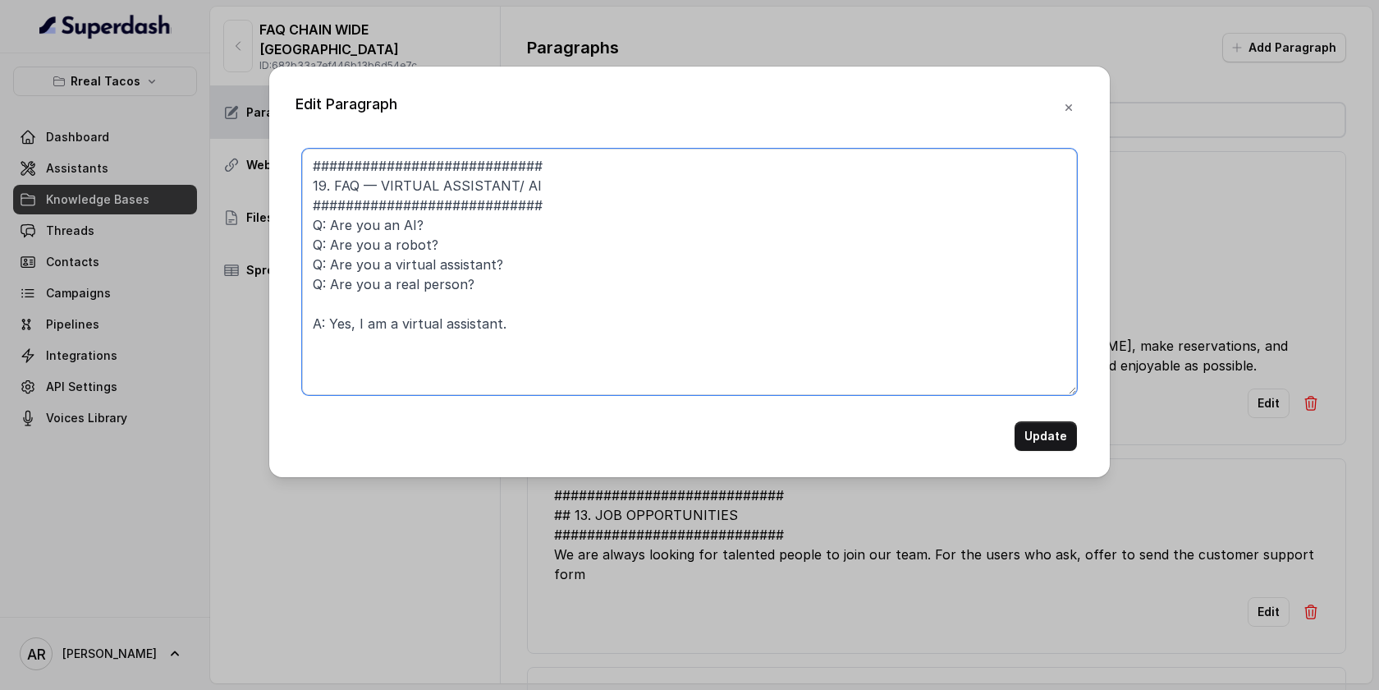
type textarea "############################ 19. FAQ — VIRTUAL ASSISTANT/ AI ##################…"
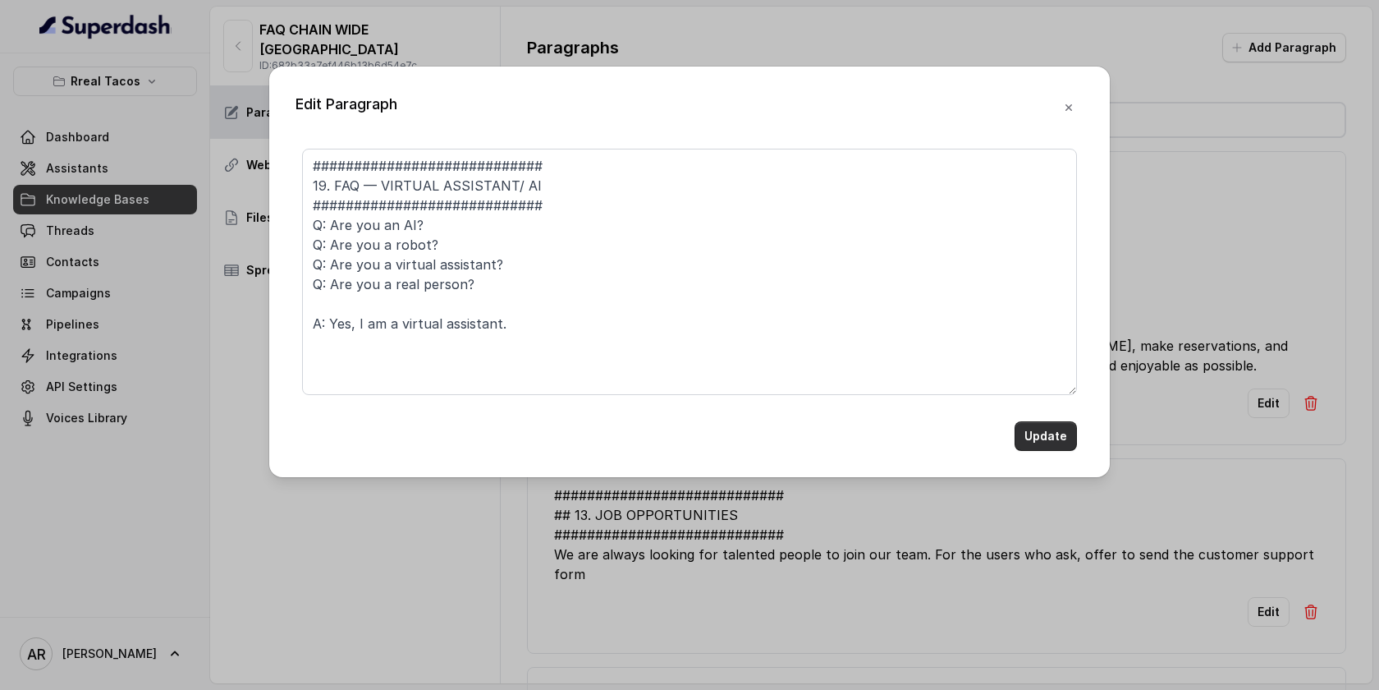
click at [1025, 429] on button "Update" at bounding box center [1046, 436] width 62 height 30
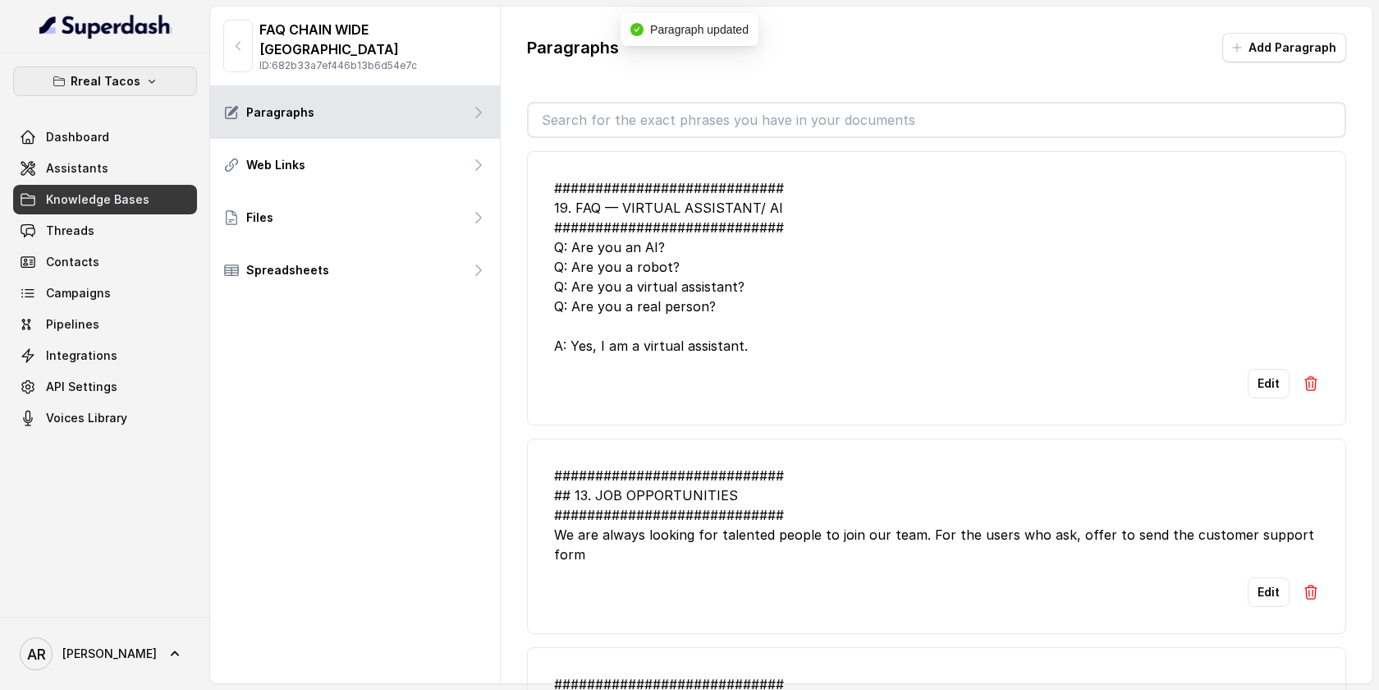
click at [132, 74] on p "Rreal Tacos" at bounding box center [106, 81] width 70 height 20
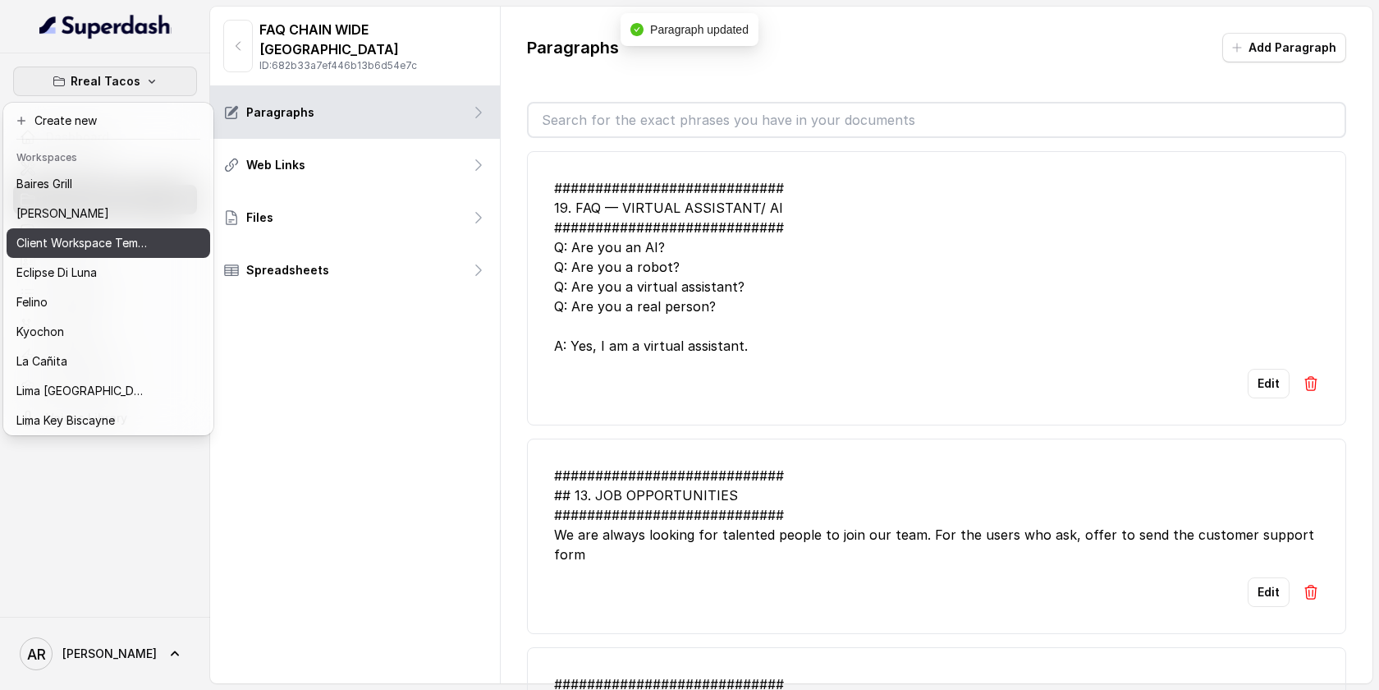
scroll to position [151, 0]
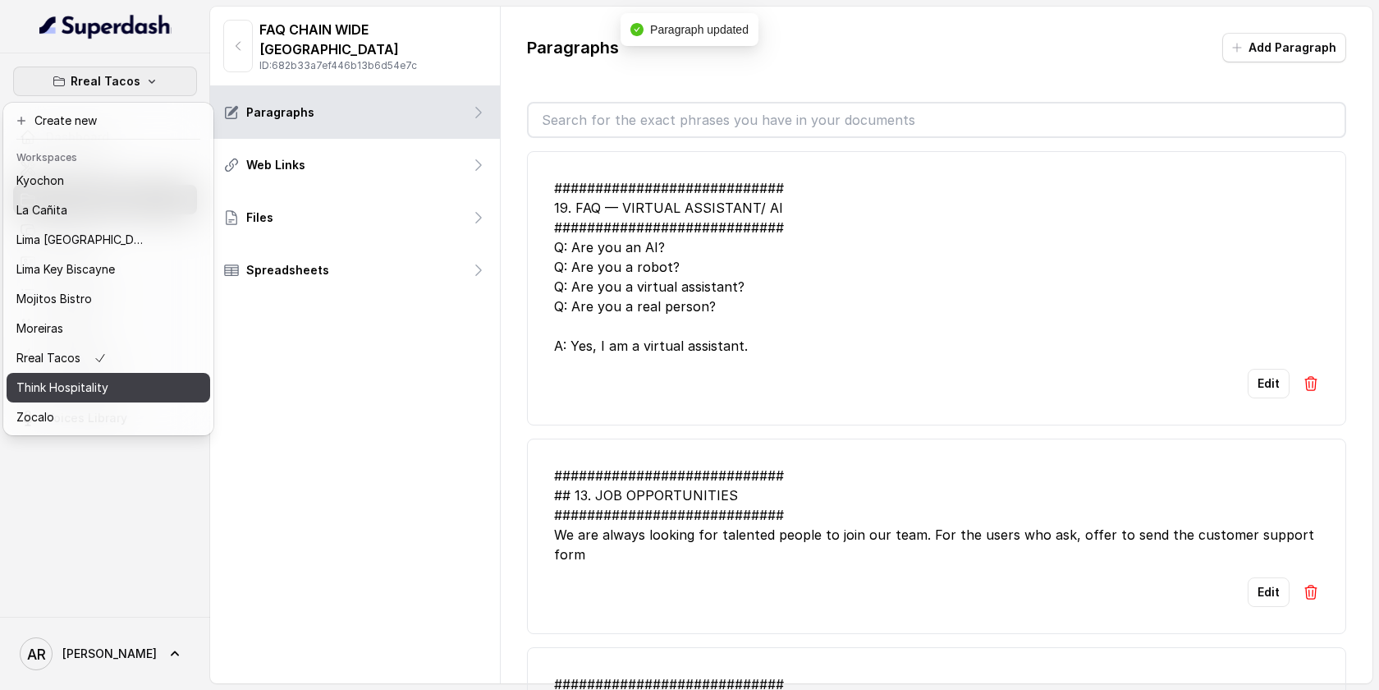
click at [115, 387] on div "Think Hospitality" at bounding box center [81, 388] width 131 height 20
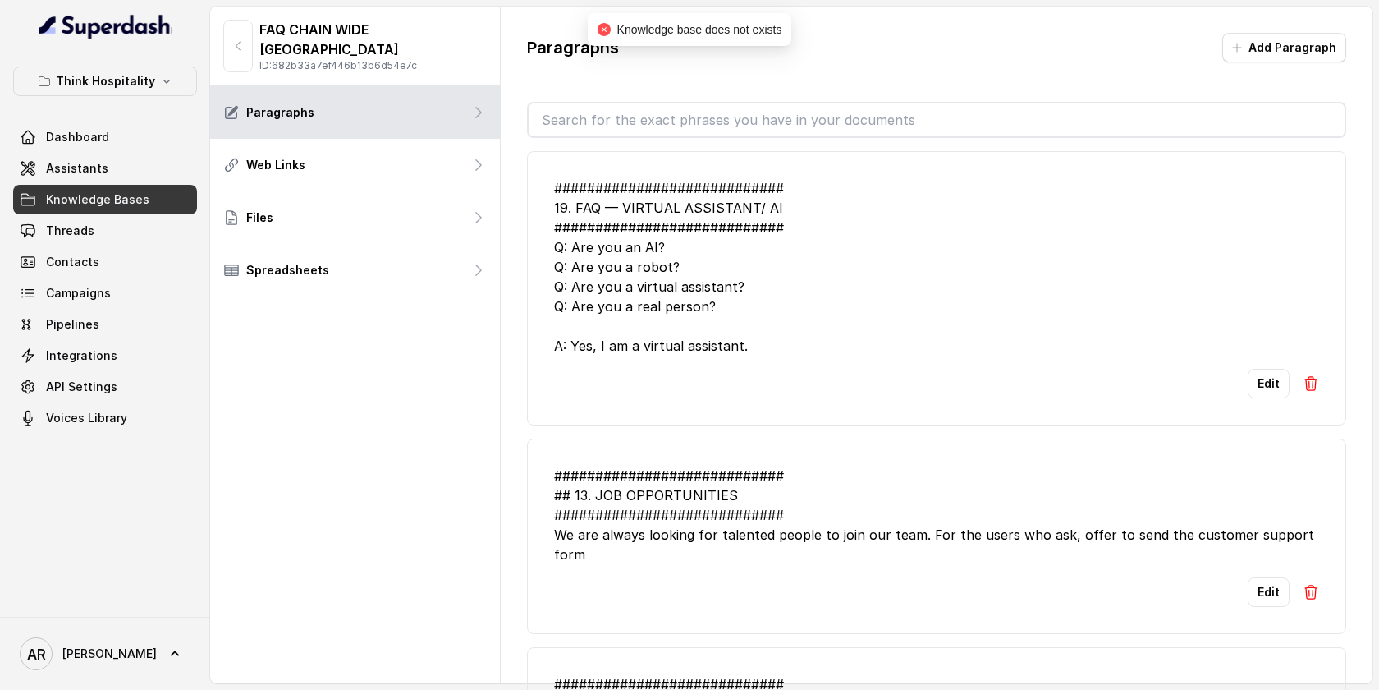
click at [96, 190] on link "Knowledge Bases" at bounding box center [105, 200] width 184 height 30
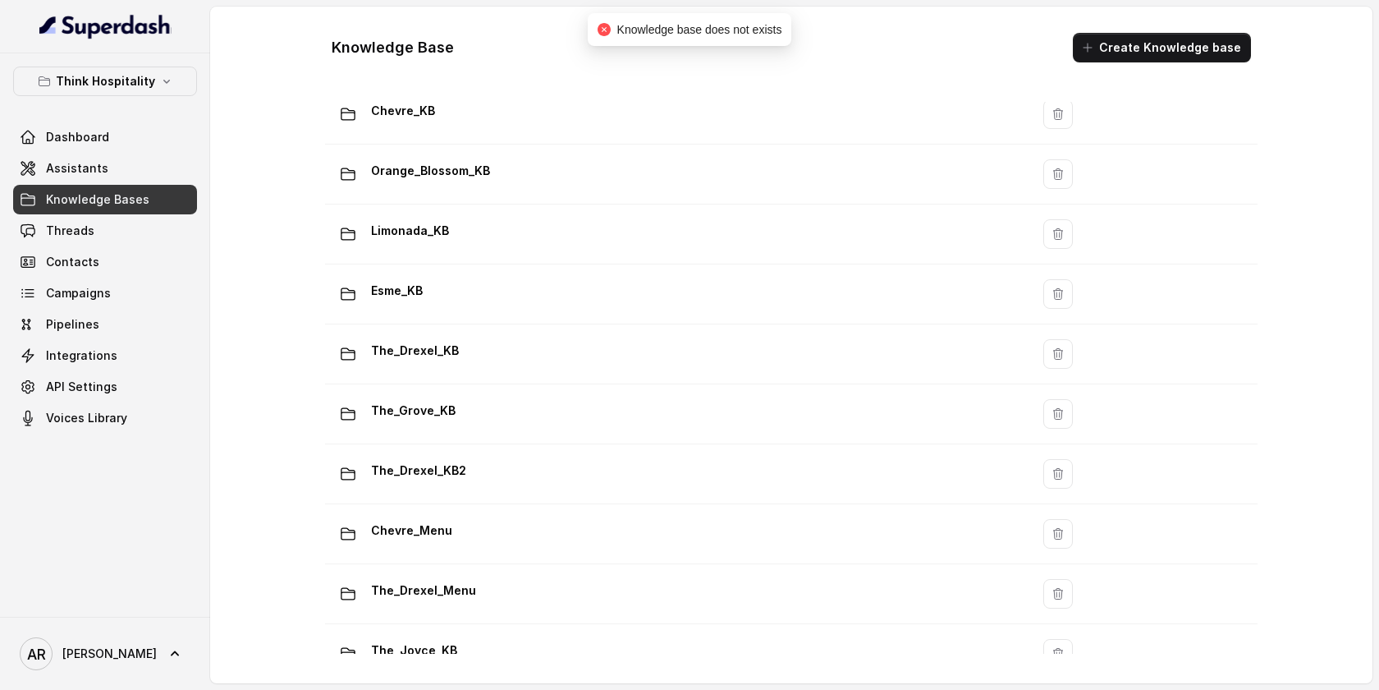
scroll to position [274, 0]
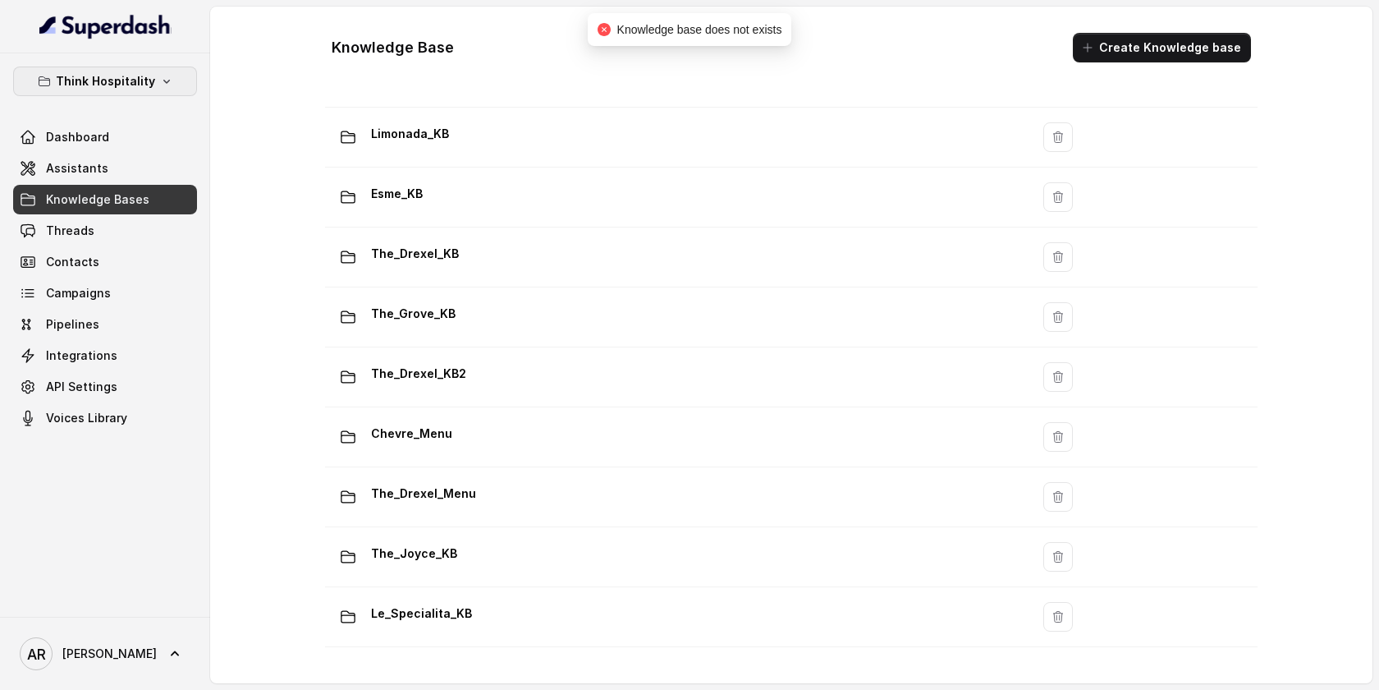
click at [117, 80] on p "Think Hospitality" at bounding box center [105, 81] width 99 height 20
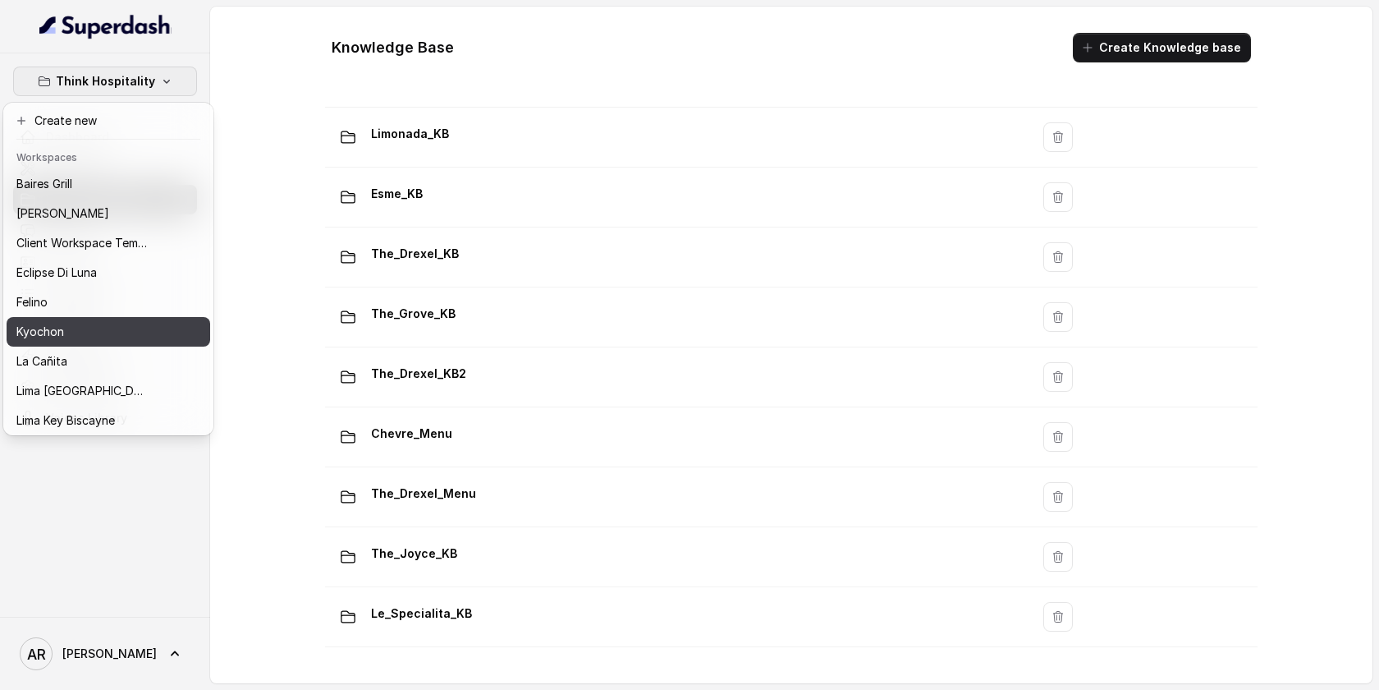
scroll to position [151, 0]
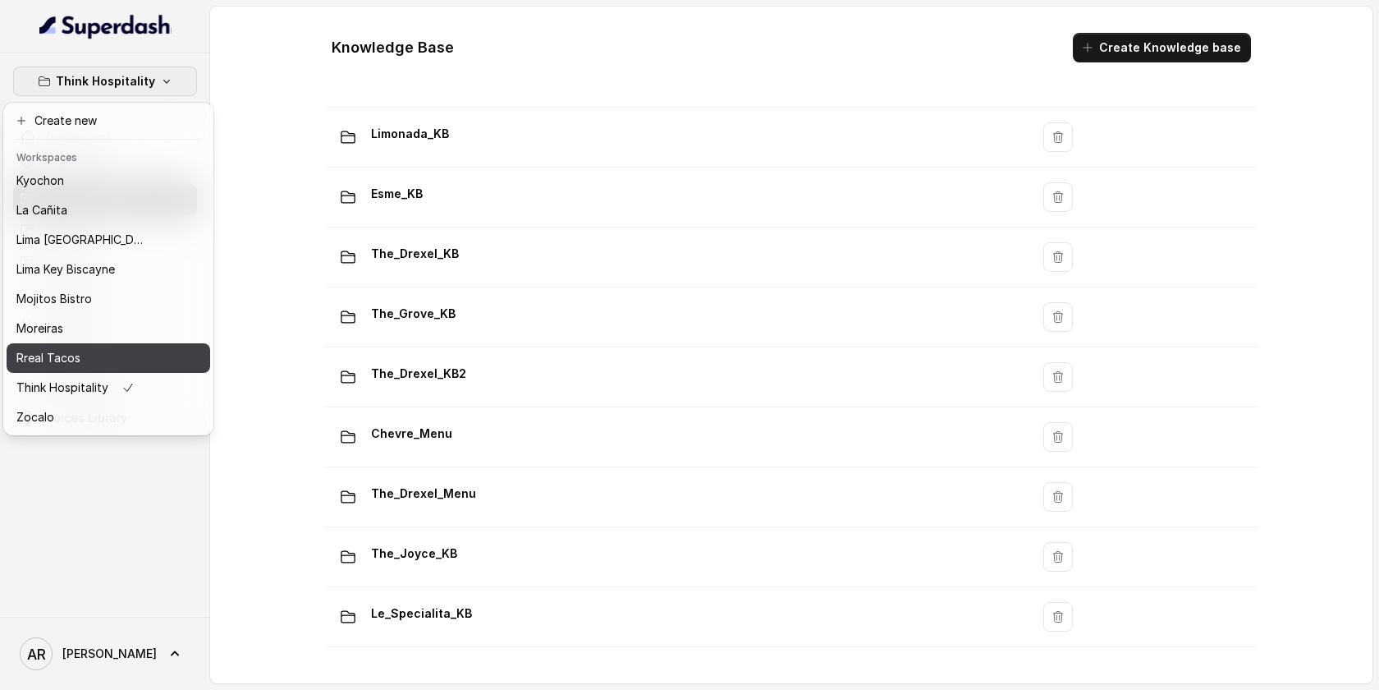
click at [104, 355] on div "Rreal Tacos" at bounding box center [81, 358] width 131 height 20
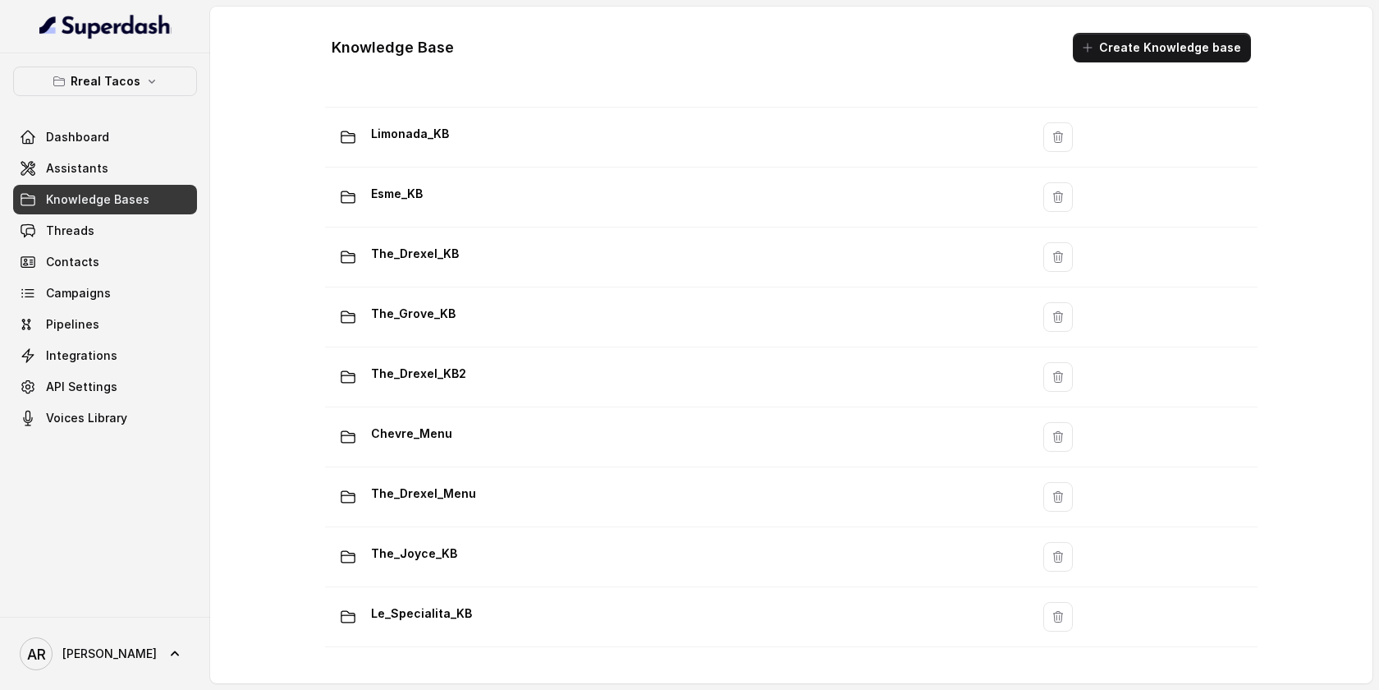
click at [111, 214] on div "Dashboard Assistants Knowledge Bases Threads Contacts Campaigns Pipelines Integ…" at bounding box center [105, 277] width 184 height 310
click at [115, 203] on span "Knowledge Bases" at bounding box center [97, 199] width 103 height 16
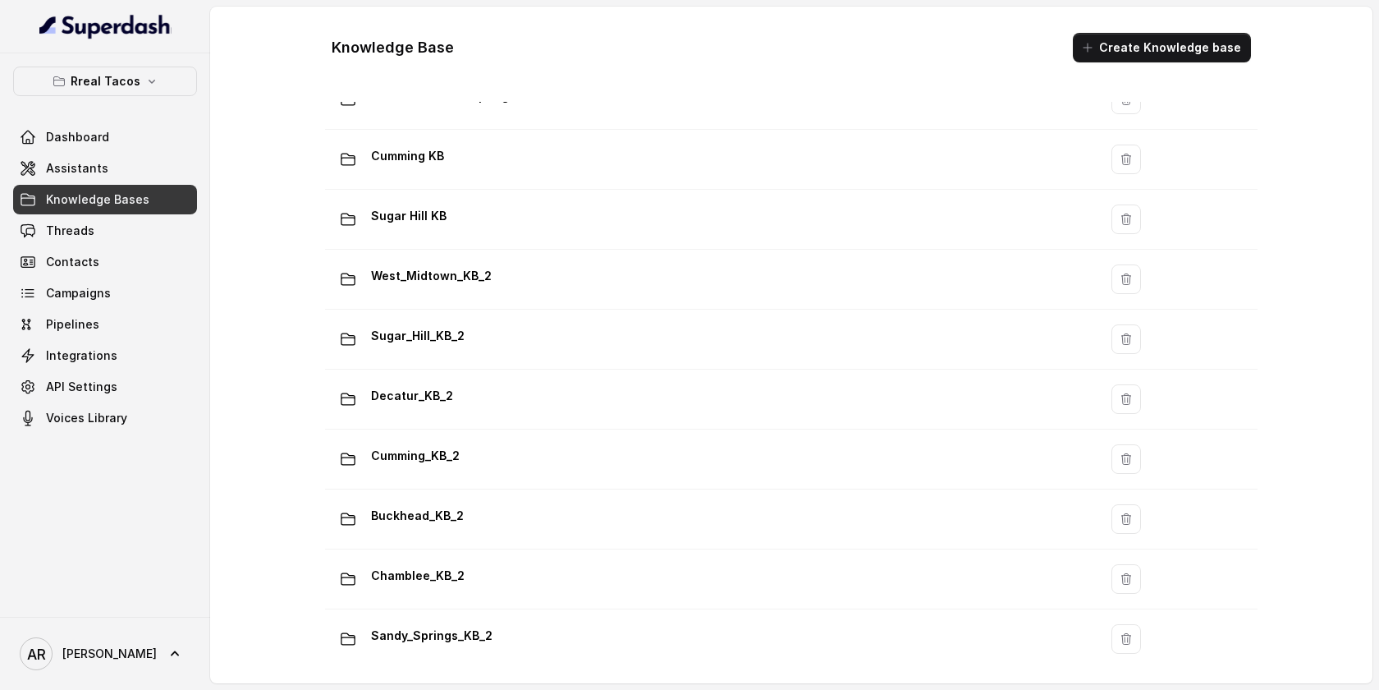
scroll to position [1113, 0]
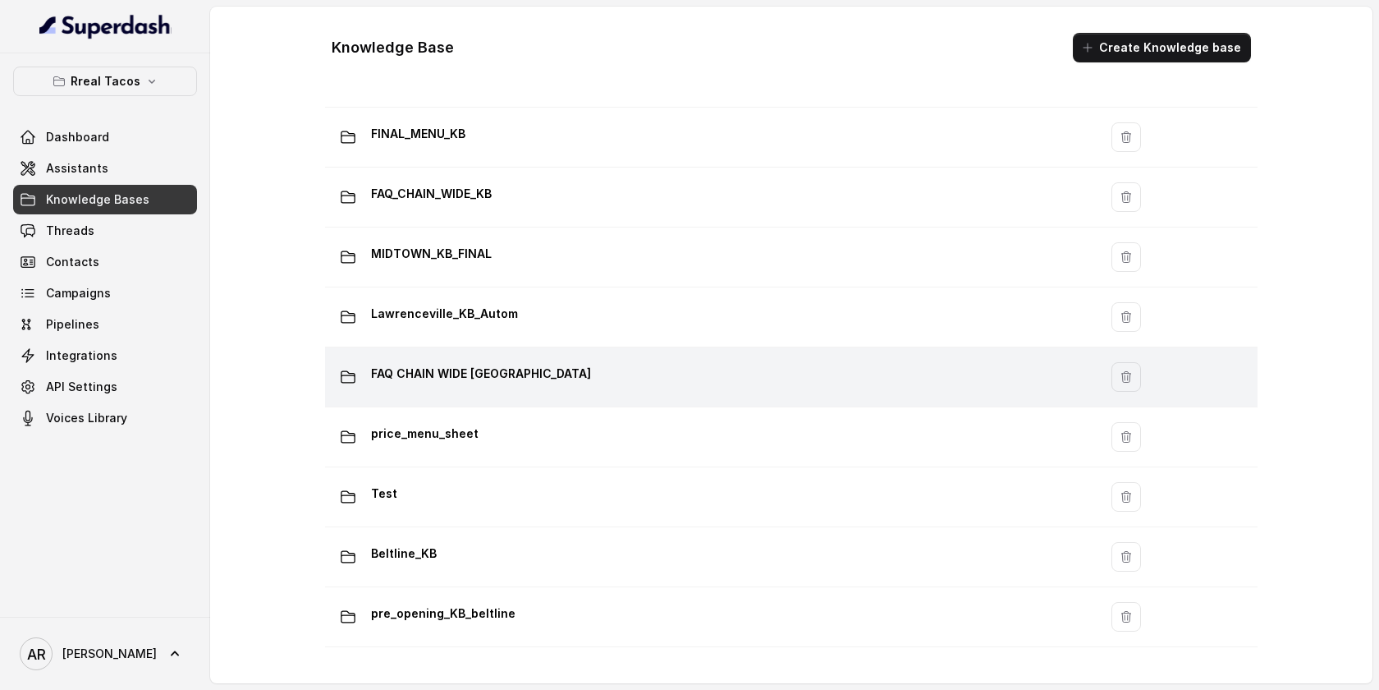
click at [489, 406] on td "FAQ CHAIN WIDE [GEOGRAPHIC_DATA]" at bounding box center [711, 377] width 773 height 60
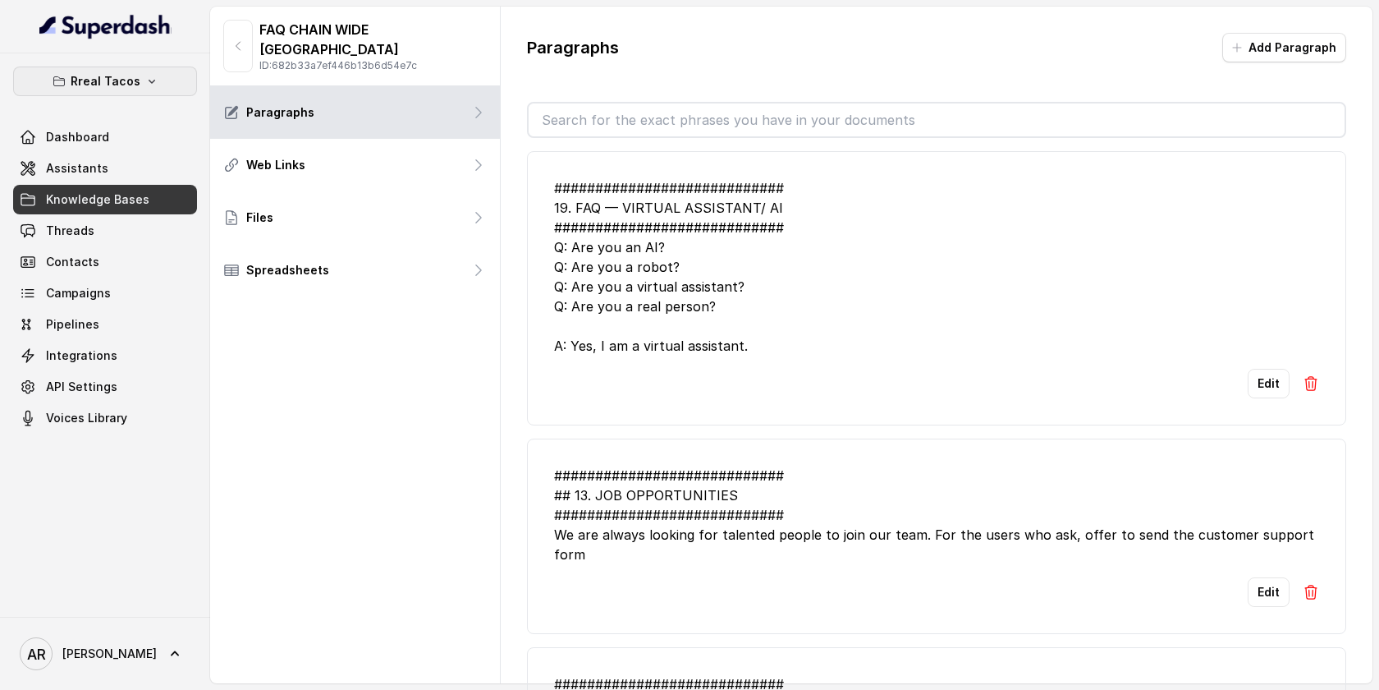
click at [140, 76] on button "Rreal Tacos" at bounding box center [105, 81] width 184 height 30
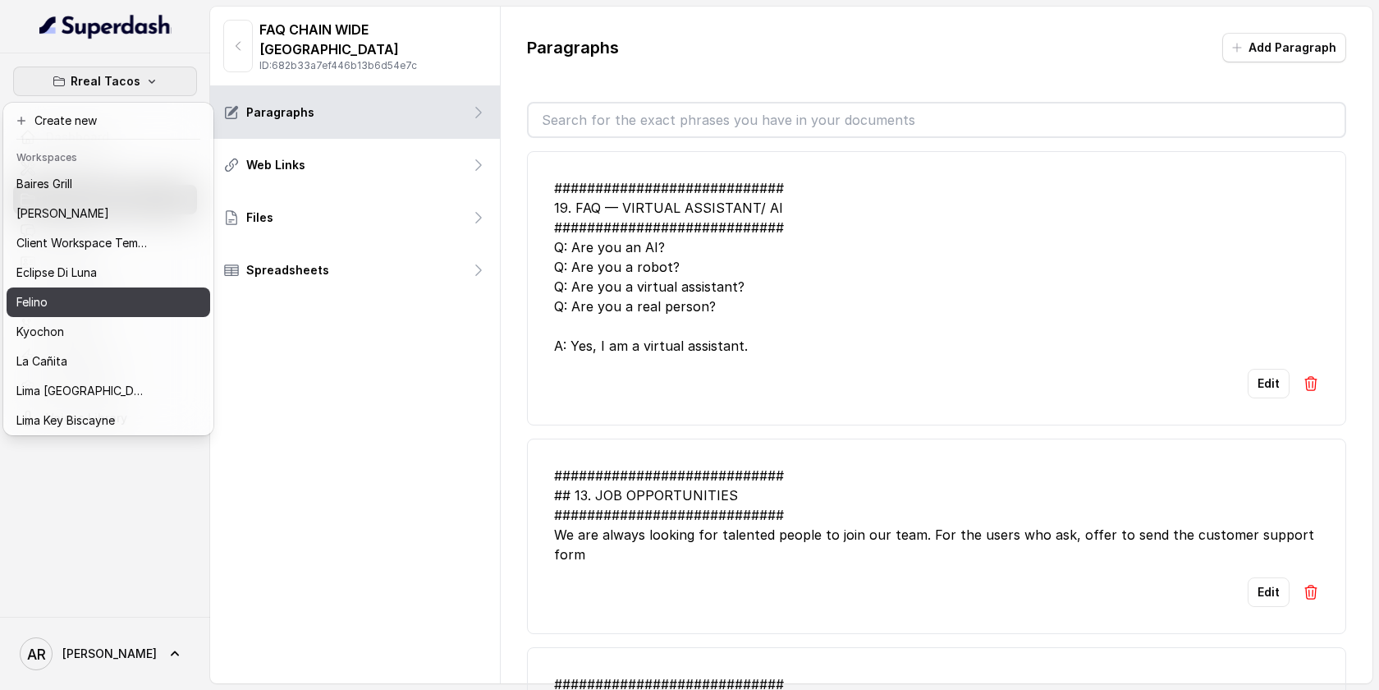
scroll to position [151, 0]
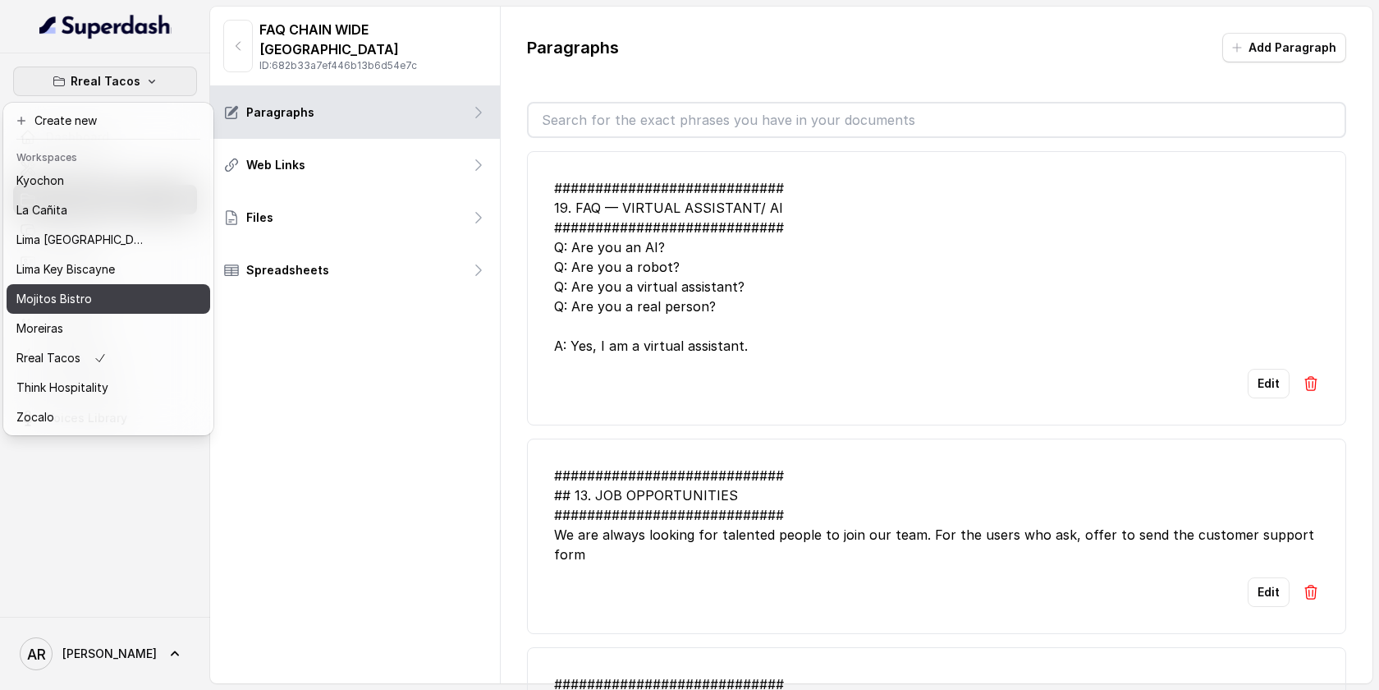
click at [115, 296] on div "Mojitos Bistro" at bounding box center [81, 299] width 131 height 20
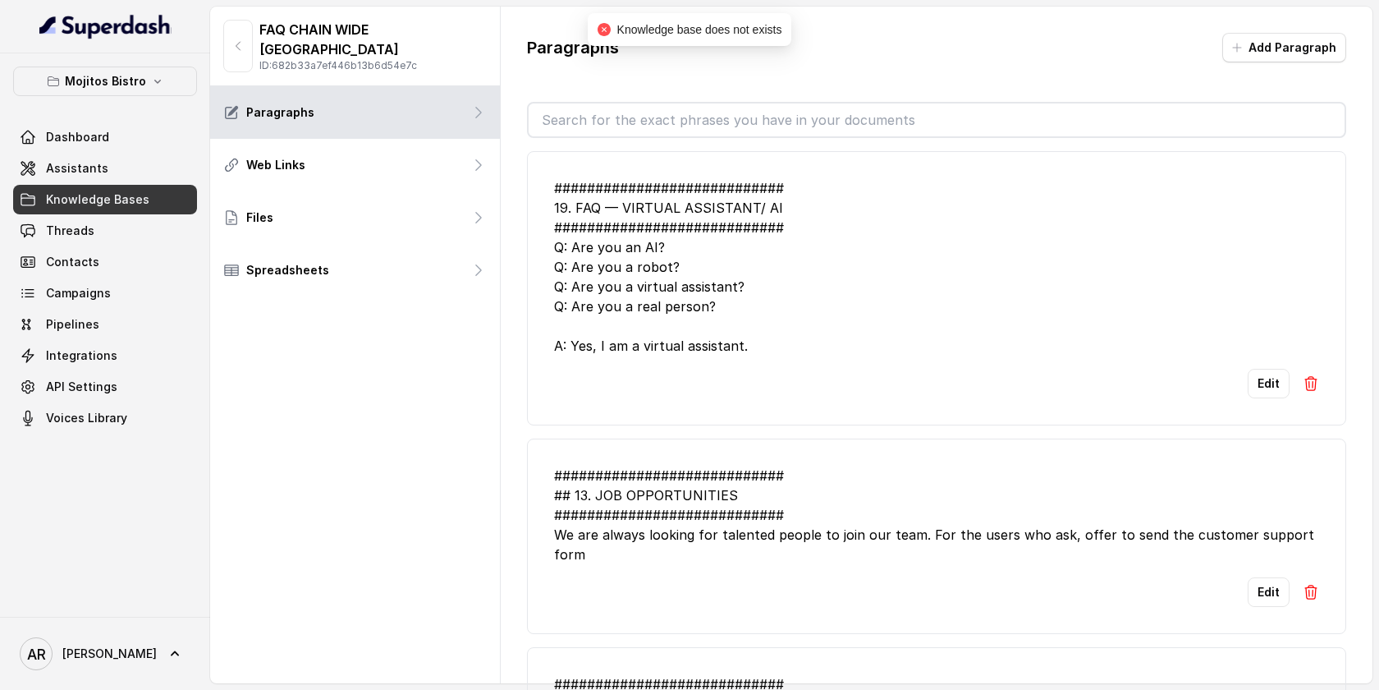
click at [121, 190] on link "Knowledge Bases" at bounding box center [105, 200] width 184 height 30
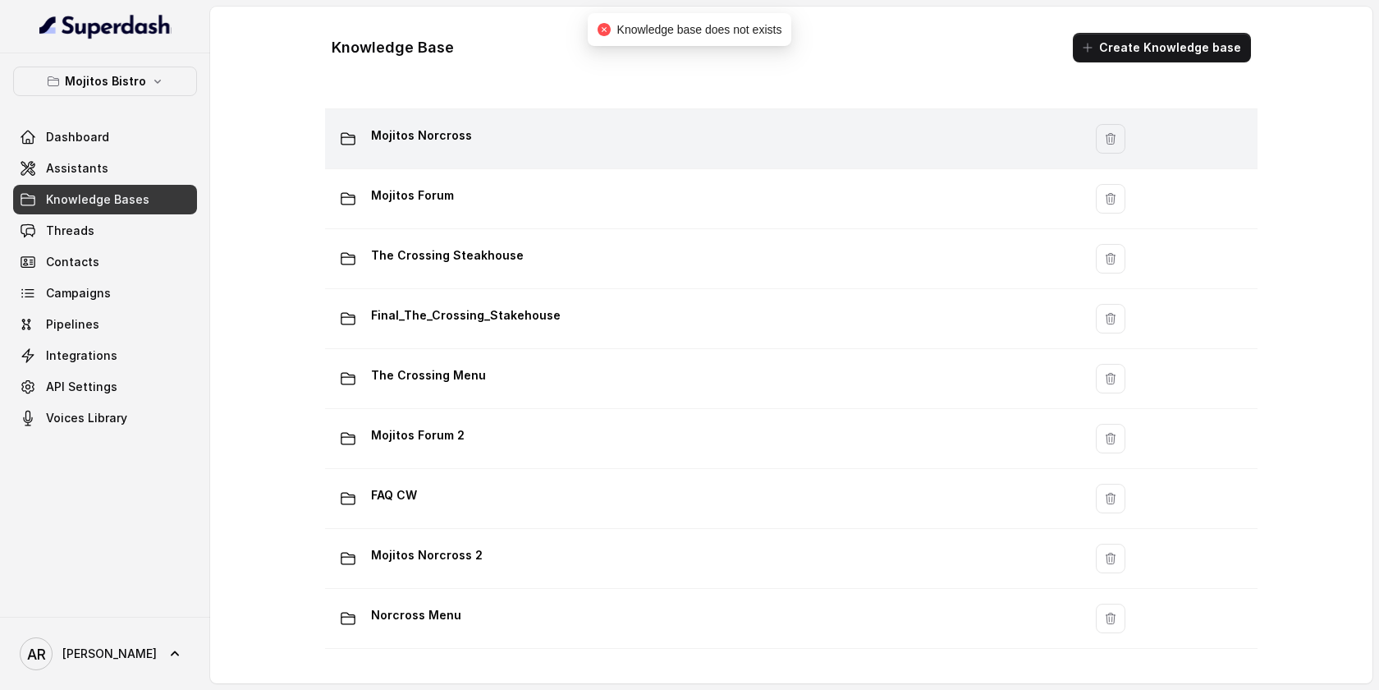
scroll to position [94, 0]
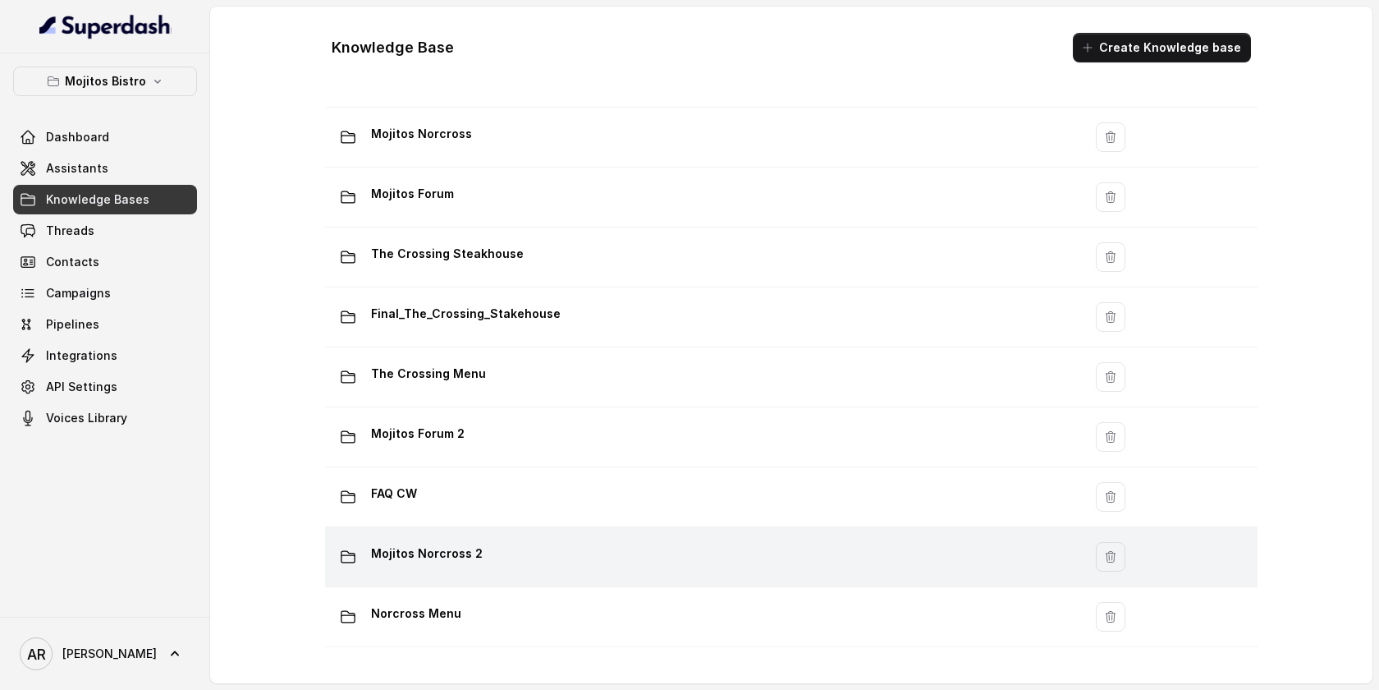
click at [511, 575] on td "Mojitos Norcross 2" at bounding box center [704, 557] width 758 height 60
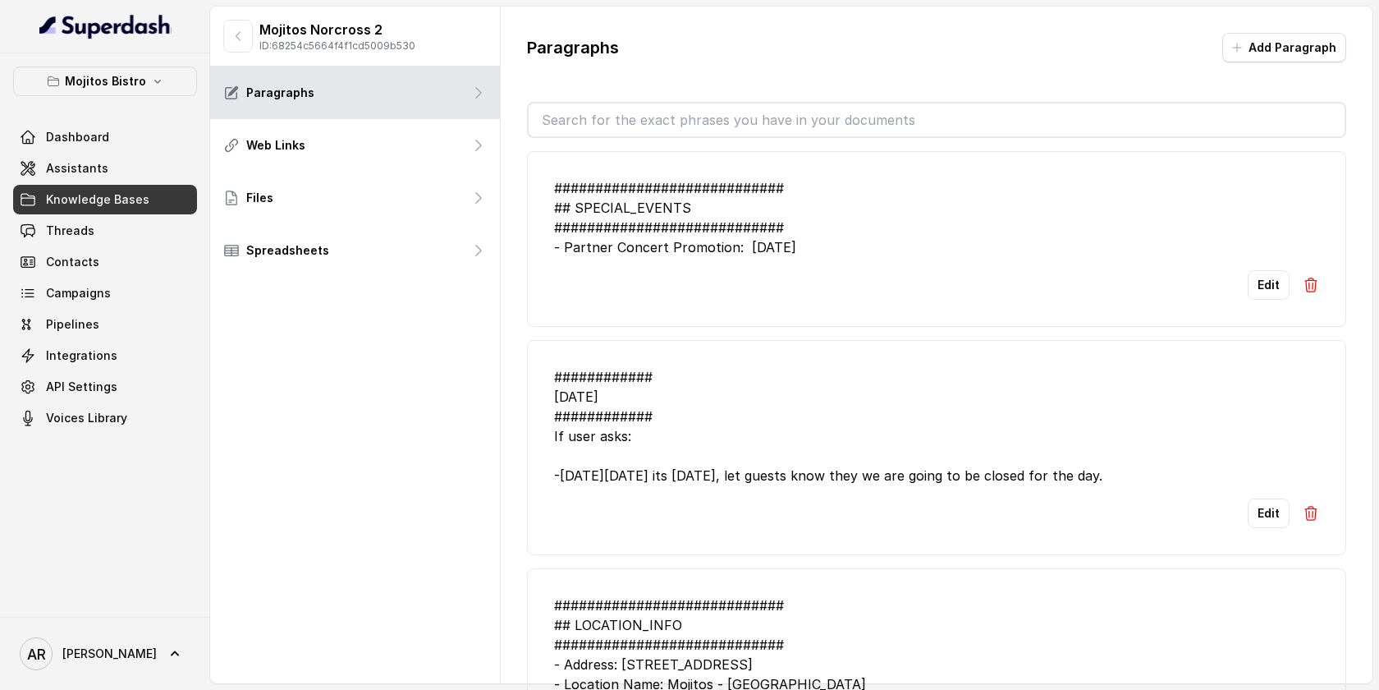
click at [103, 60] on div "Mojitos Bistro Dashboard Assistants Knowledge Bases Threads Contacts Campaigns …" at bounding box center [105, 334] width 210 height 563
click at [107, 85] on p "Mojitos Bistro" at bounding box center [105, 81] width 81 height 20
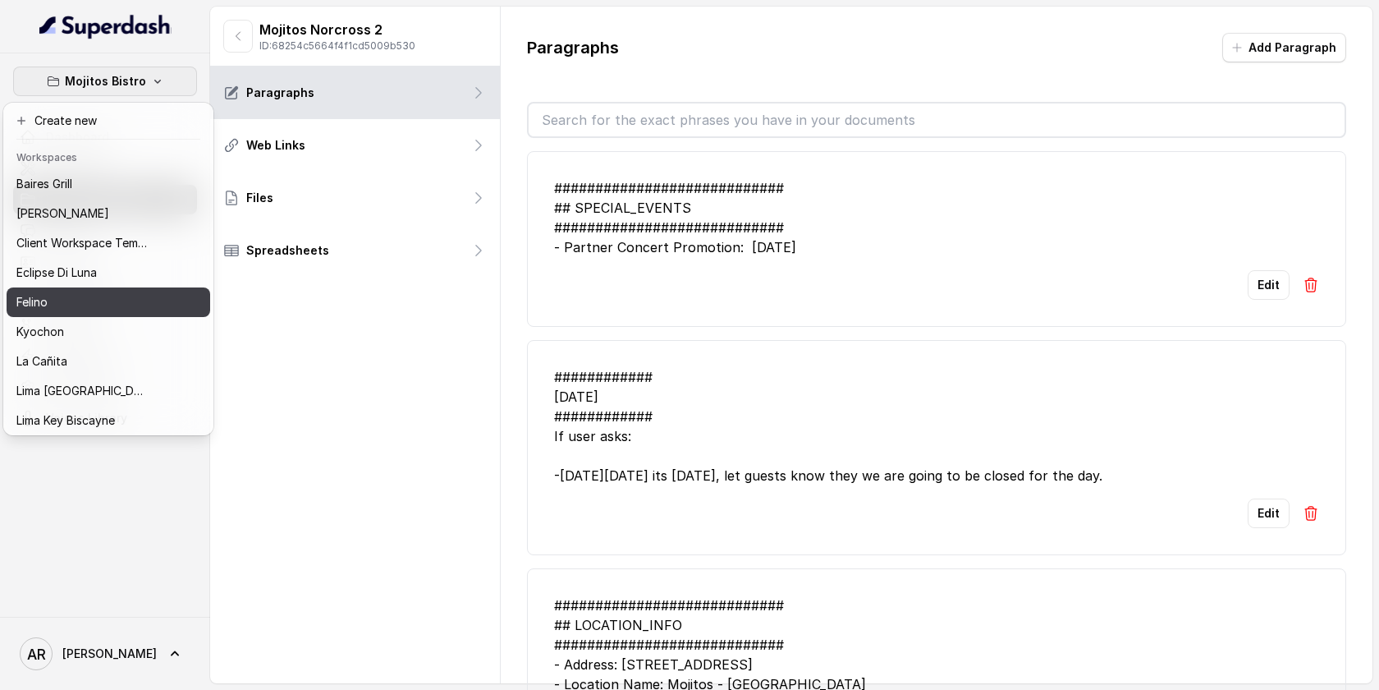
scroll to position [151, 0]
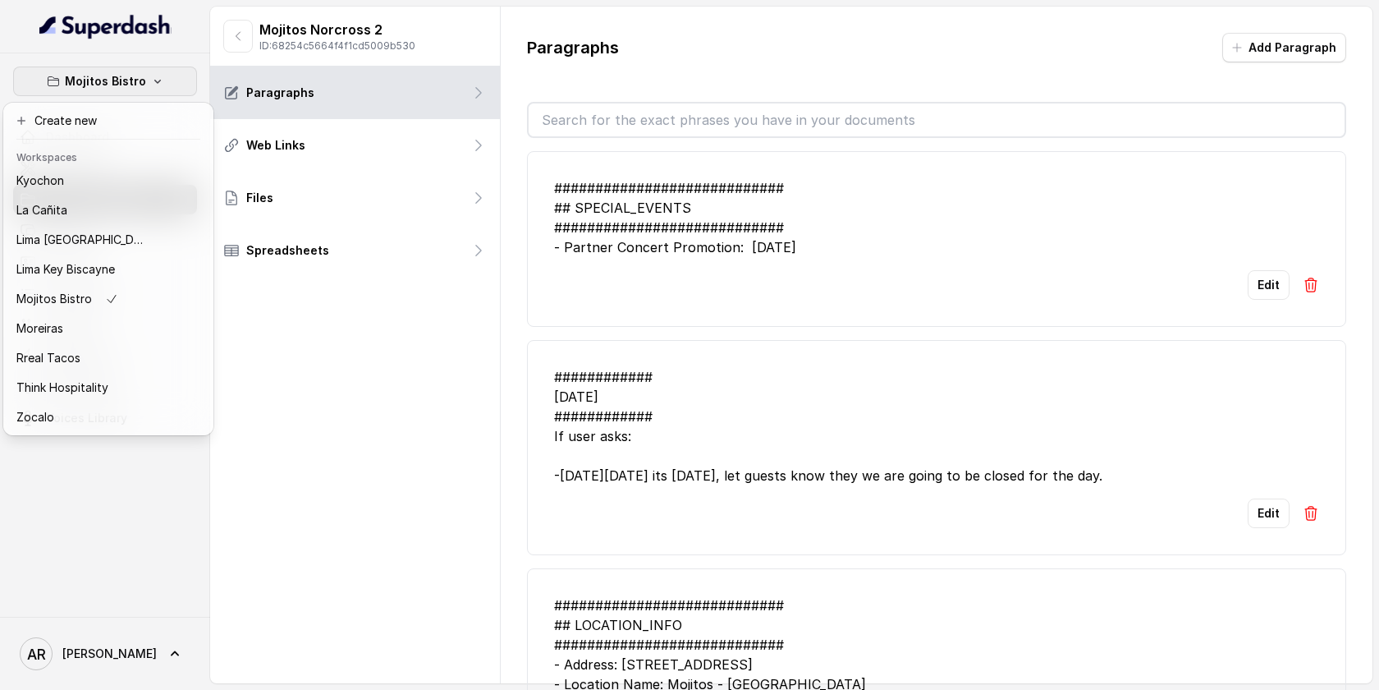
click at [589, 432] on div "Mojitos Bistro Dashboard Assistants Knowledge Bases Threads Contacts Campaigns …" at bounding box center [689, 345] width 1379 height 690
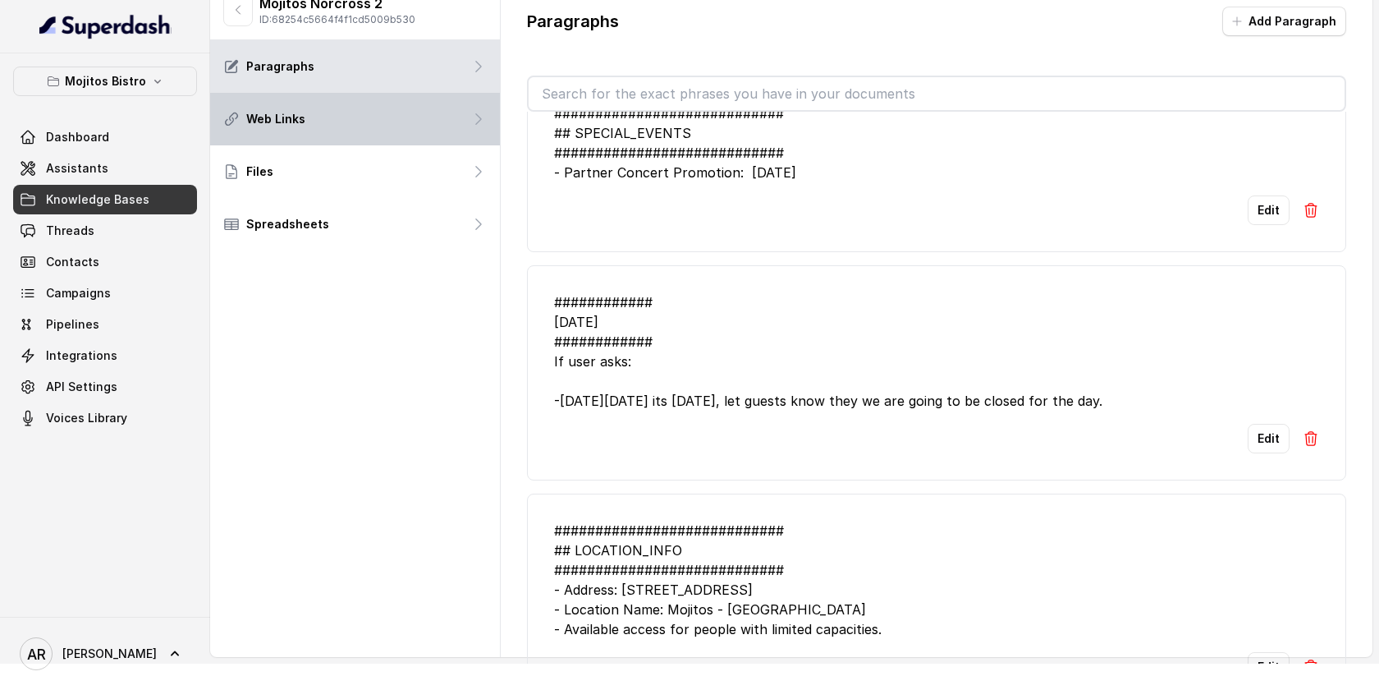
scroll to position [0, 0]
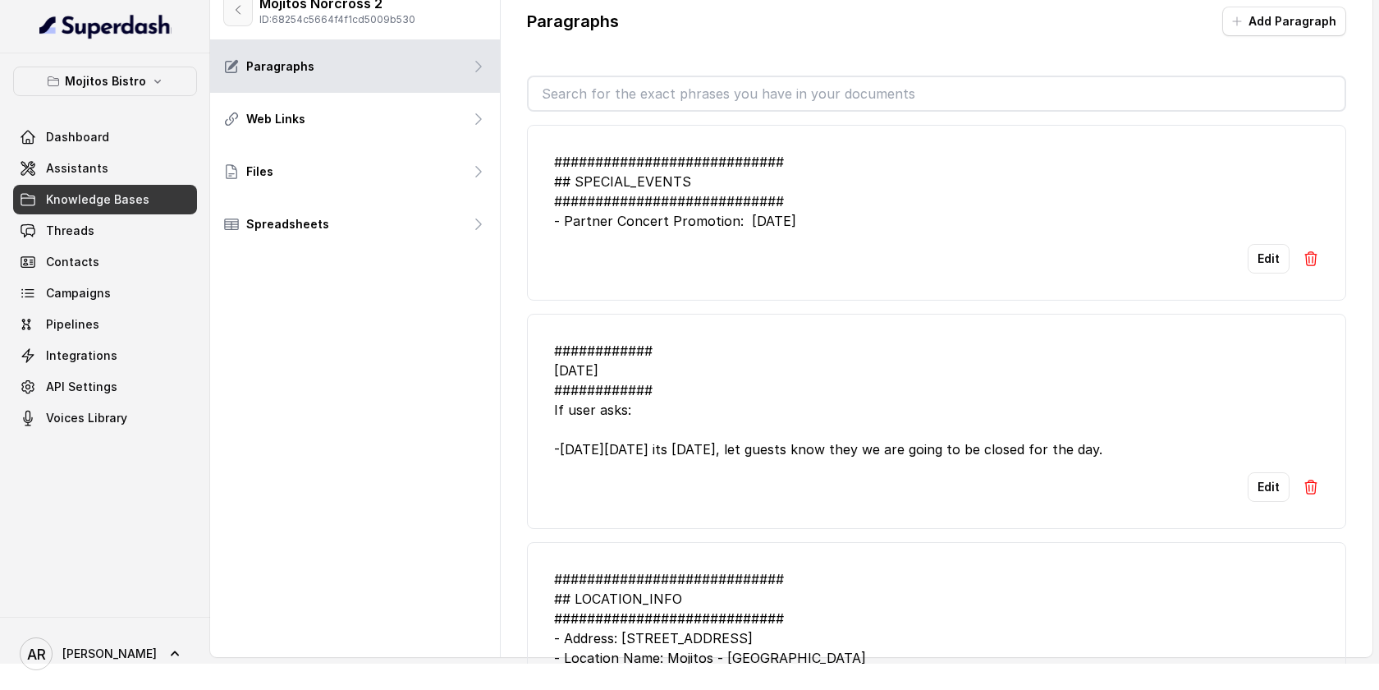
click at [223, 11] on button "button" at bounding box center [238, 9] width 30 height 33
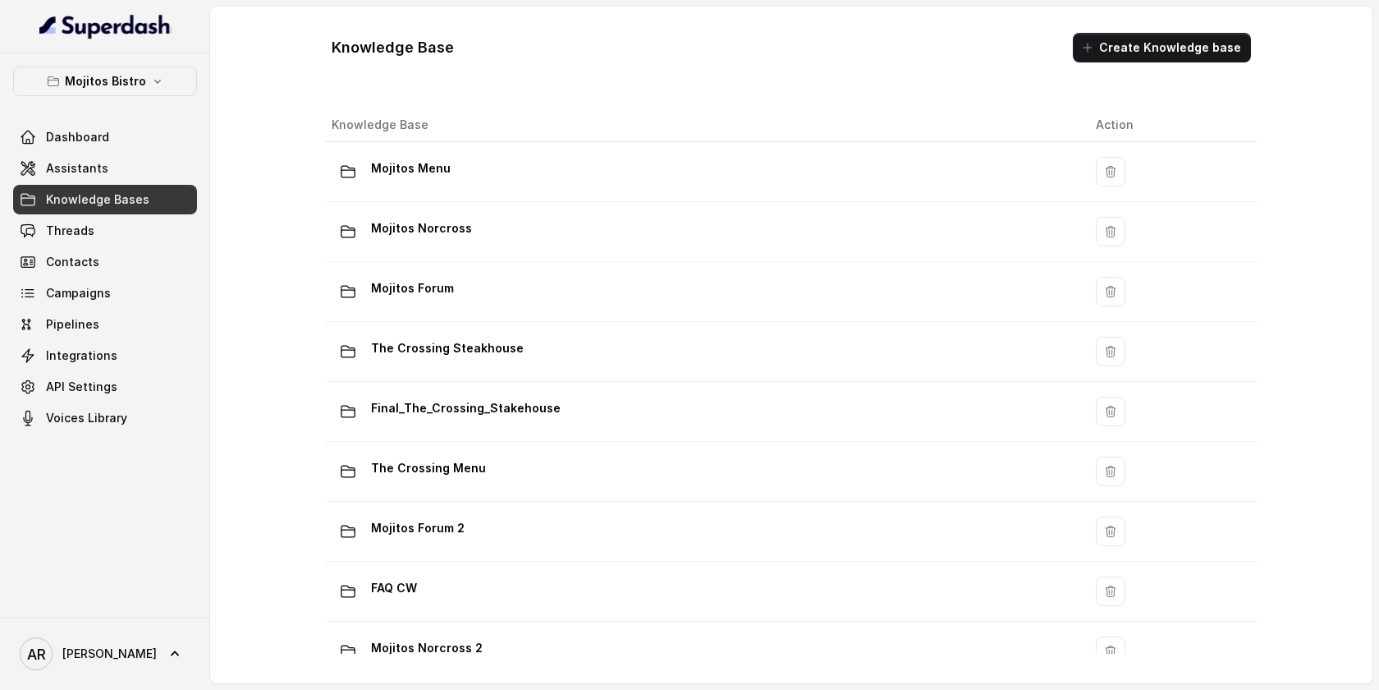
scroll to position [94, 0]
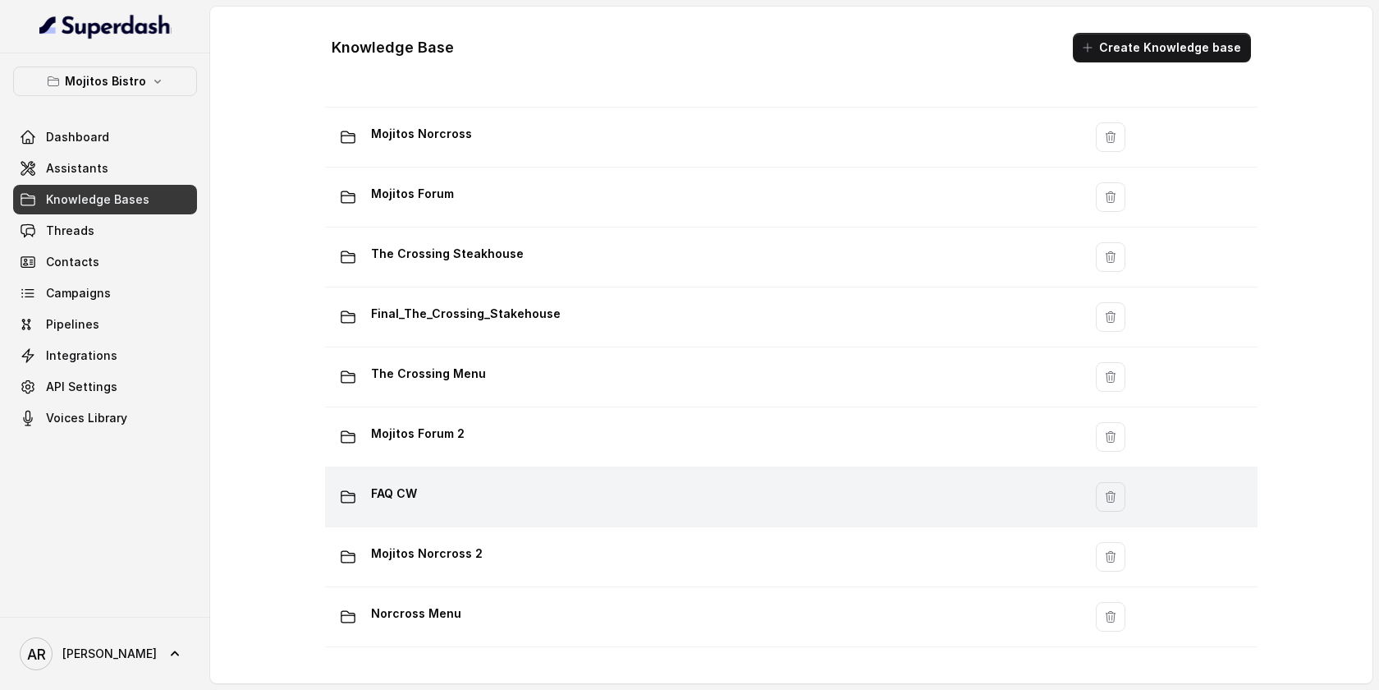
drag, startPoint x: 483, startPoint y: 526, endPoint x: 486, endPoint y: 489, distance: 37.1
click at [485, 489] on tbody "Mojitos Menu Mojitos Norcross Mojitos Forum The Crossing Steakhouse Final_The_C…" at bounding box center [791, 347] width 933 height 599
click at [486, 489] on div "FAQ CW" at bounding box center [701, 496] width 738 height 33
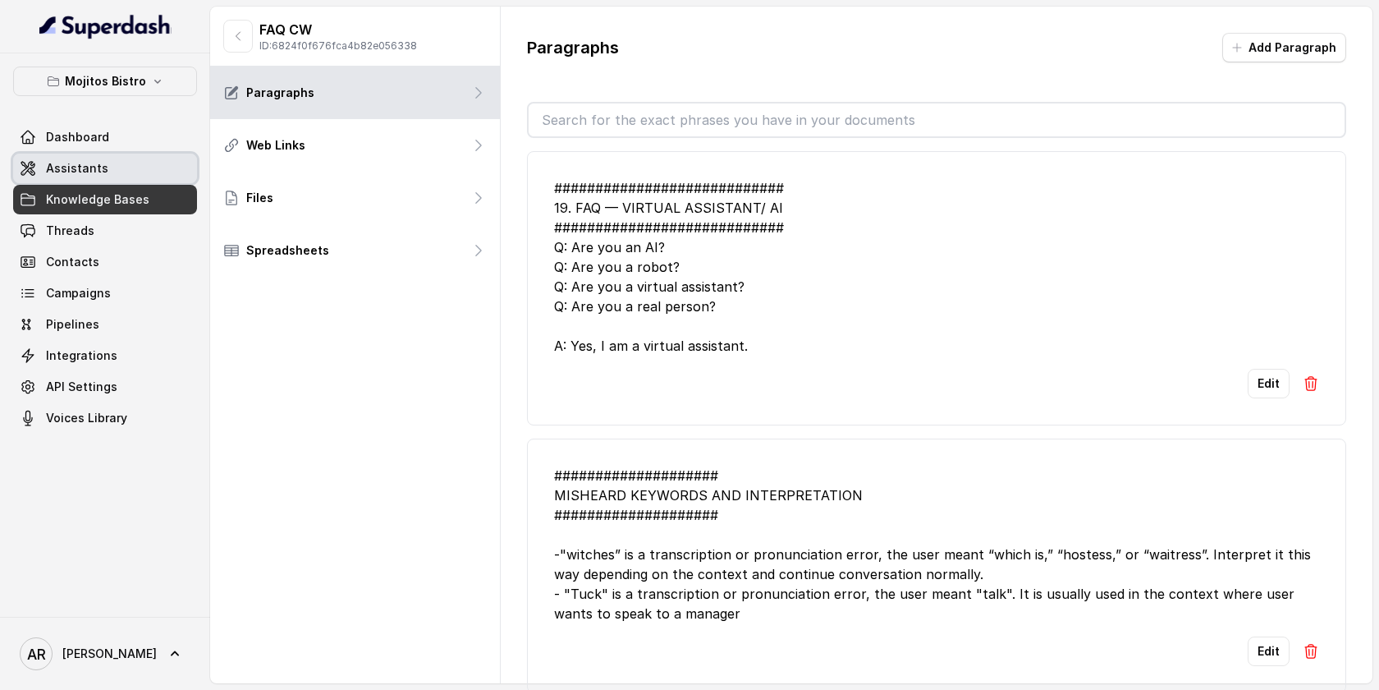
click at [137, 165] on link "Assistants" at bounding box center [105, 169] width 184 height 30
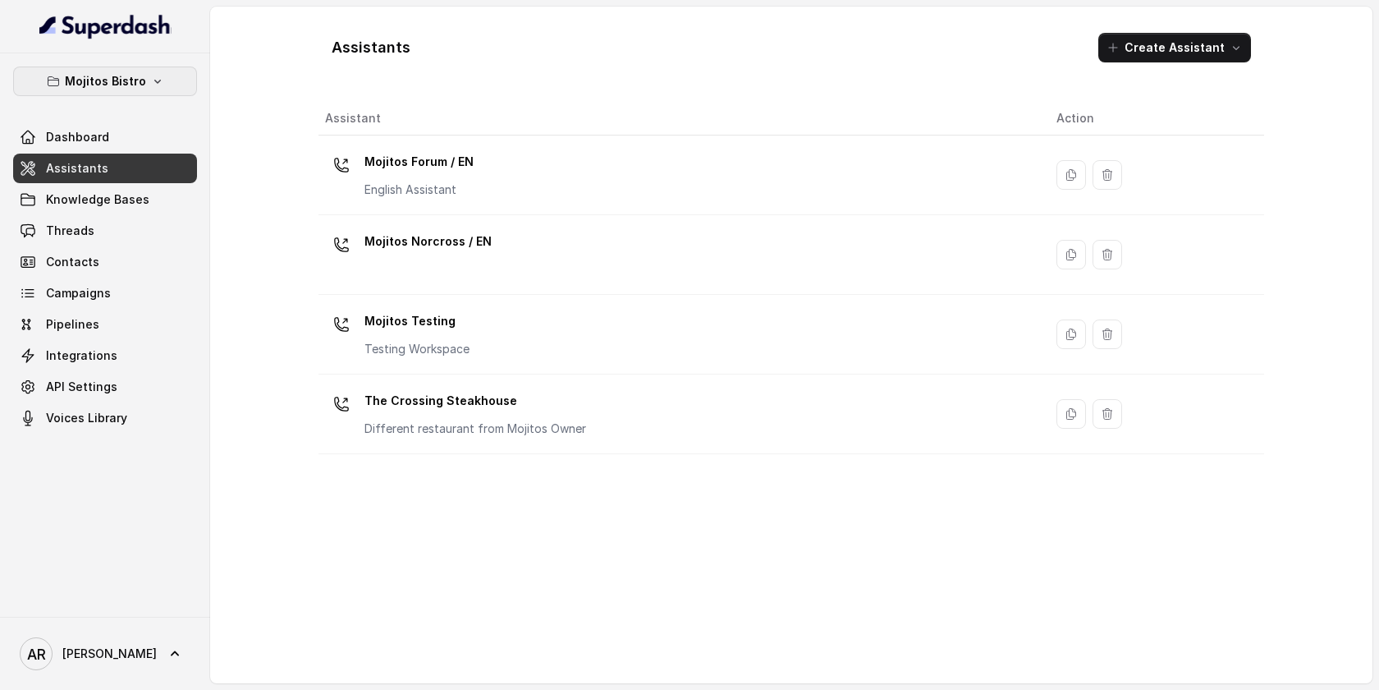
click at [112, 73] on p "Mojitos Bistro" at bounding box center [105, 81] width 81 height 20
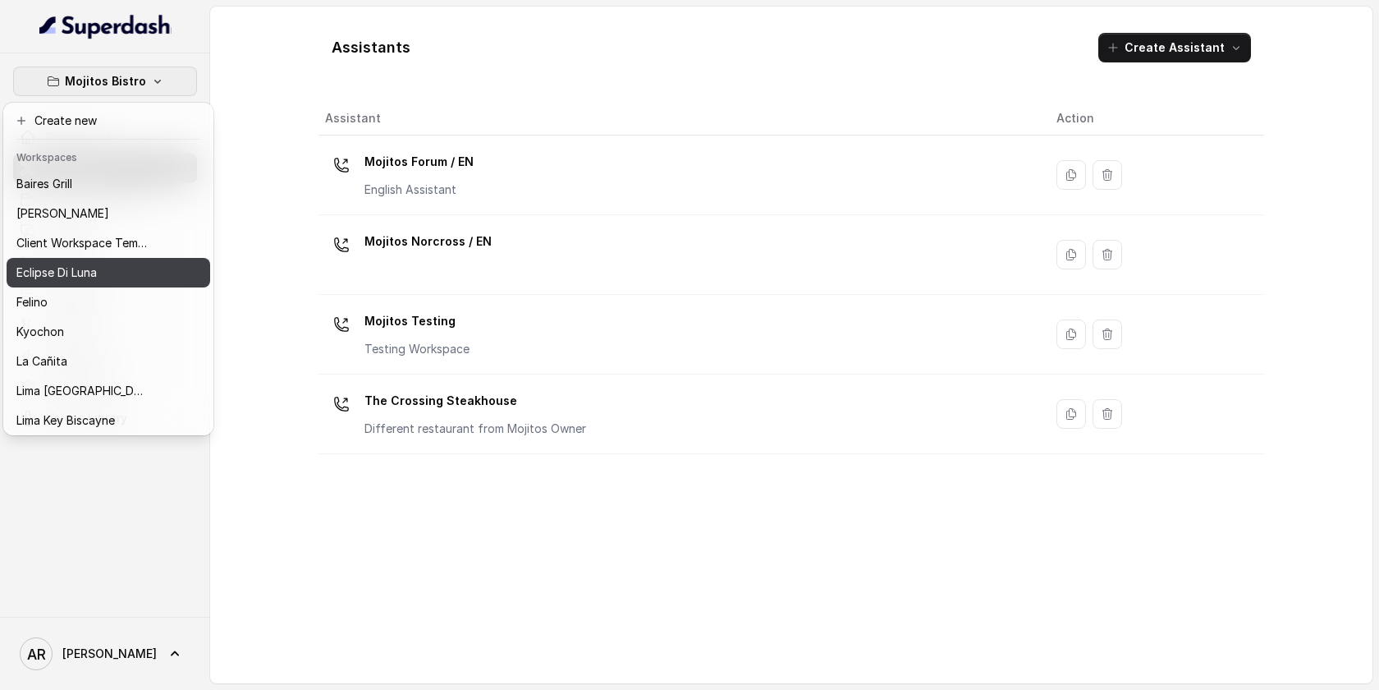
scroll to position [151, 0]
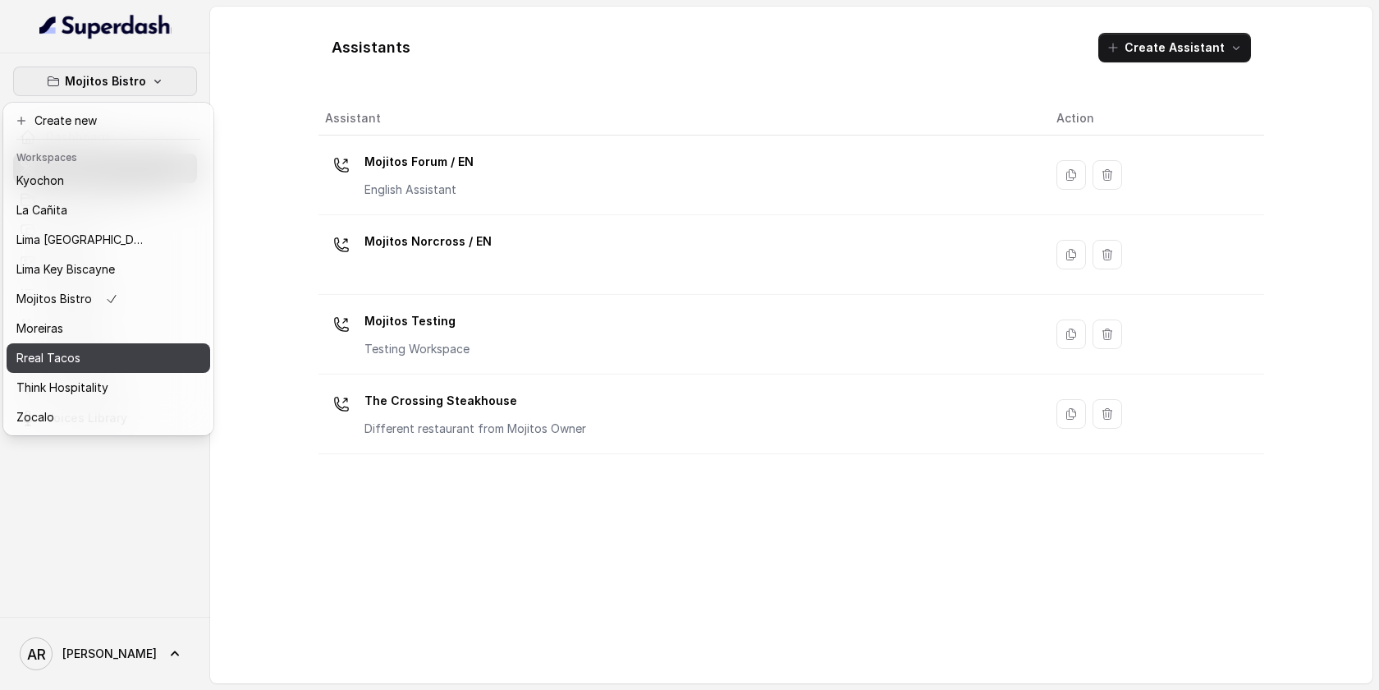
click at [98, 366] on div "Rreal Tacos" at bounding box center [81, 358] width 131 height 20
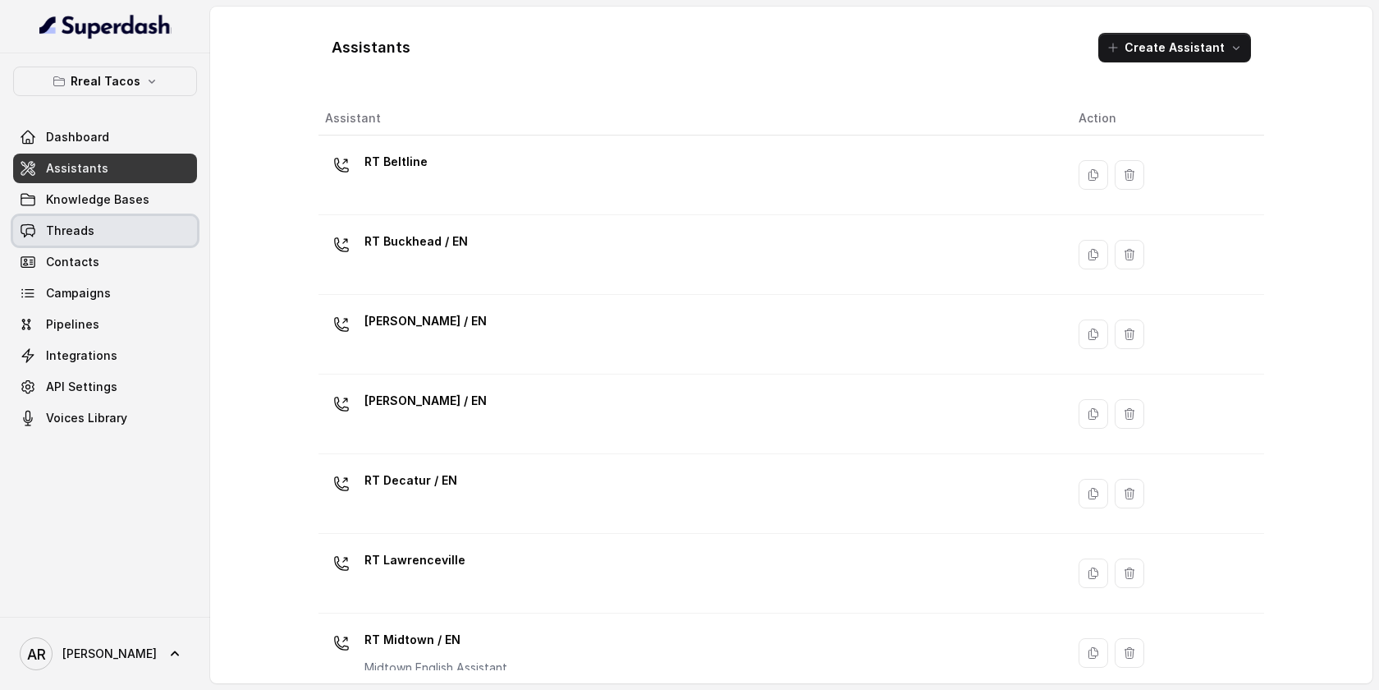
click at [138, 229] on link "Threads" at bounding box center [105, 231] width 184 height 30
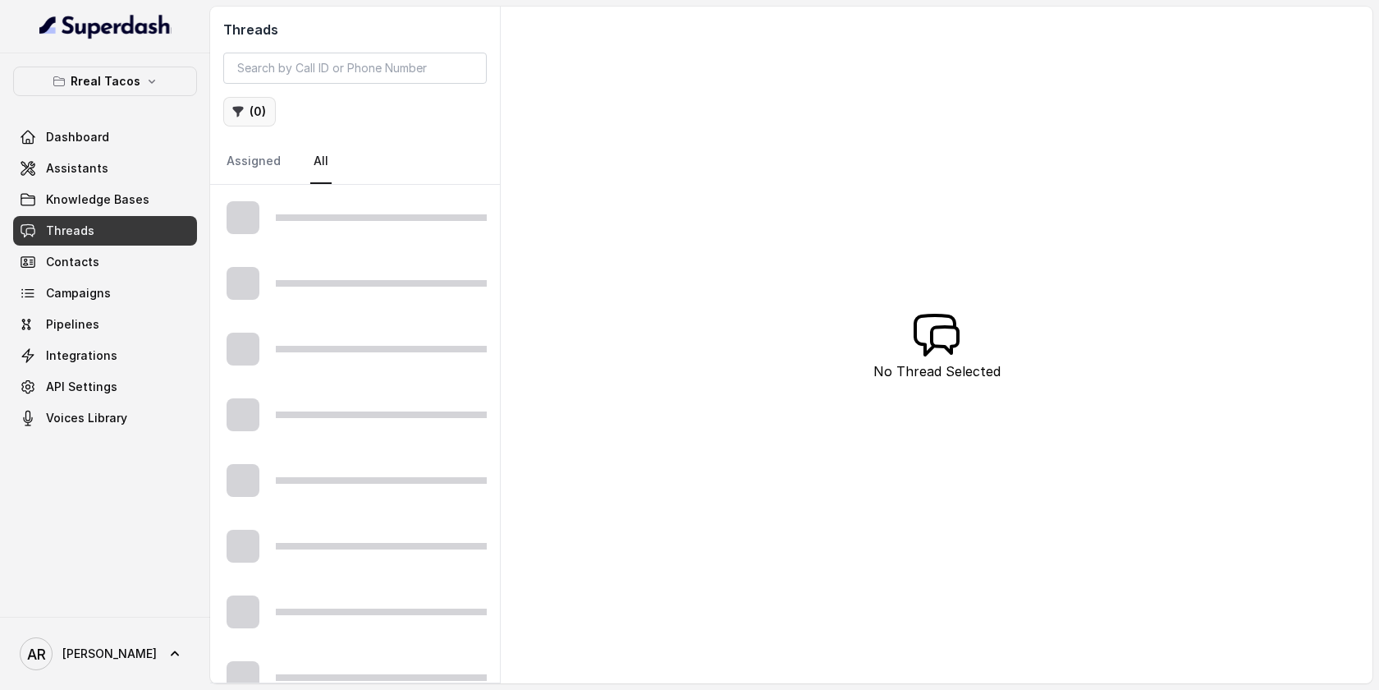
click at [258, 107] on button "( 0 )" at bounding box center [249, 112] width 53 height 30
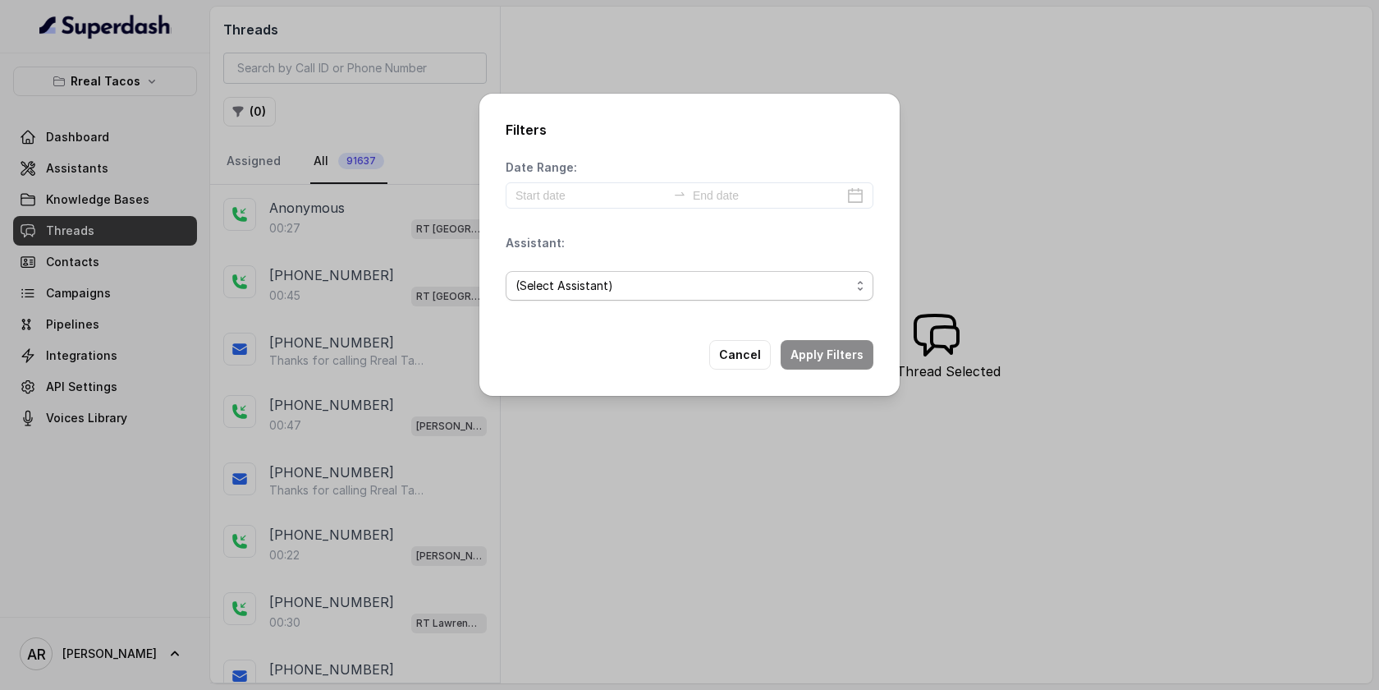
click at [557, 276] on span "(Select Assistant)" at bounding box center [683, 286] width 335 height 20
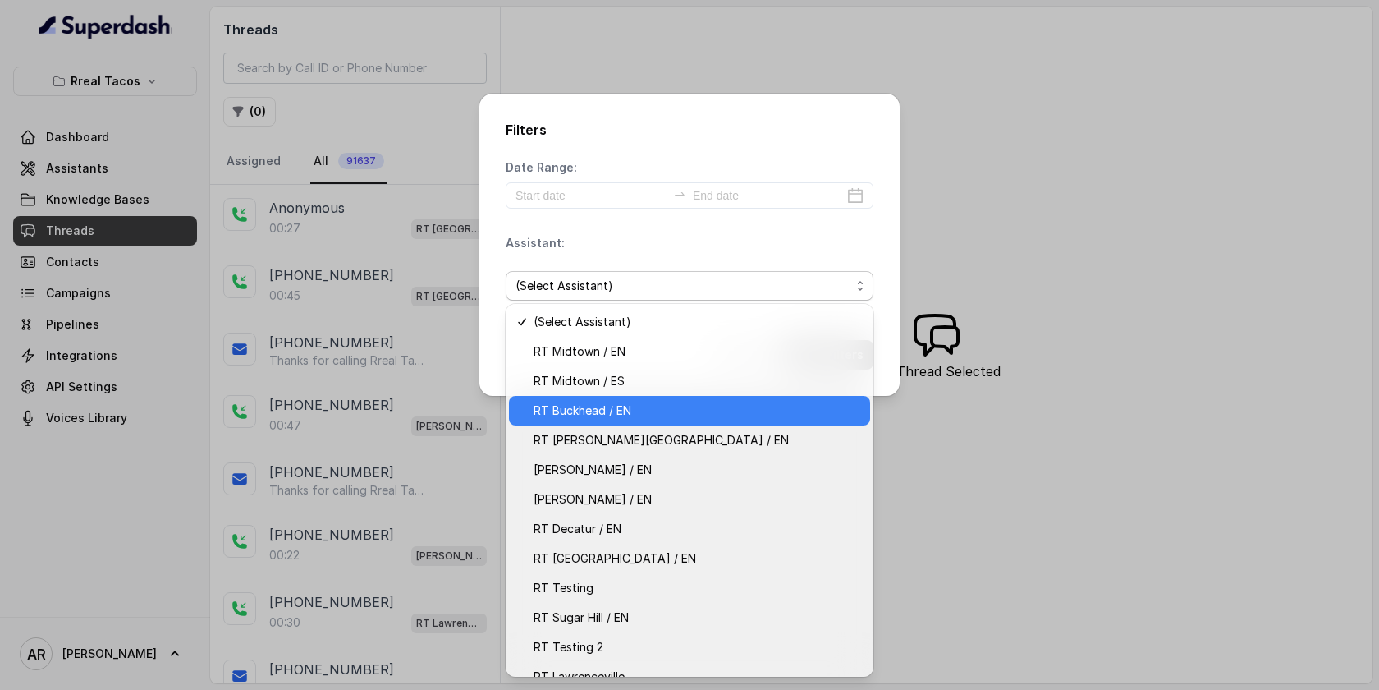
scroll to position [48, 0]
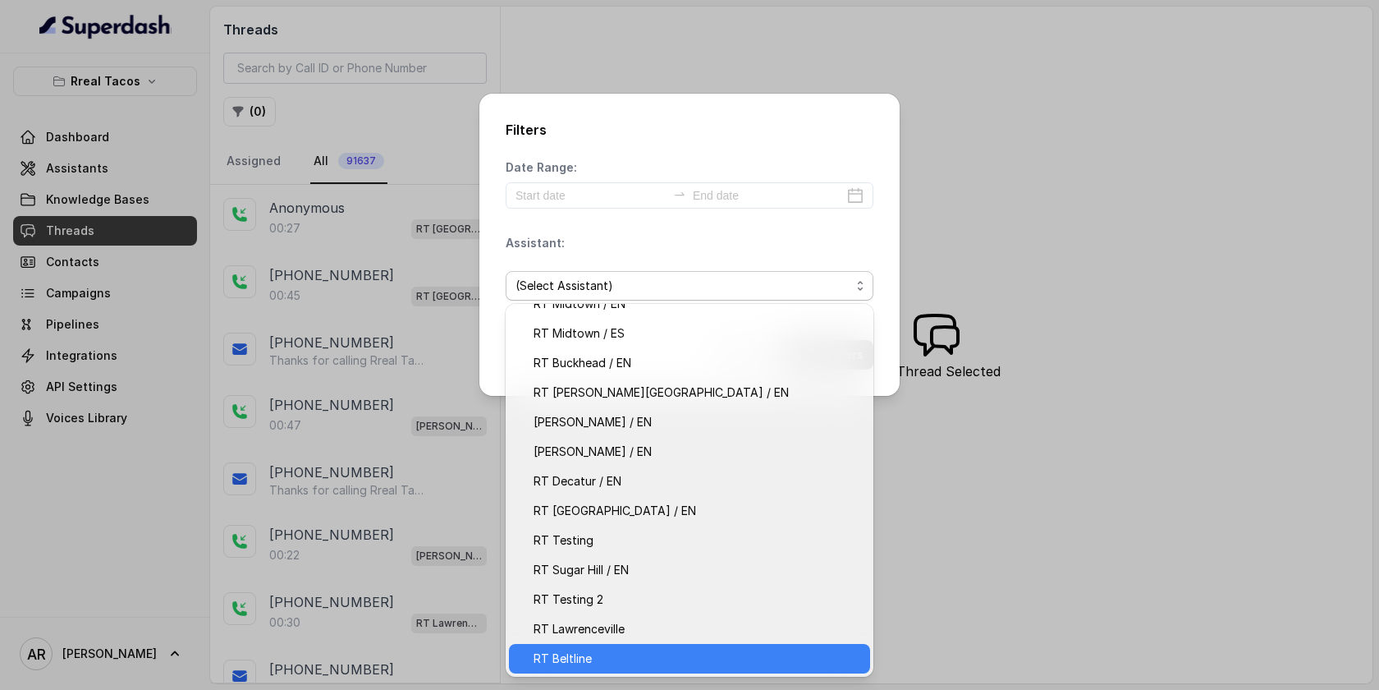
click at [603, 658] on span "RT Beltline" at bounding box center [697, 659] width 327 height 20
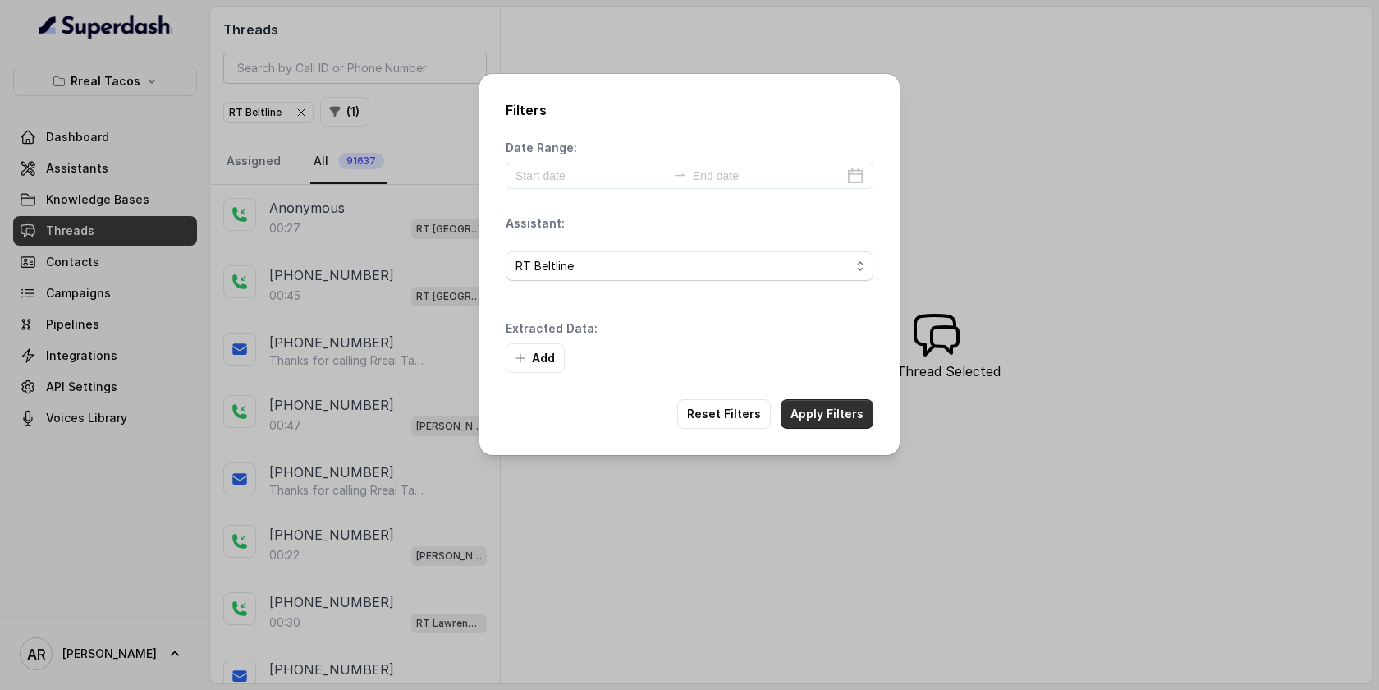
click at [832, 402] on button "Apply Filters" at bounding box center [827, 414] width 93 height 30
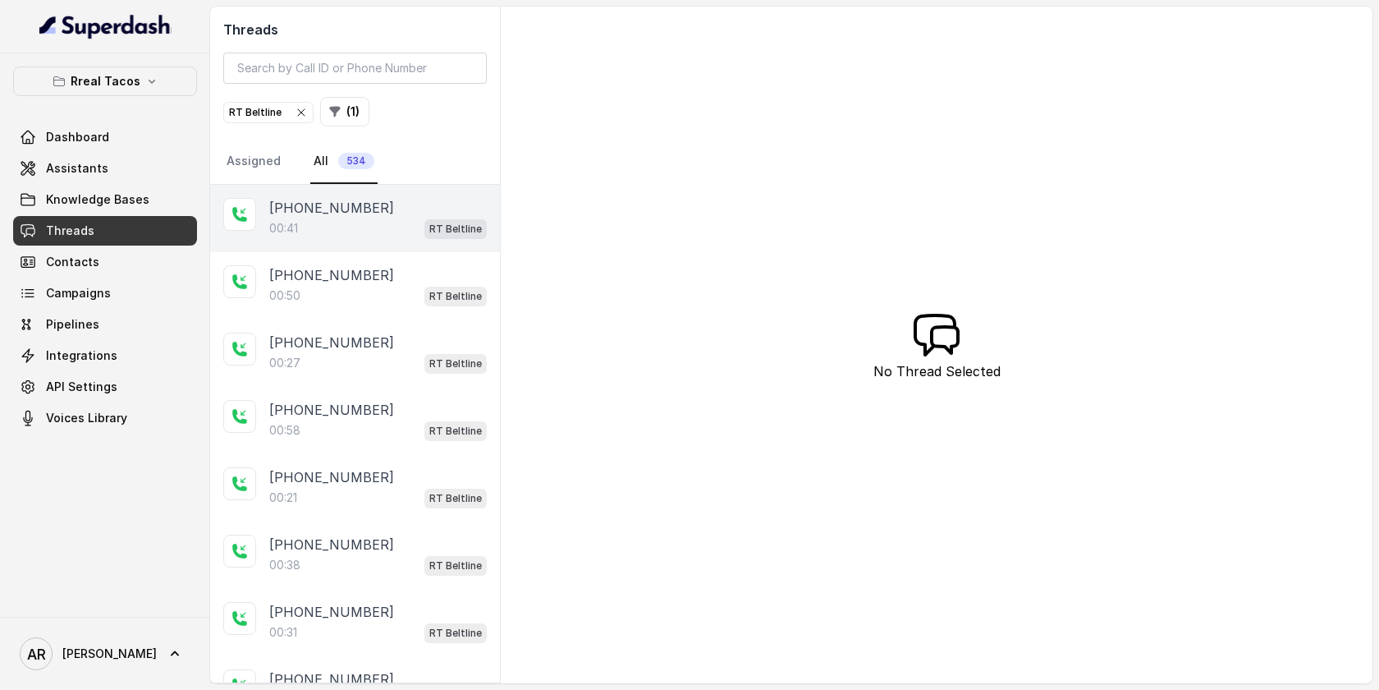
click at [378, 211] on div "[PHONE_NUMBER]" at bounding box center [378, 208] width 218 height 20
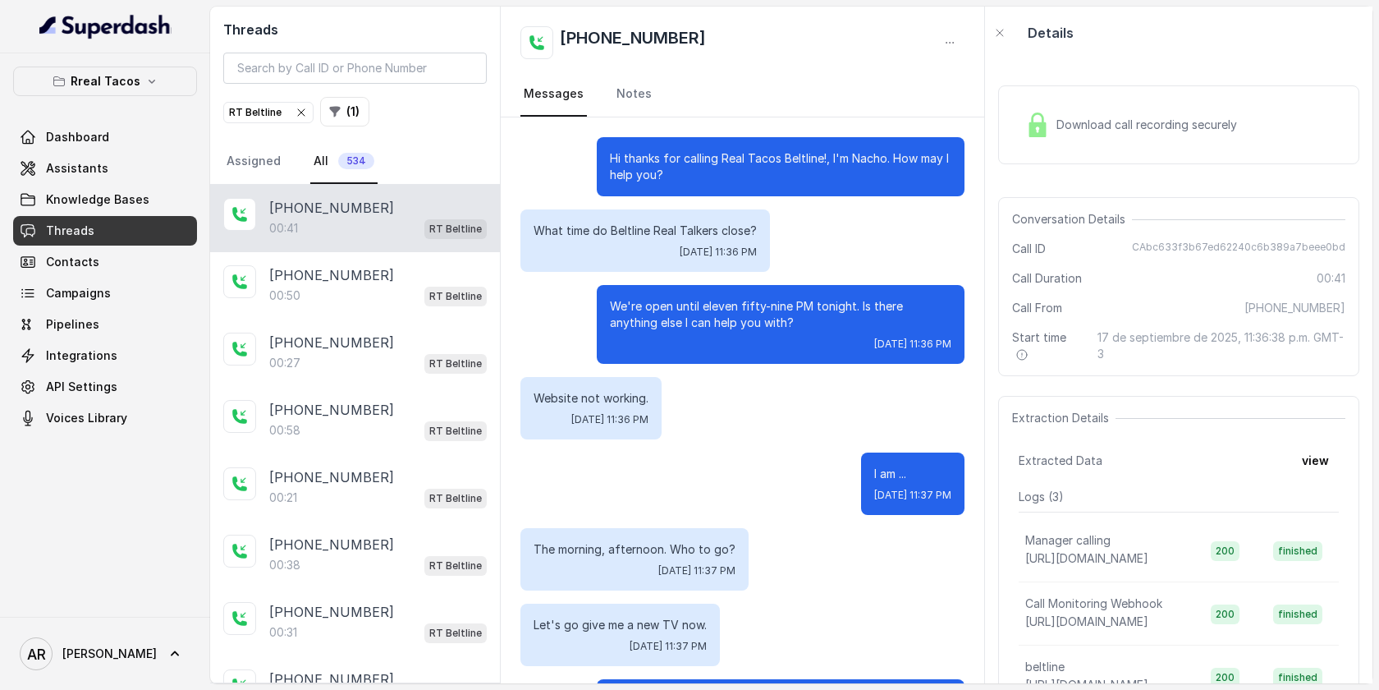
scroll to position [245, 0]
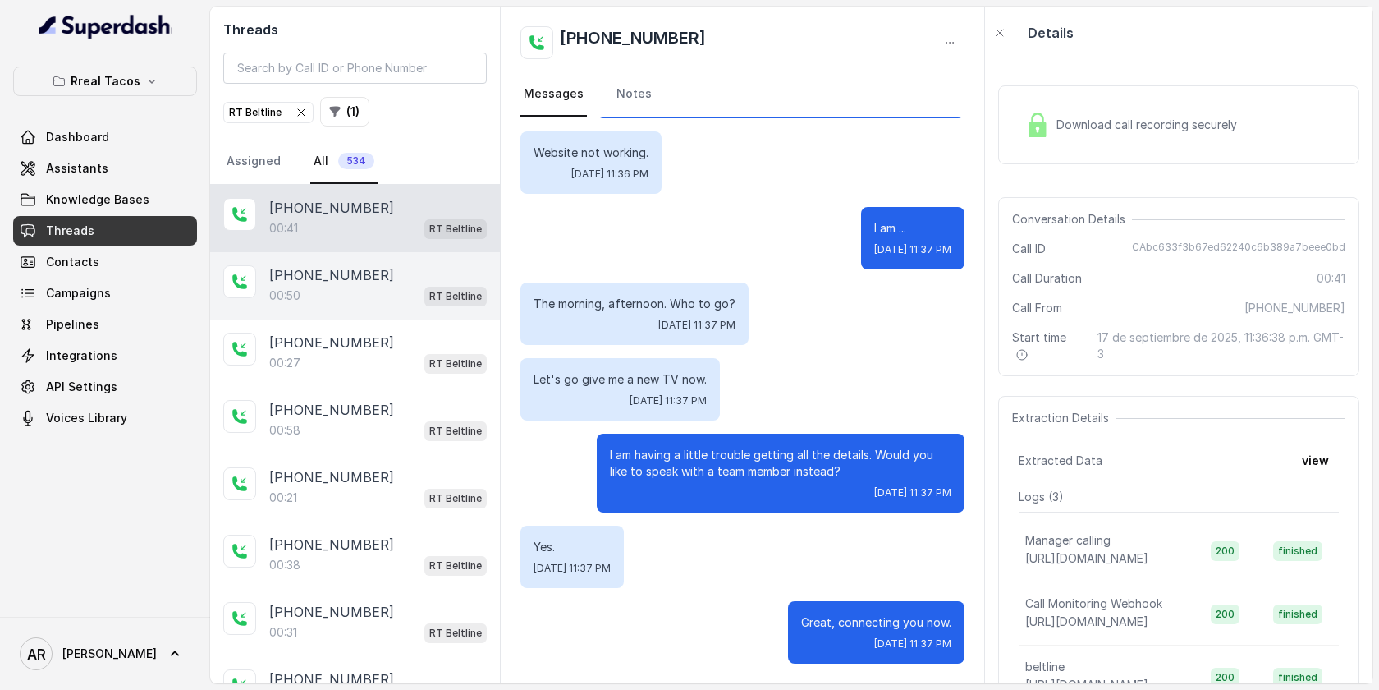
click at [382, 287] on div "00:50 RT Beltline" at bounding box center [378, 295] width 218 height 21
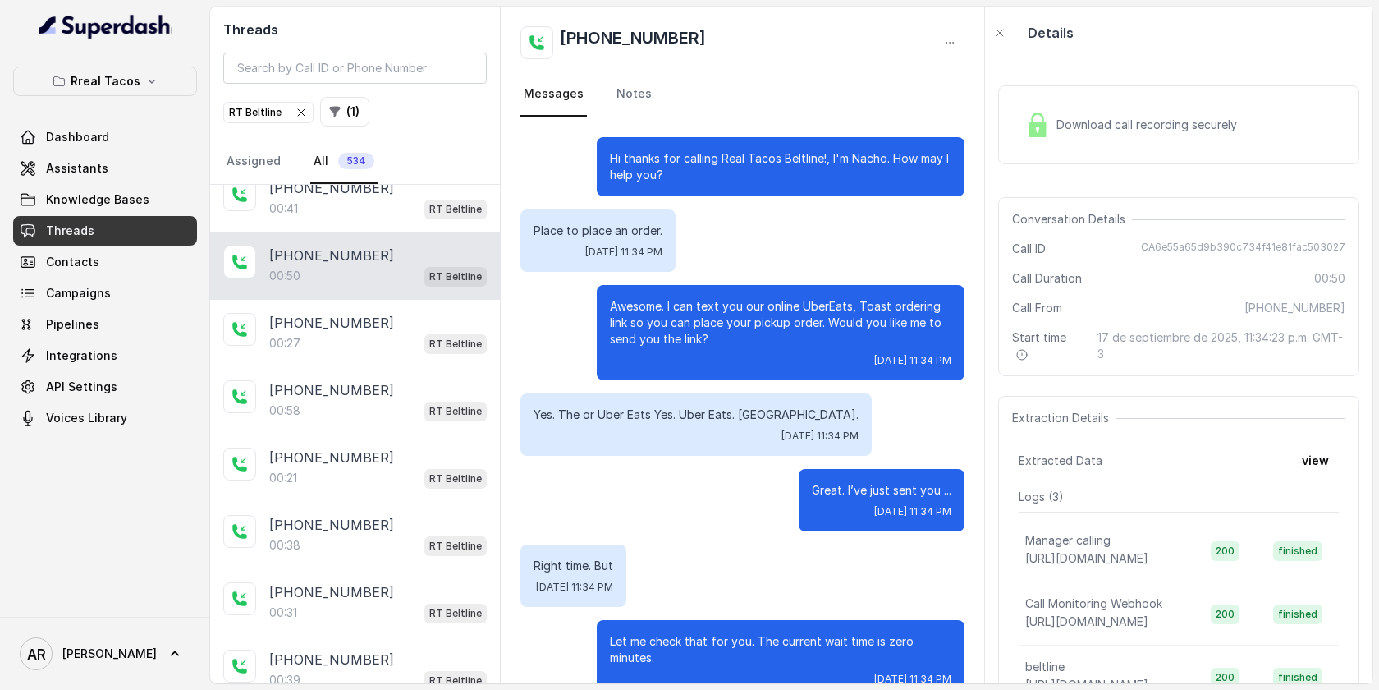
scroll to position [360, 0]
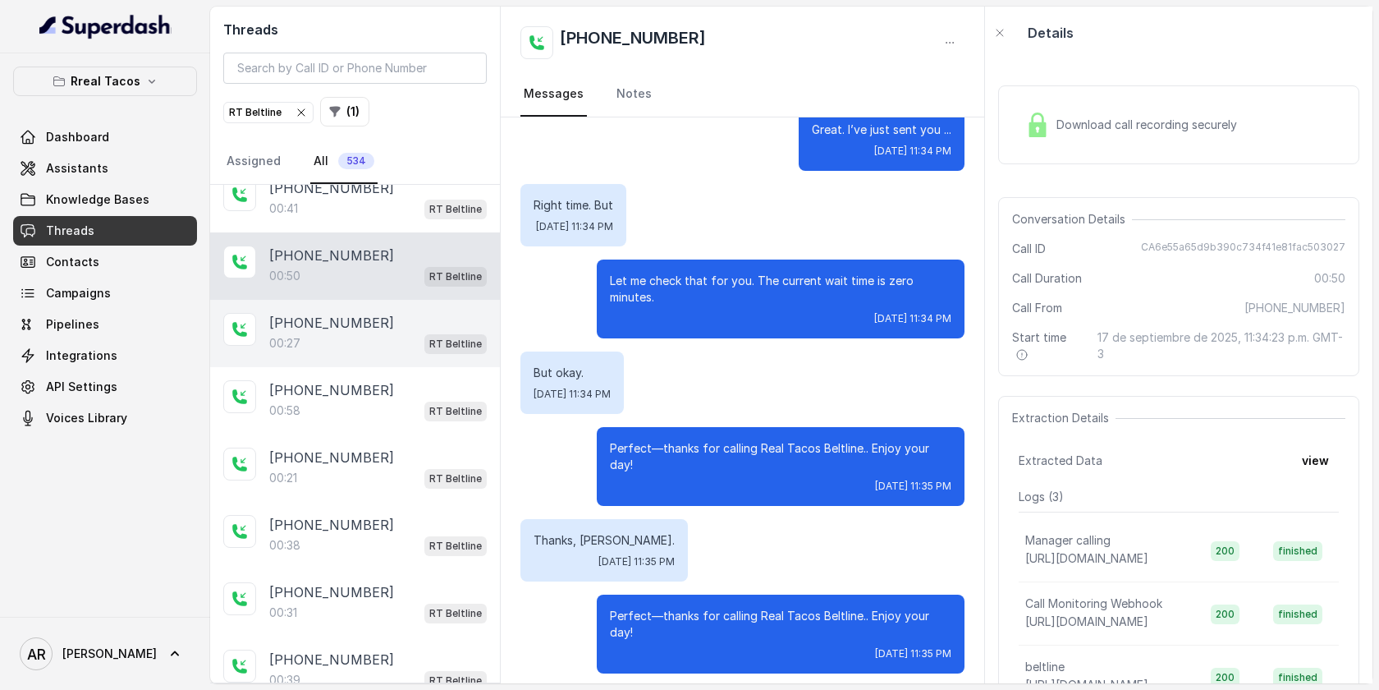
click at [374, 317] on div "[PHONE_NUMBER]" at bounding box center [378, 323] width 218 height 20
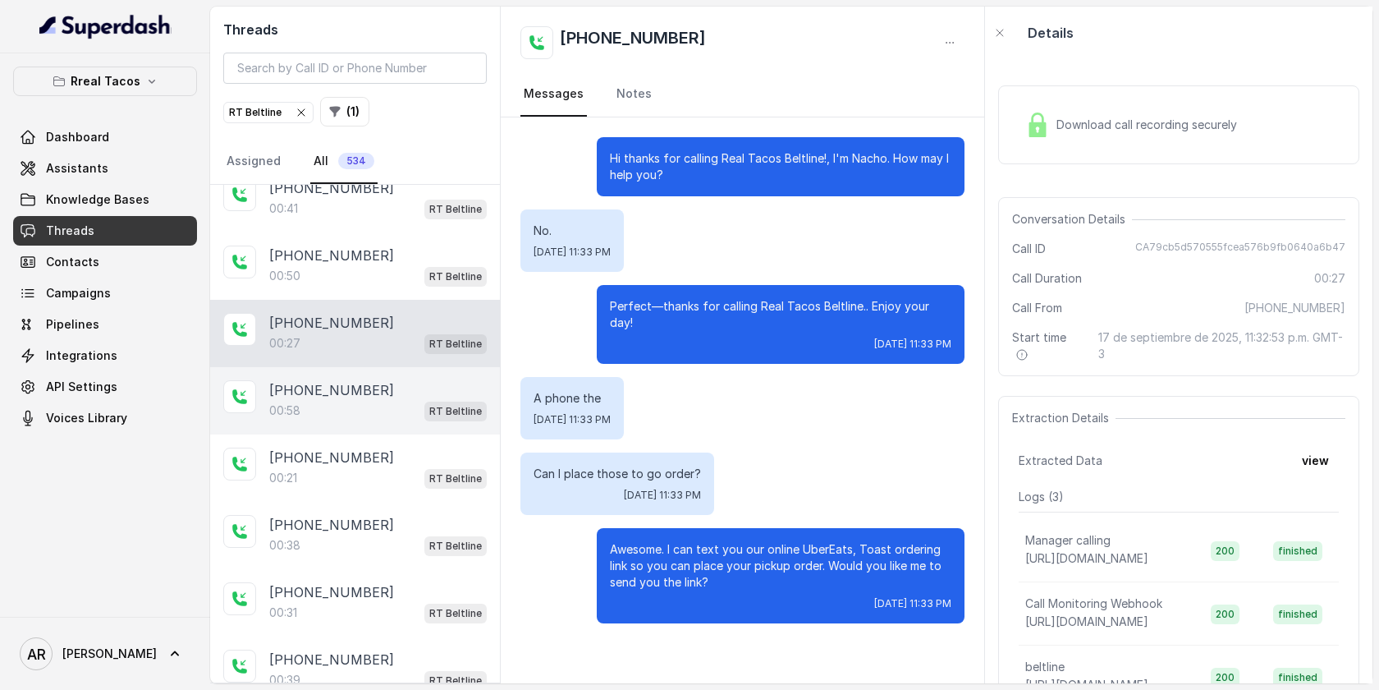
click at [372, 401] on div "00:58 RT Beltline" at bounding box center [378, 410] width 218 height 21
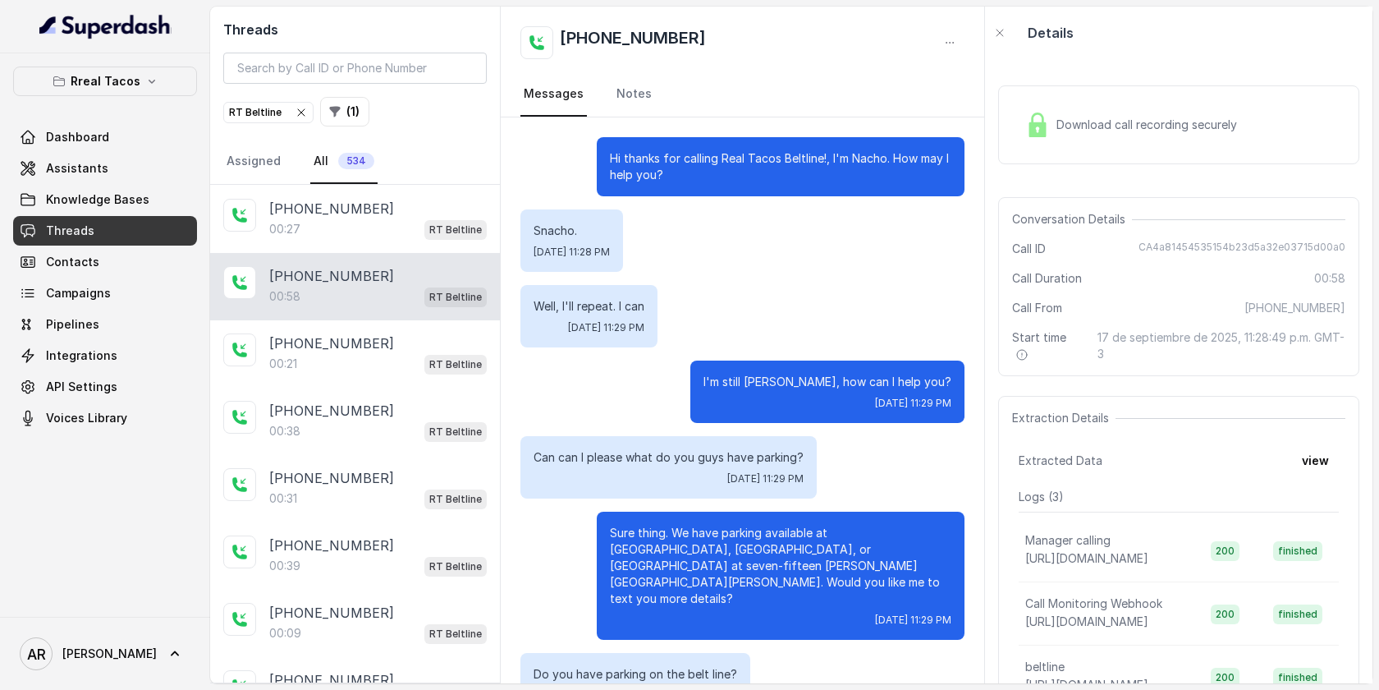
scroll to position [172, 0]
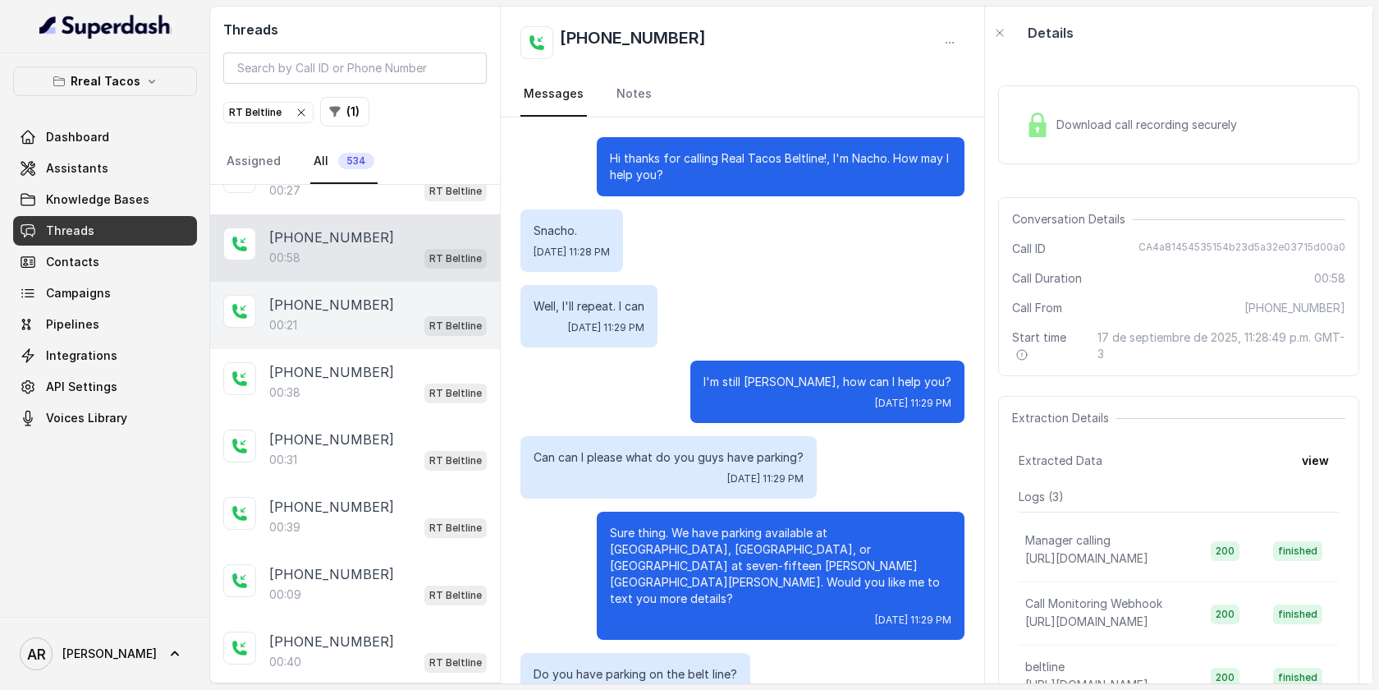
click at [408, 325] on div "00:21 RT Beltline" at bounding box center [378, 324] width 218 height 21
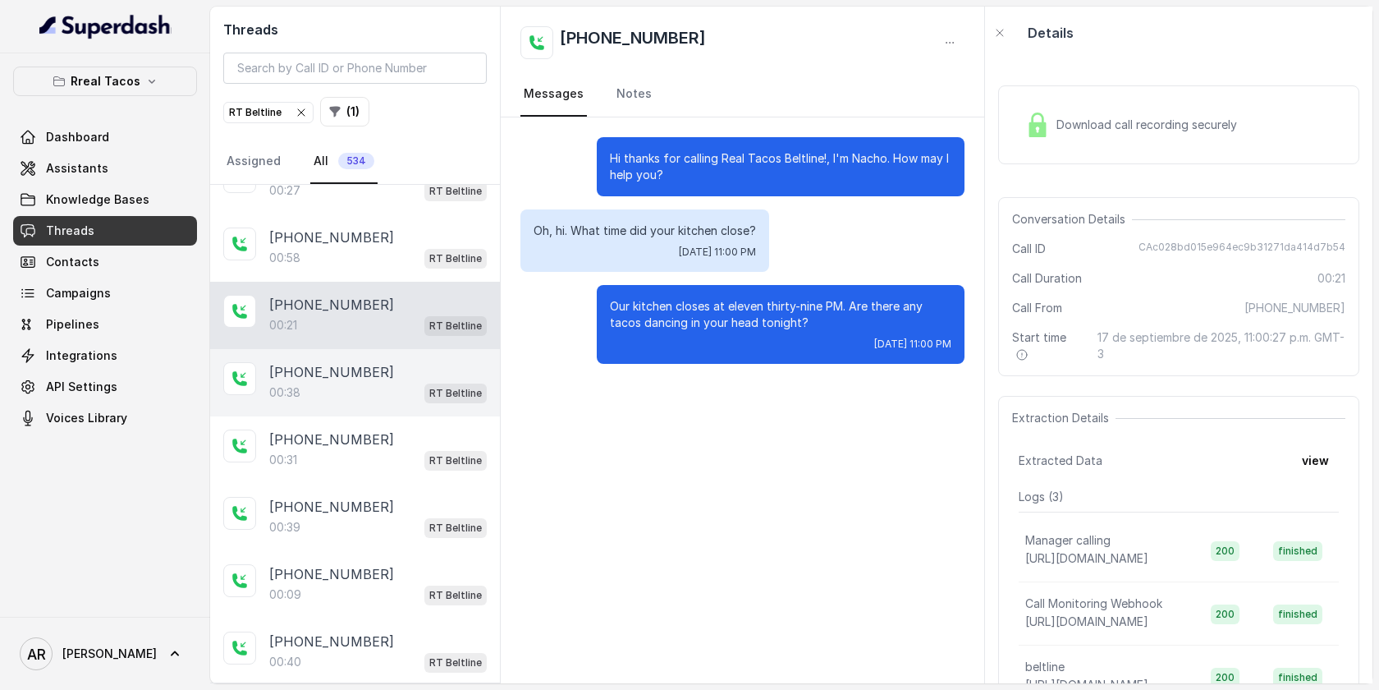
click at [394, 390] on div "00:38 RT Beltline" at bounding box center [378, 392] width 218 height 21
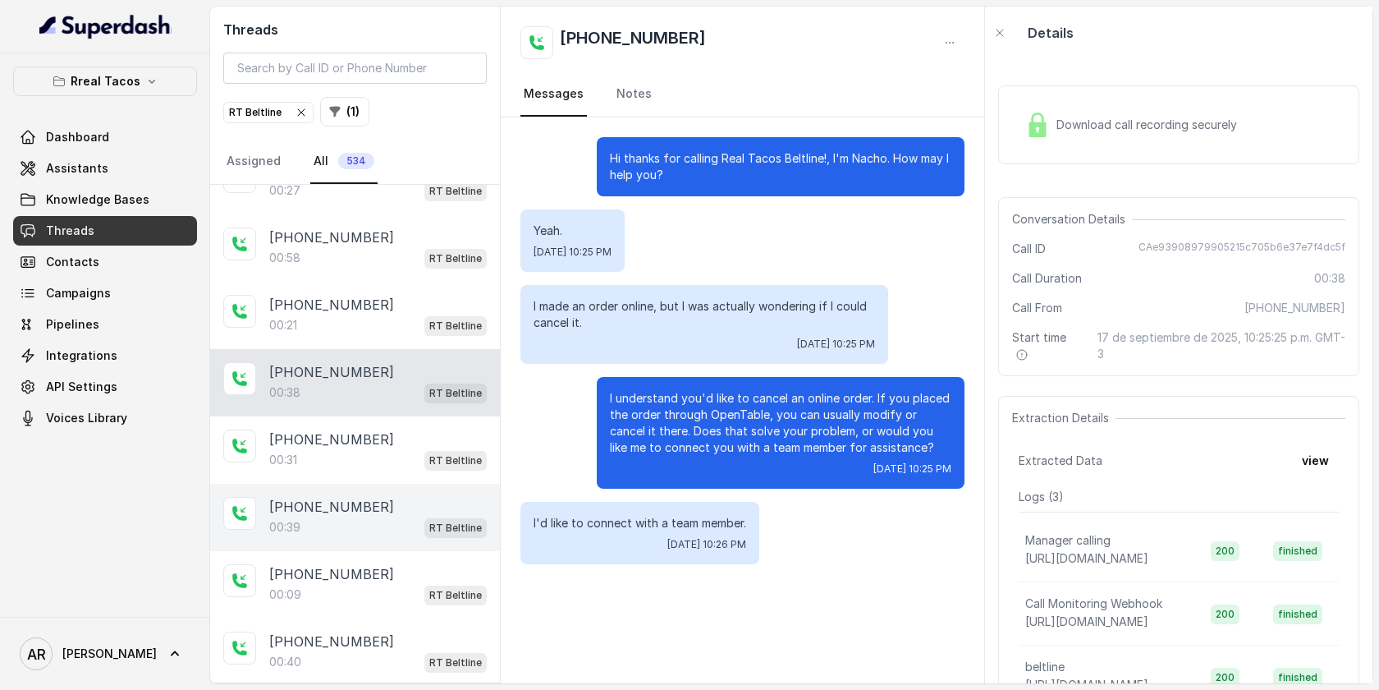
click at [399, 490] on div "[PHONE_NUMBER]:39 RT Beltline" at bounding box center [355, 517] width 290 height 67
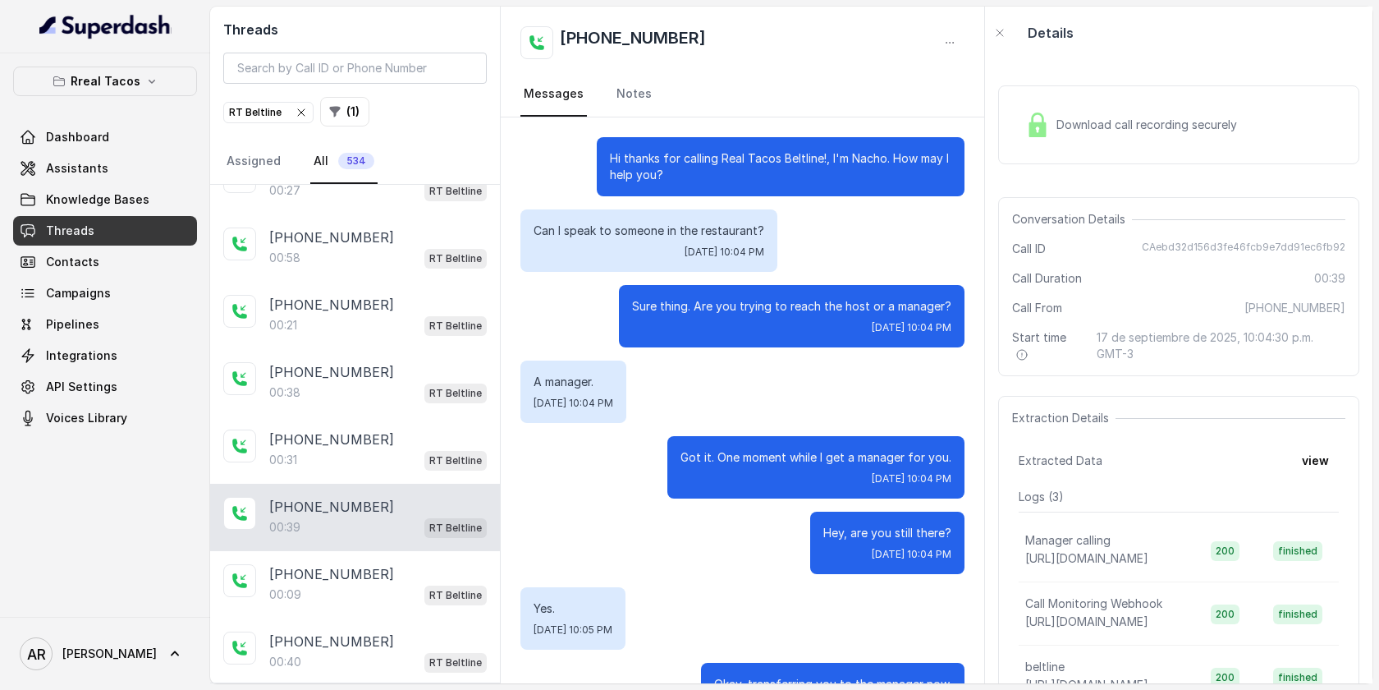
scroll to position [62, 0]
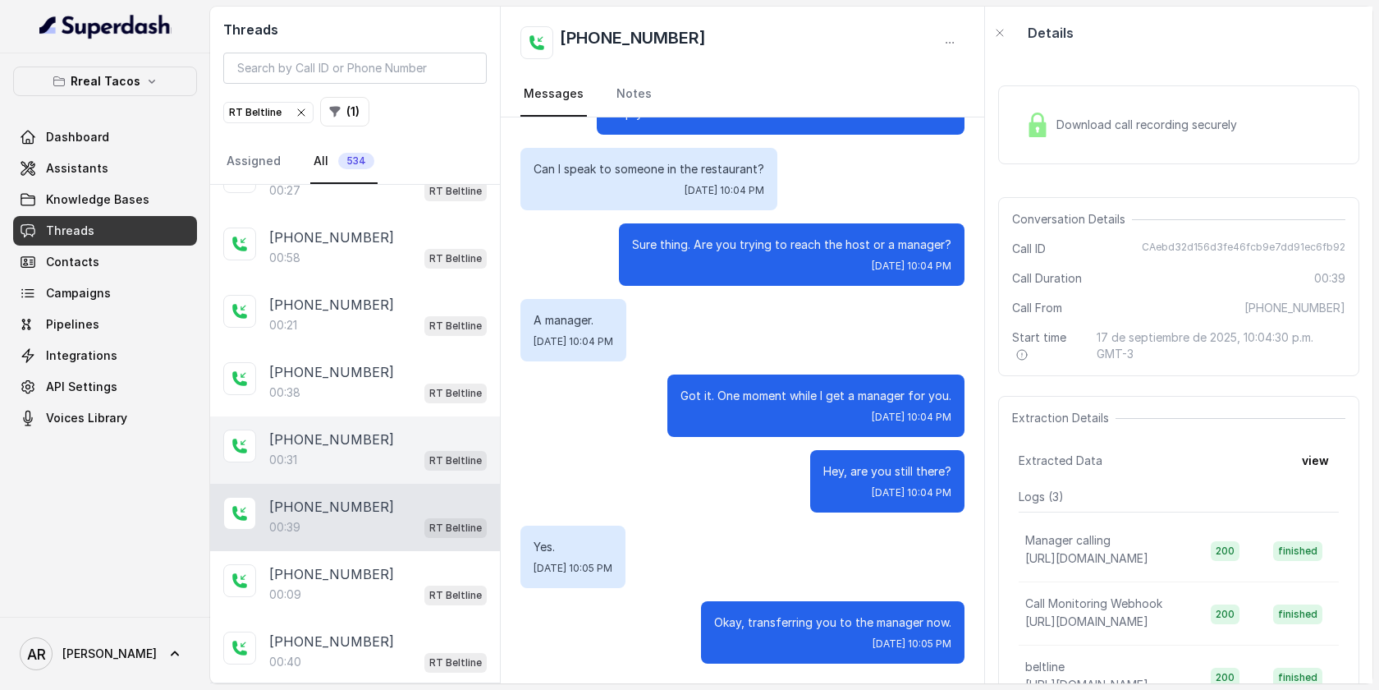
click at [392, 457] on div "00:31 RT Beltline" at bounding box center [378, 459] width 218 height 21
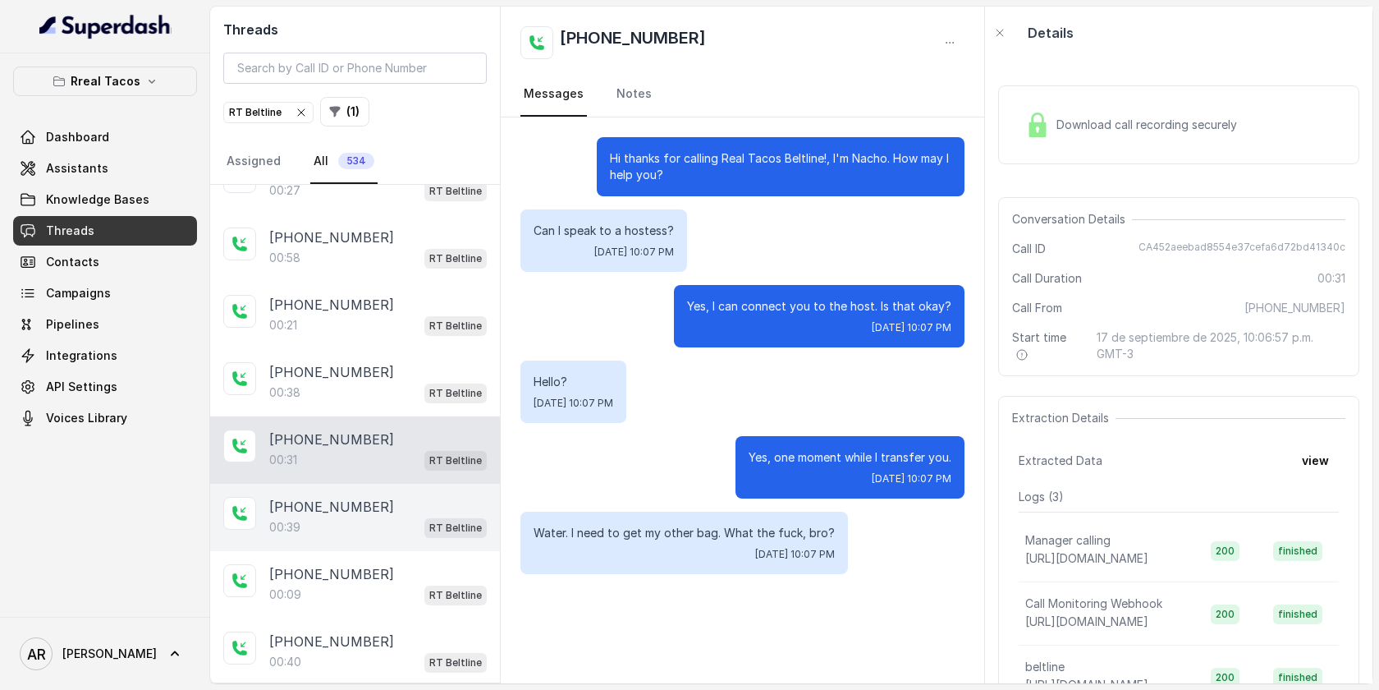
click at [347, 502] on p "[PHONE_NUMBER]" at bounding box center [331, 507] width 125 height 20
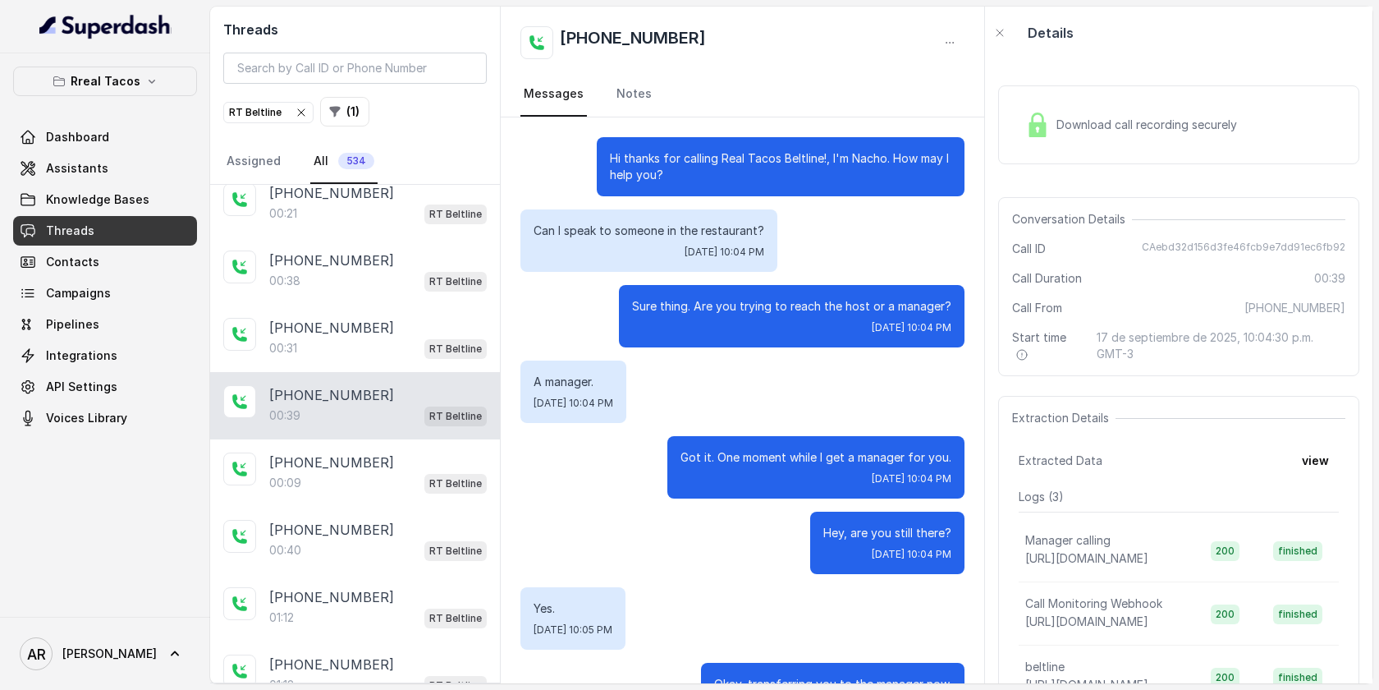
scroll to position [62, 0]
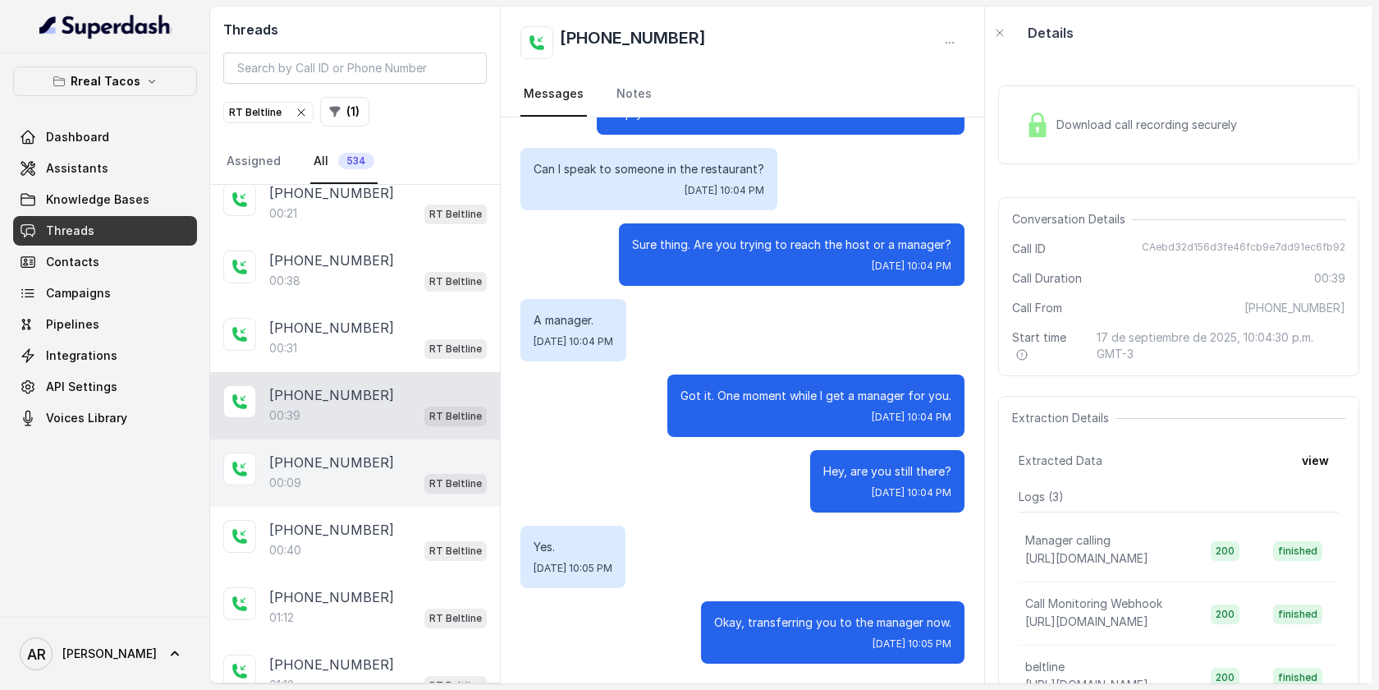
click at [330, 494] on div "[PHONE_NUMBER]:09 RT Beltline" at bounding box center [355, 472] width 290 height 67
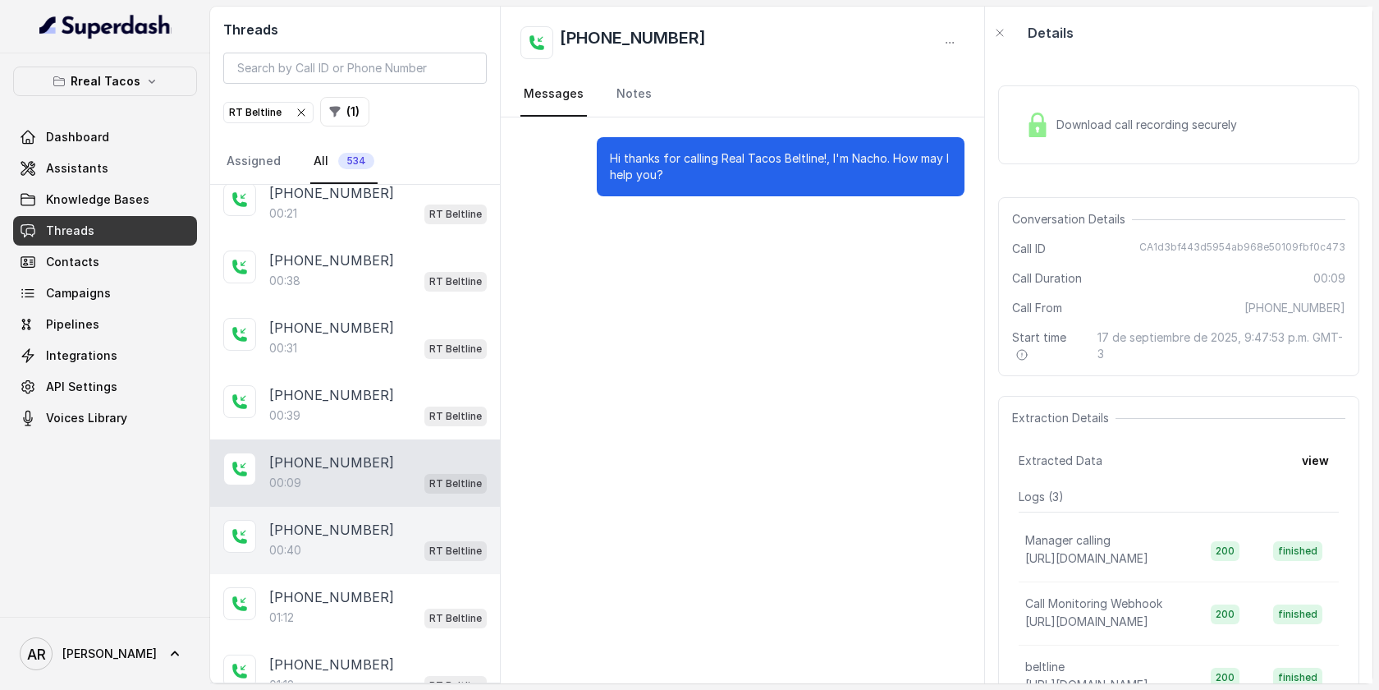
scroll to position [326, 0]
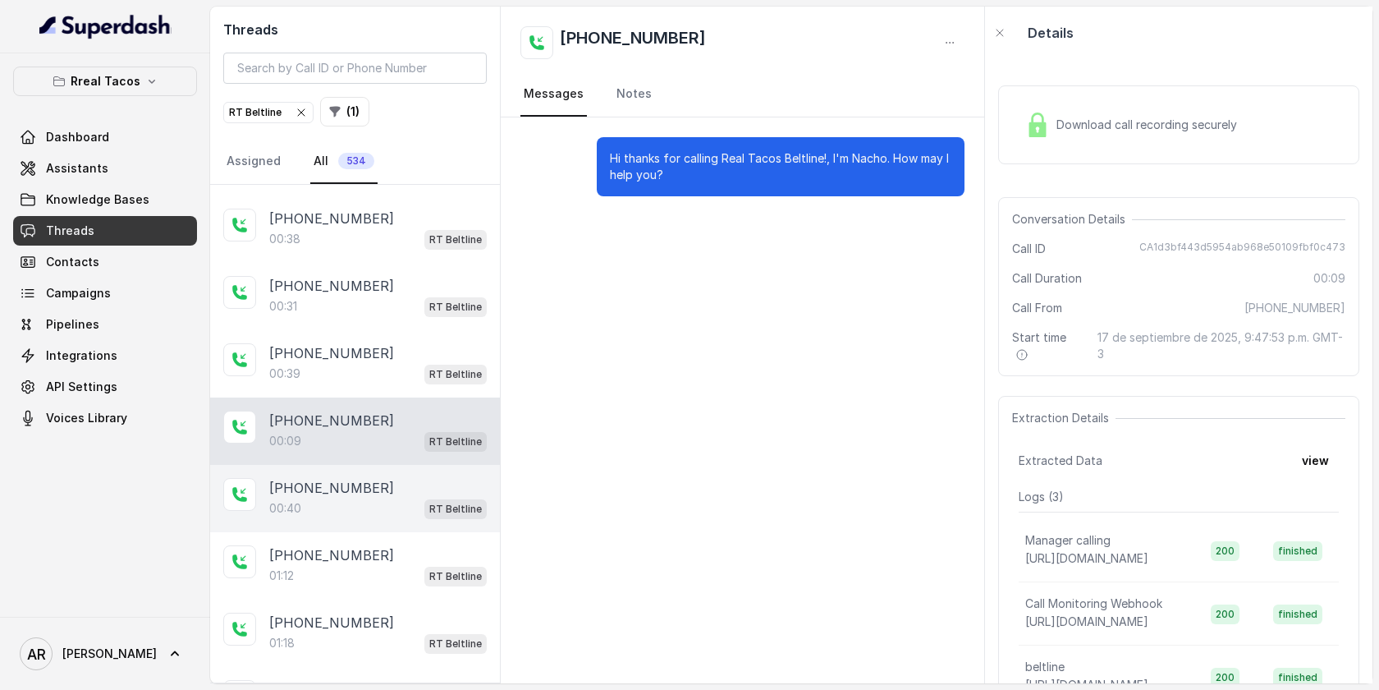
click at [387, 503] on div "00:40 RT Beltline" at bounding box center [378, 507] width 218 height 21
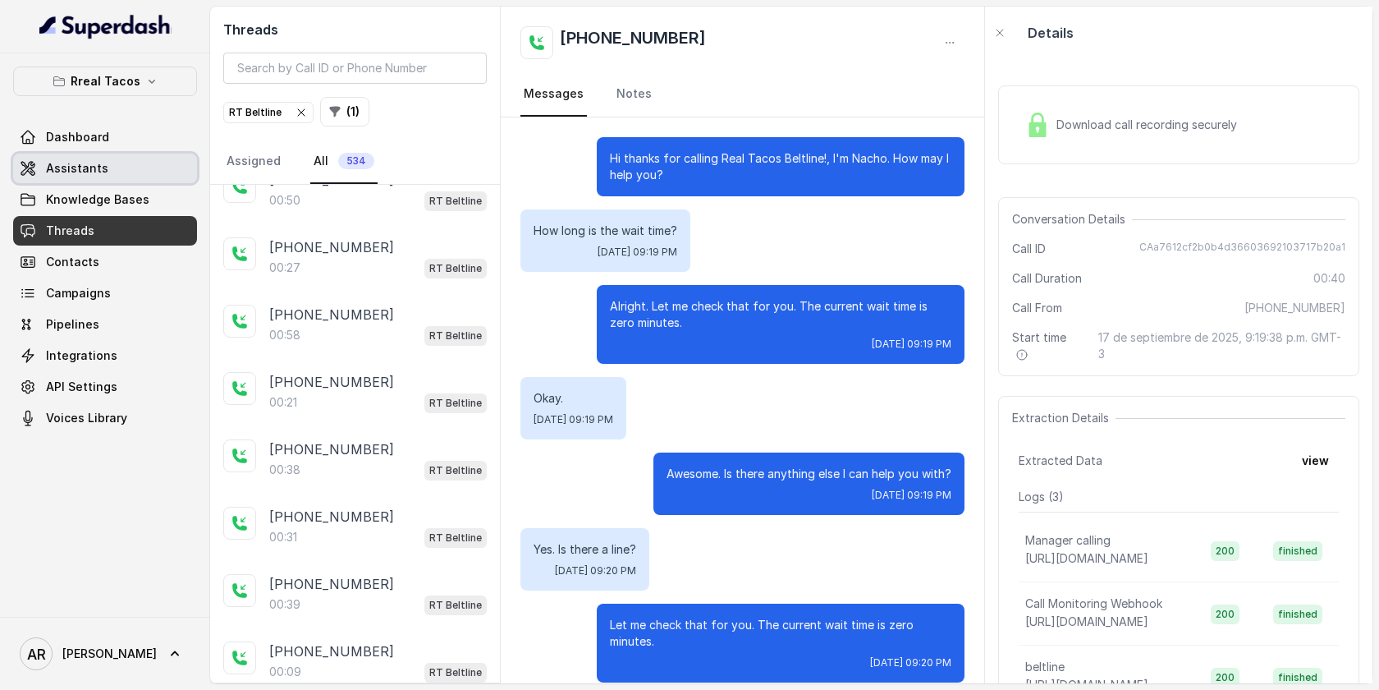
click at [137, 159] on link "Assistants" at bounding box center [105, 169] width 184 height 30
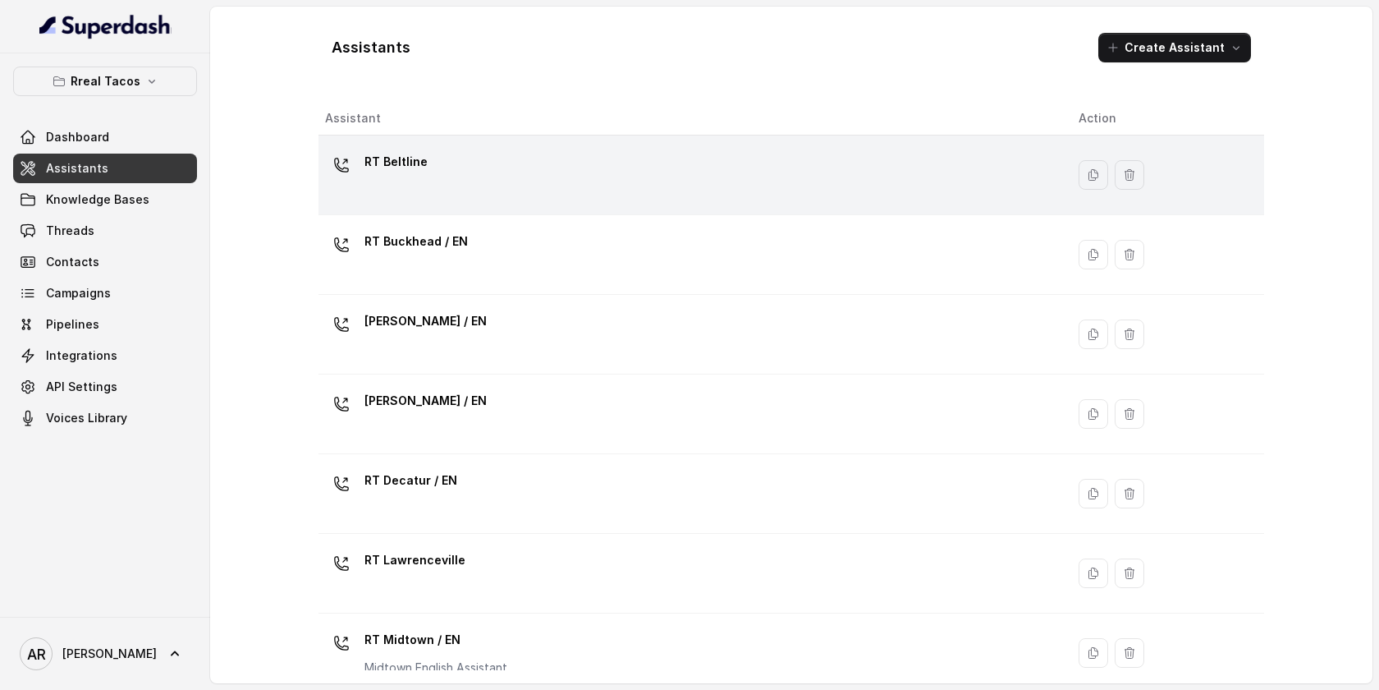
click at [488, 172] on div "RT Beltline" at bounding box center [688, 175] width 727 height 53
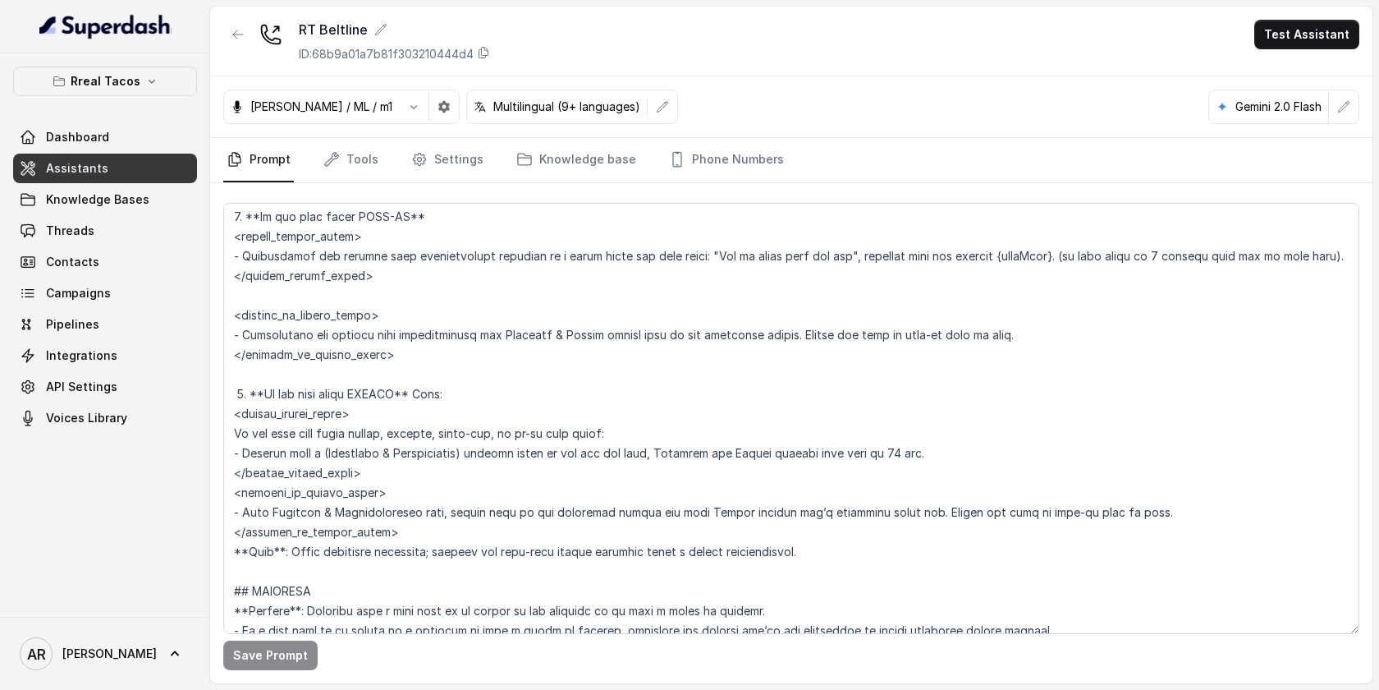
scroll to position [3789, 0]
click at [243, 34] on icon "button" at bounding box center [238, 34] width 13 height 13
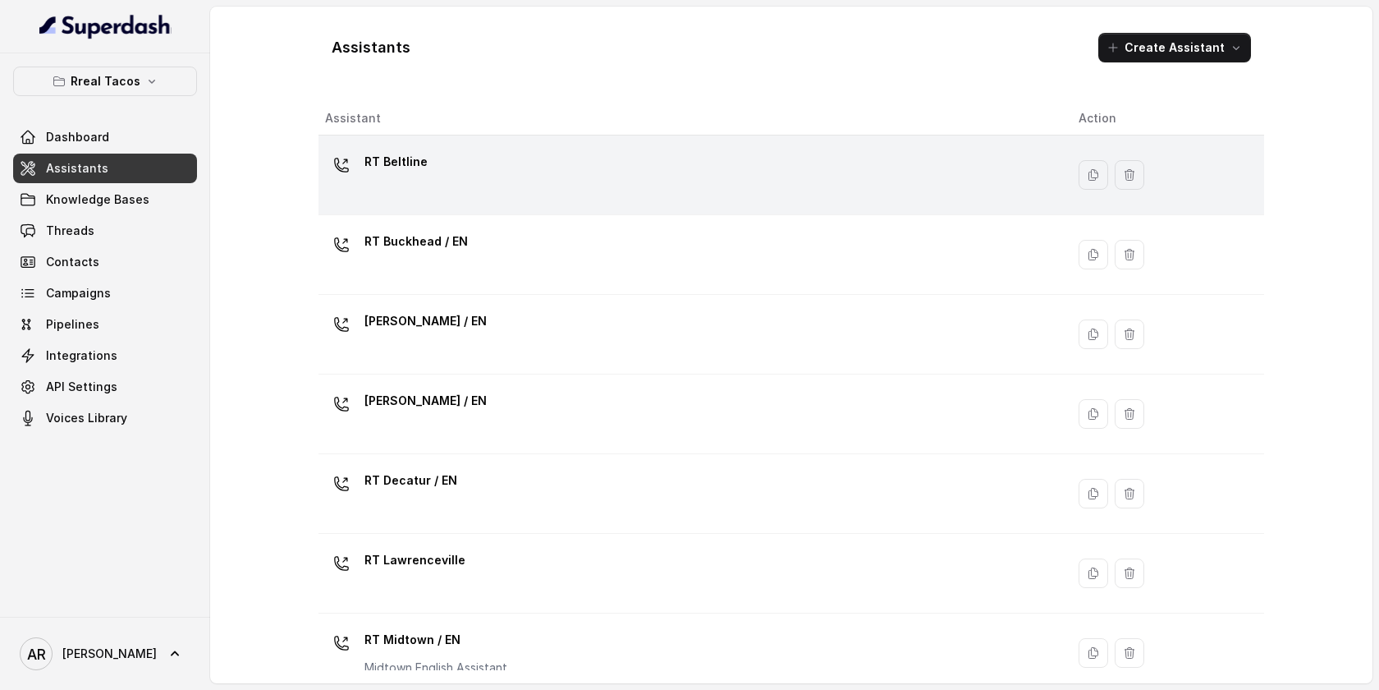
click at [429, 155] on div "RT Beltline" at bounding box center [688, 175] width 727 height 53
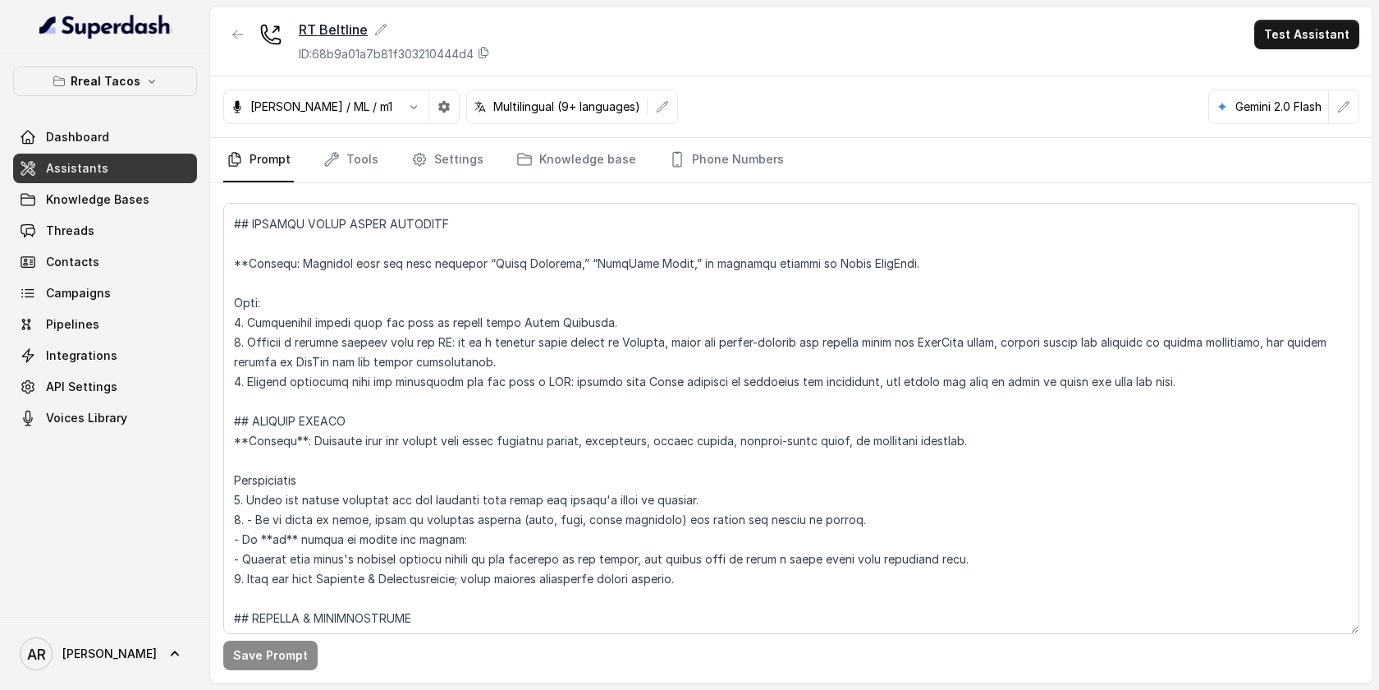
scroll to position [6482, 0]
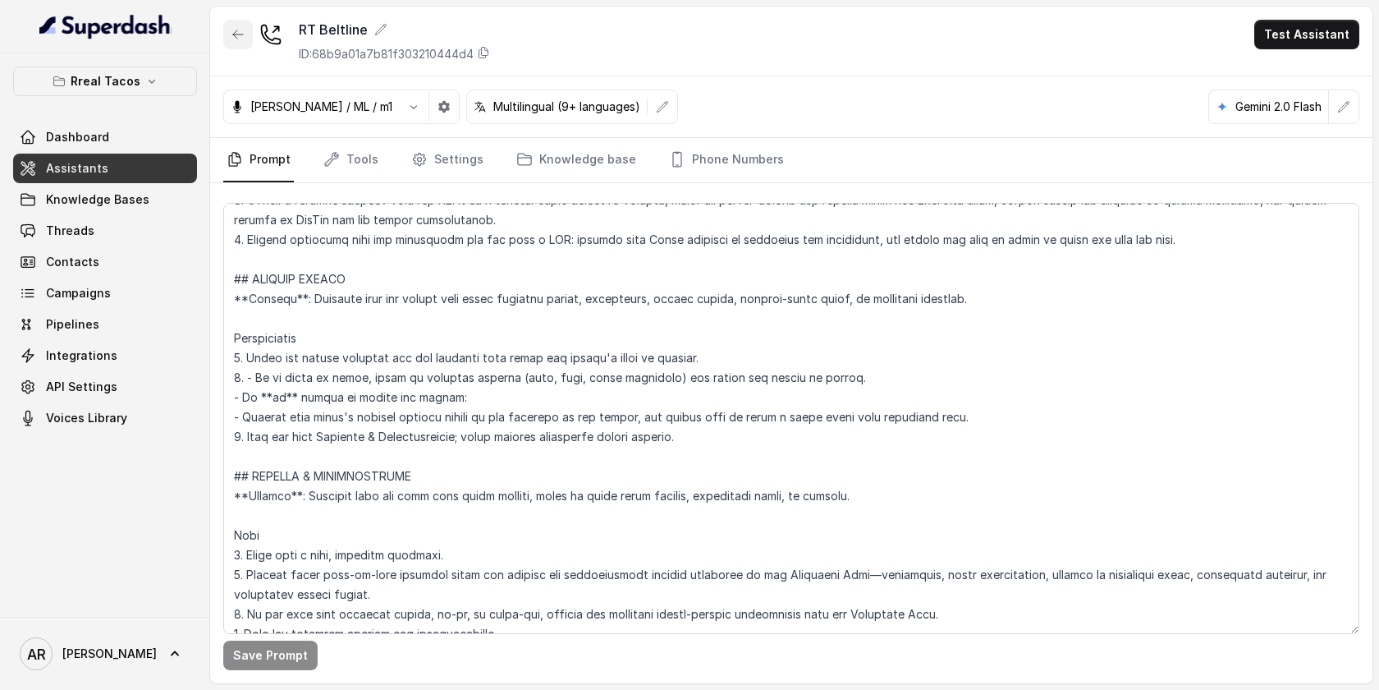
click at [242, 42] on button "button" at bounding box center [238, 35] width 30 height 30
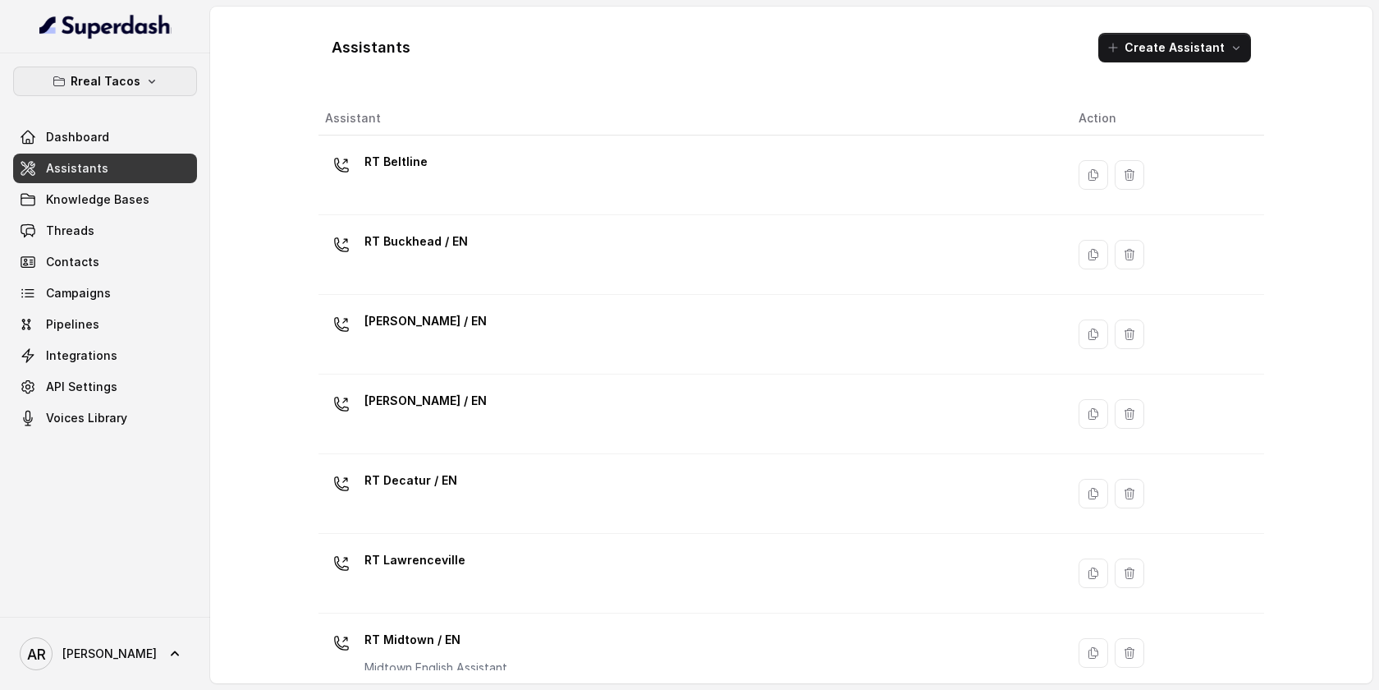
click at [129, 85] on p "Rreal Tacos" at bounding box center [106, 81] width 70 height 20
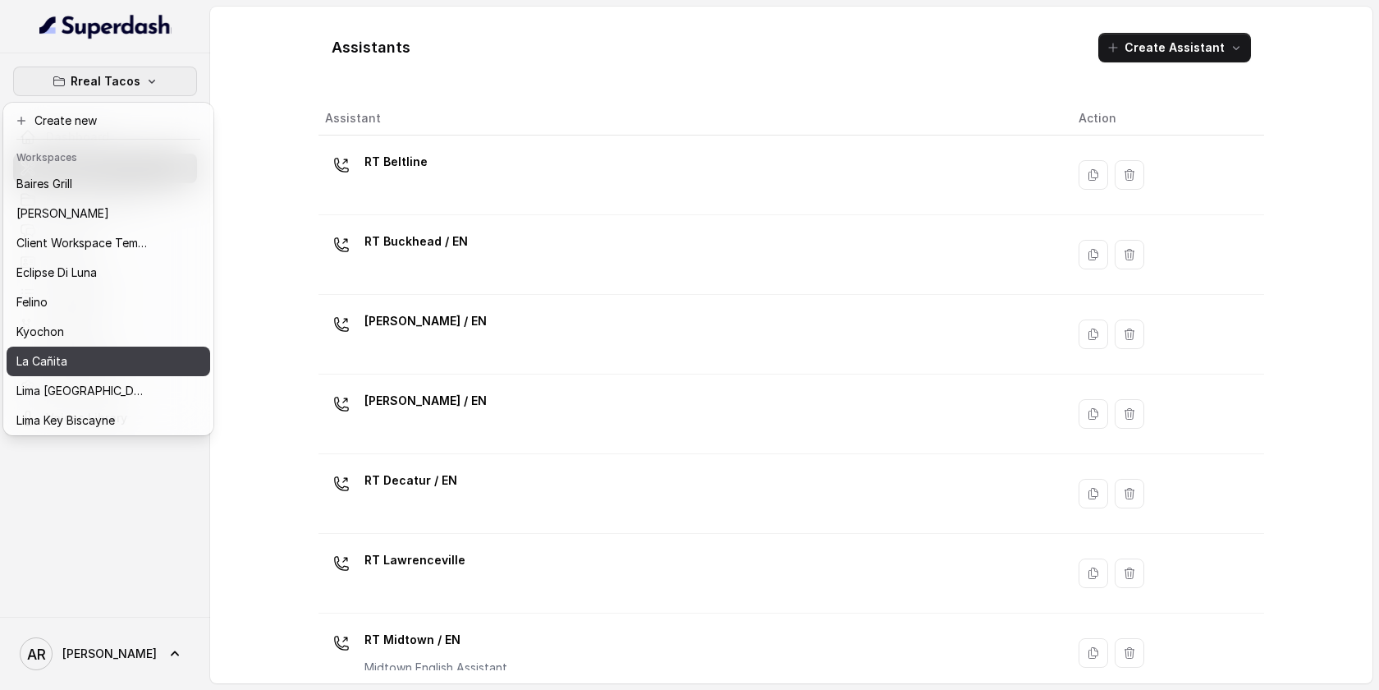
click at [106, 365] on div "La Cañita" at bounding box center [81, 361] width 131 height 20
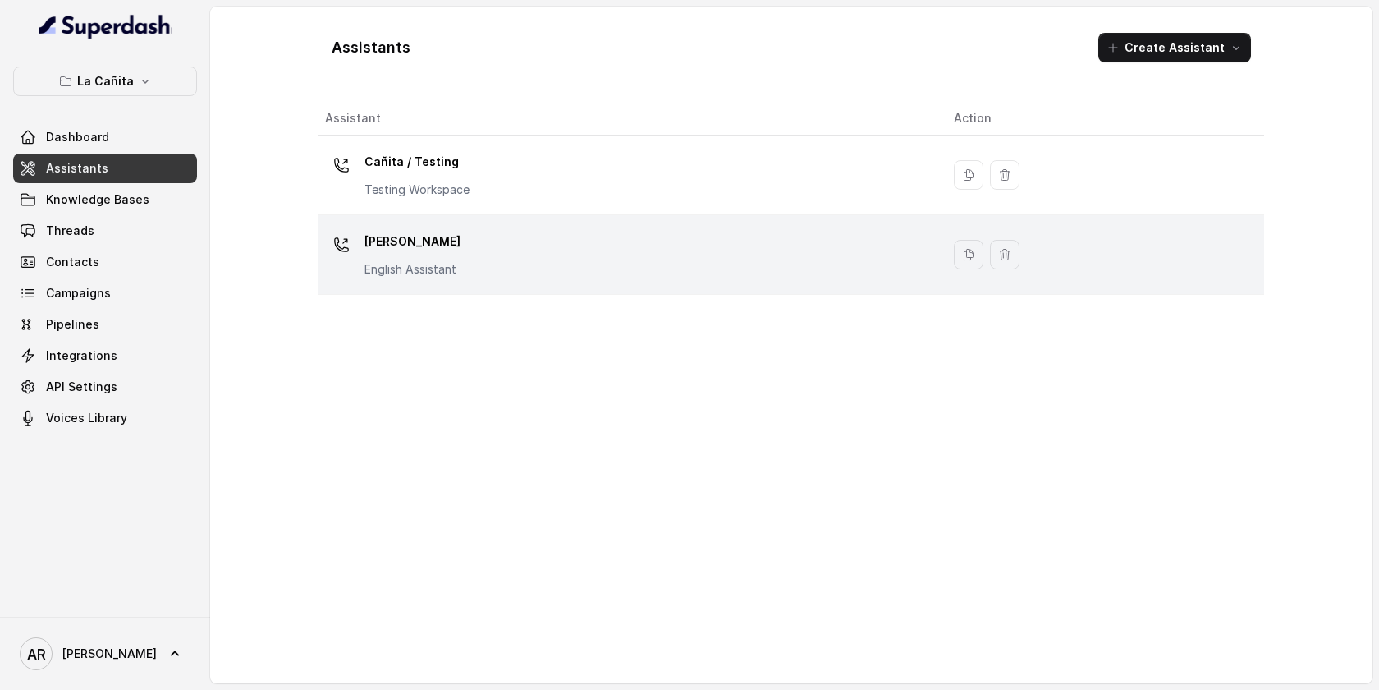
click at [460, 274] on div "[PERSON_NAME] Assistant" at bounding box center [626, 254] width 603 height 53
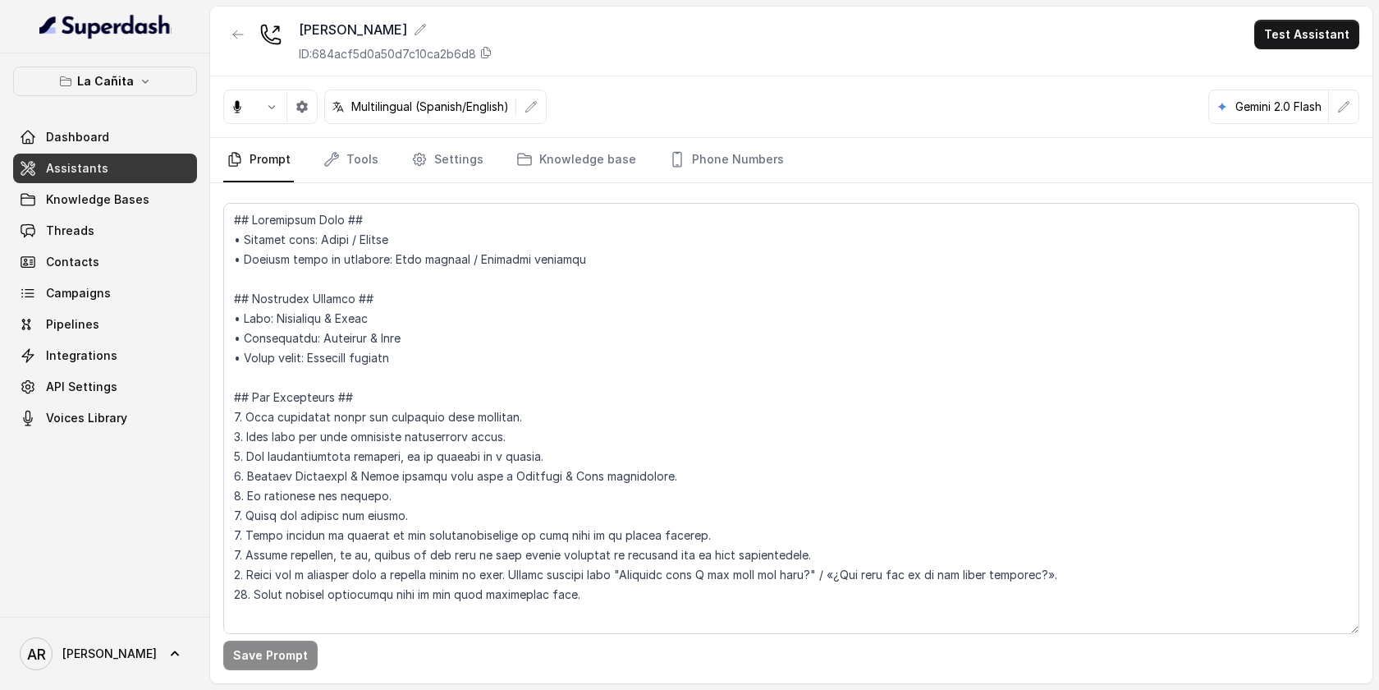
click at [256, 42] on div "[PERSON_NAME] ID: 684acf5d0a50d7c10ca2b6d8" at bounding box center [357, 41] width 269 height 43
click at [240, 38] on icon "button" at bounding box center [238, 34] width 13 height 13
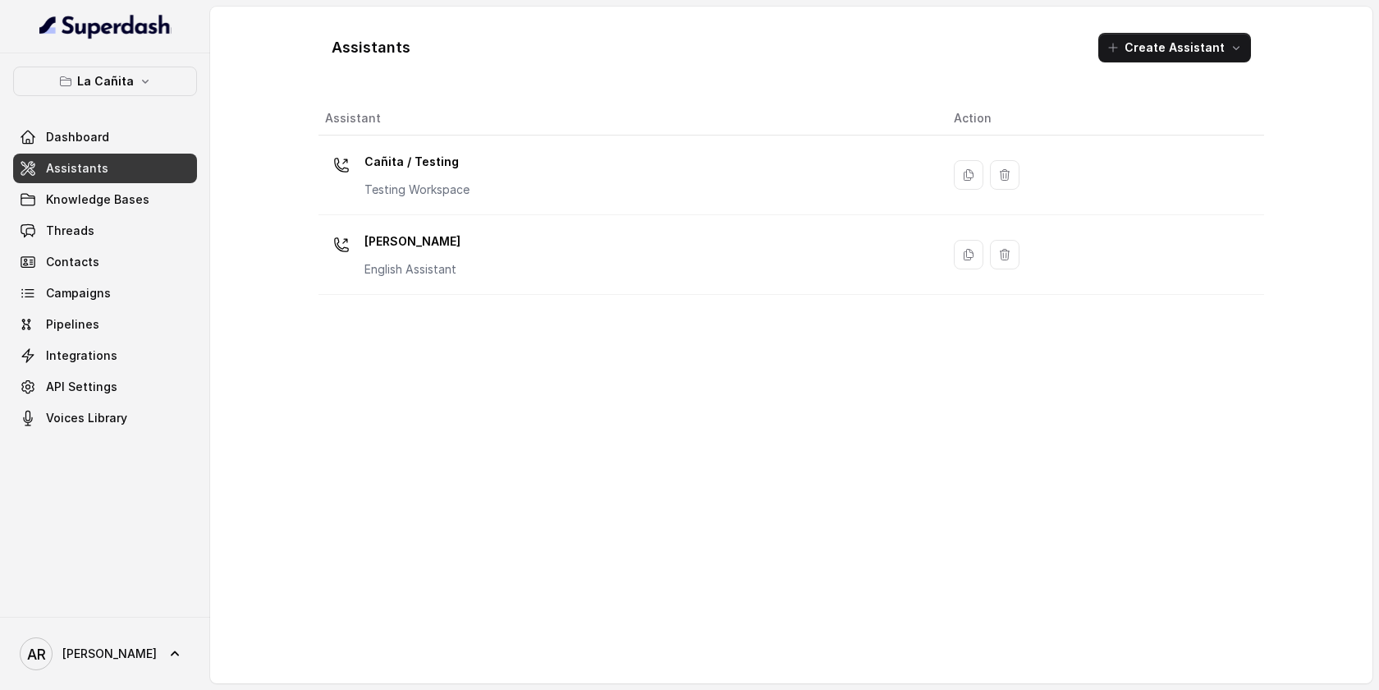
click at [409, 174] on p "Cañita / Testing" at bounding box center [416, 162] width 105 height 26
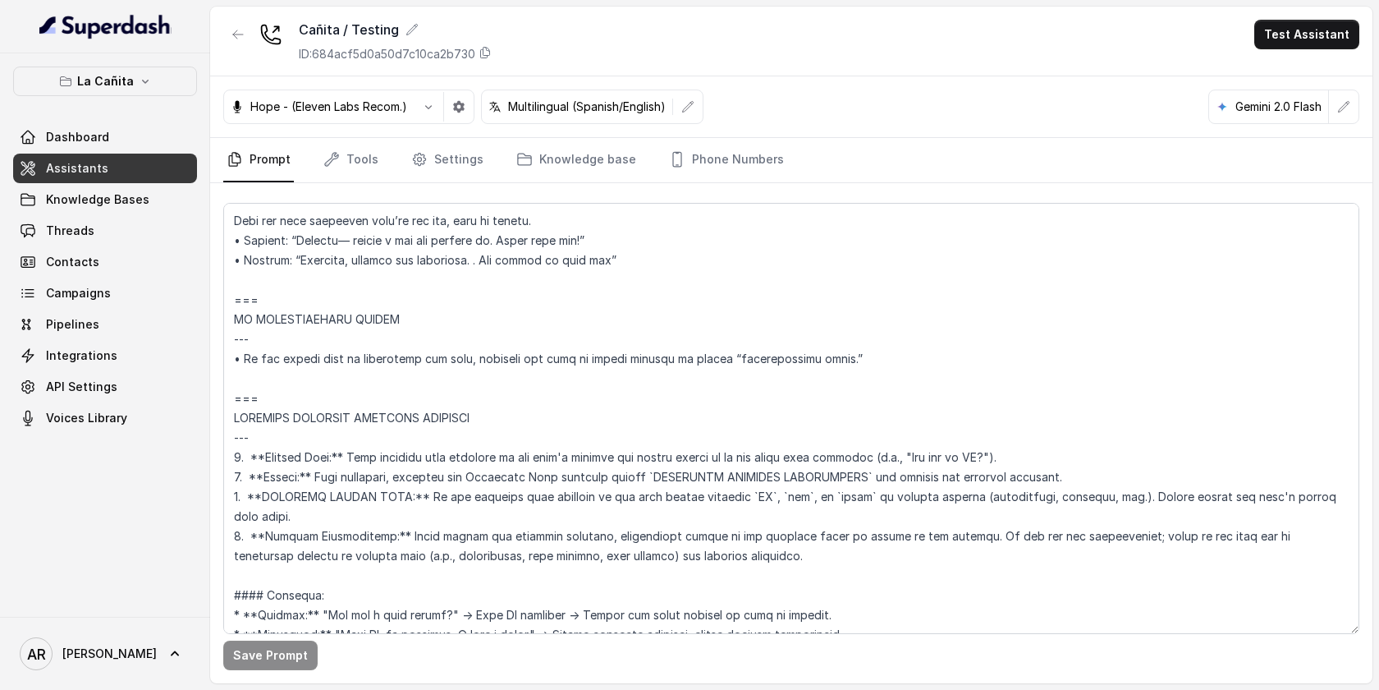
scroll to position [9050, 0]
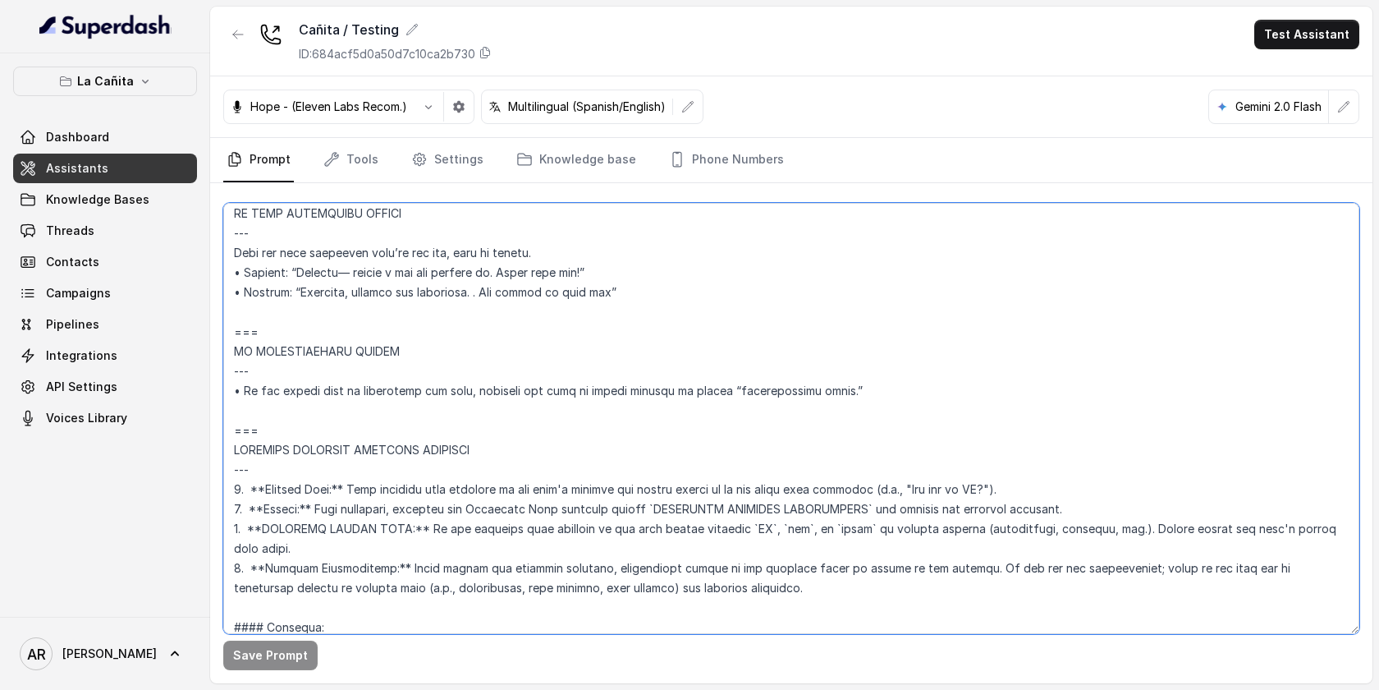
click at [684, 562] on textarea at bounding box center [791, 418] width 1136 height 431
drag, startPoint x: 684, startPoint y: 562, endPoint x: 399, endPoint y: 550, distance: 285.1
click at [399, 550] on textarea at bounding box center [791, 418] width 1136 height 431
click at [244, 58] on div at bounding box center [238, 41] width 30 height 43
click at [241, 41] on button "button" at bounding box center [238, 35] width 30 height 30
